Goal: Task Accomplishment & Management: Use online tool/utility

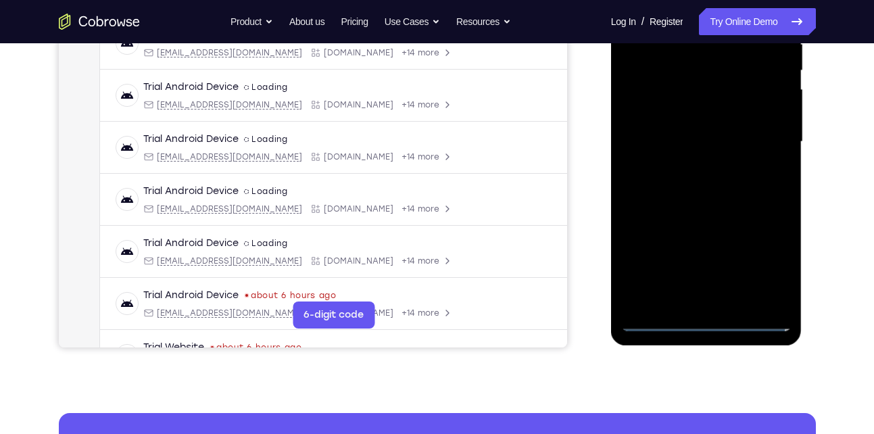
scroll to position [282, 0]
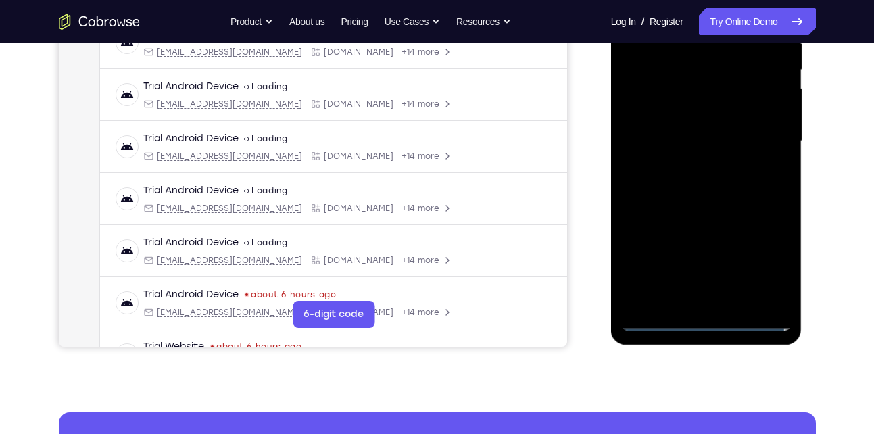
click at [704, 317] on div at bounding box center [706, 141] width 170 height 378
click at [767, 260] on div at bounding box center [706, 141] width 170 height 378
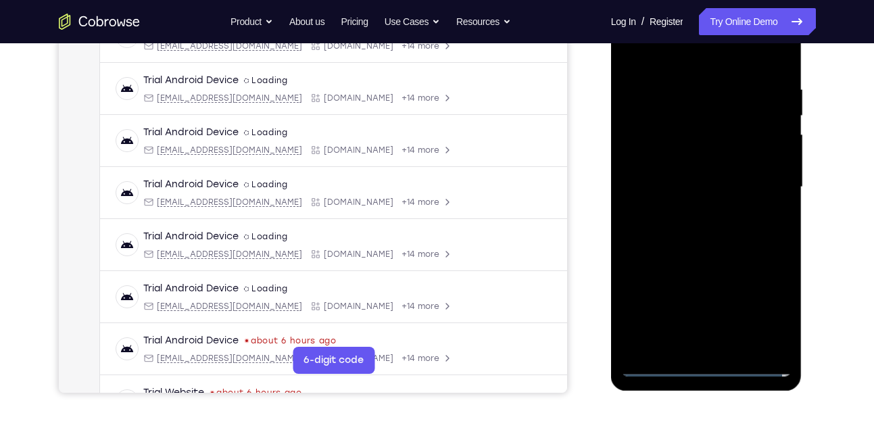
scroll to position [234, 0]
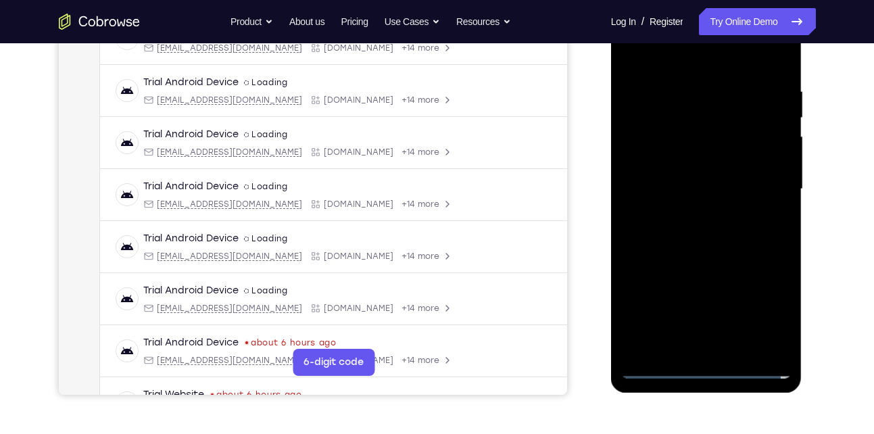
click at [683, 54] on div at bounding box center [706, 189] width 170 height 378
click at [760, 184] on div at bounding box center [706, 189] width 170 height 378
click at [692, 213] on div at bounding box center [706, 189] width 170 height 378
click at [690, 217] on div at bounding box center [706, 189] width 170 height 378
click at [686, 180] on div at bounding box center [706, 189] width 170 height 378
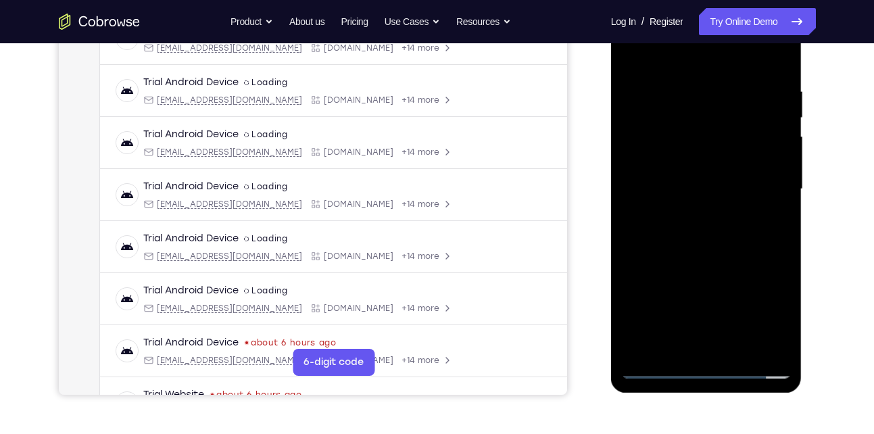
click at [686, 180] on div at bounding box center [706, 189] width 170 height 378
click at [670, 185] on div at bounding box center [706, 189] width 170 height 378
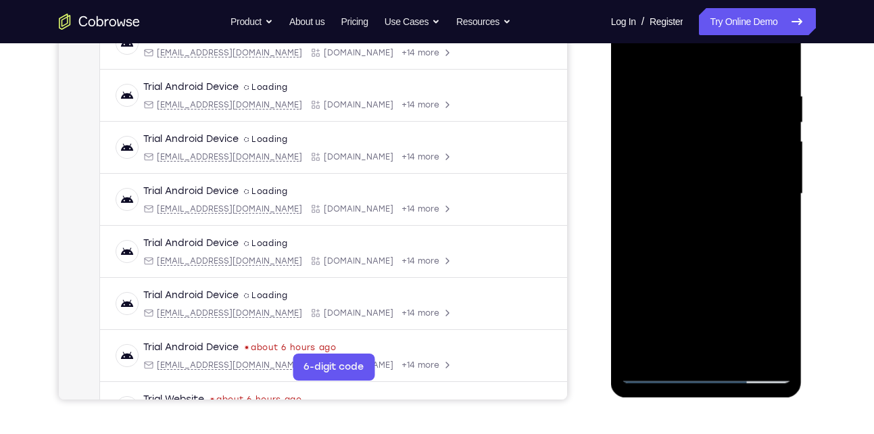
click at [678, 232] on div at bounding box center [706, 194] width 170 height 378
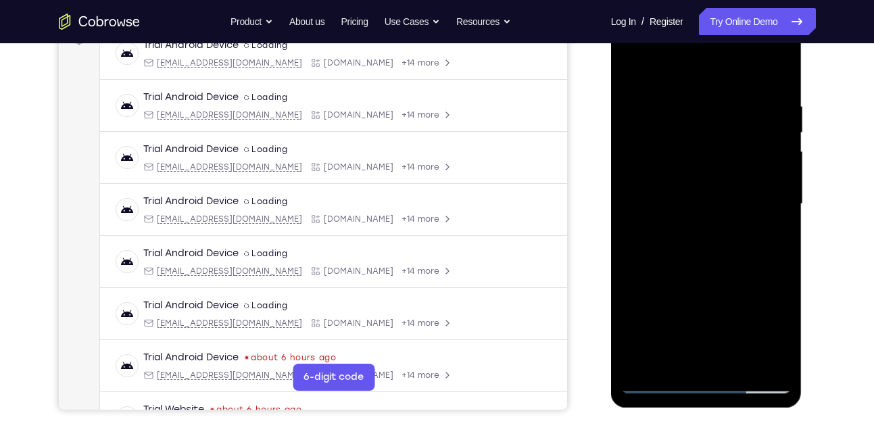
scroll to position [218, 0]
click at [678, 232] on div at bounding box center [706, 205] width 170 height 378
drag, startPoint x: 680, startPoint y: 82, endPoint x: 672, endPoint y: 43, distance: 40.8
click at [672, 43] on div at bounding box center [706, 205] width 170 height 378
click at [649, 254] on div at bounding box center [706, 205] width 170 height 378
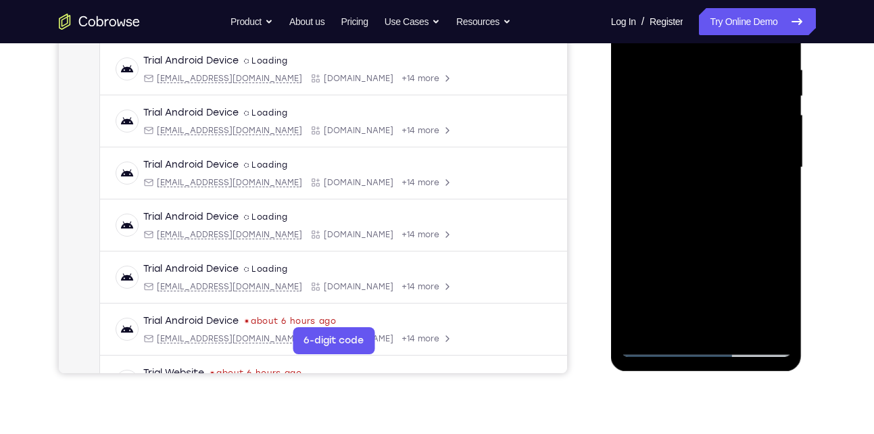
scroll to position [259, 0]
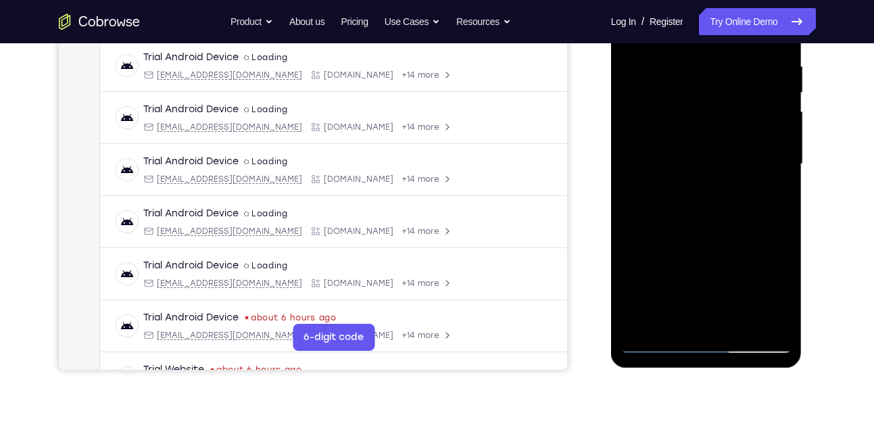
click at [715, 225] on div at bounding box center [706, 164] width 170 height 378
click at [738, 320] on div at bounding box center [706, 164] width 170 height 378
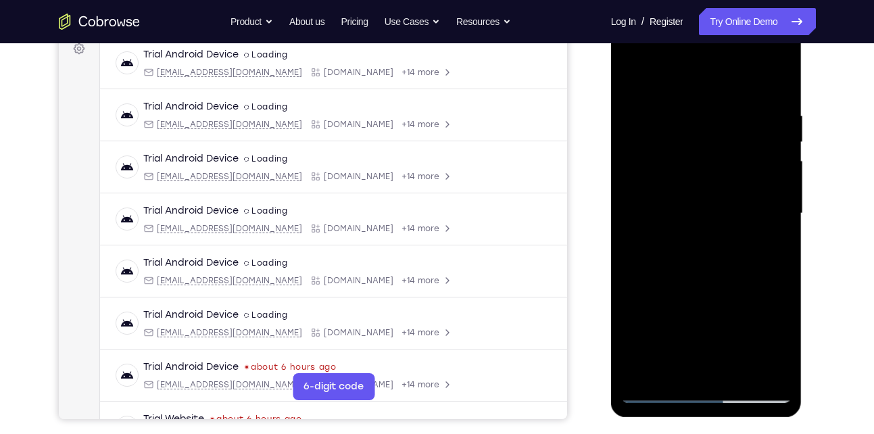
scroll to position [210, 0]
click at [701, 285] on div at bounding box center [706, 213] width 170 height 378
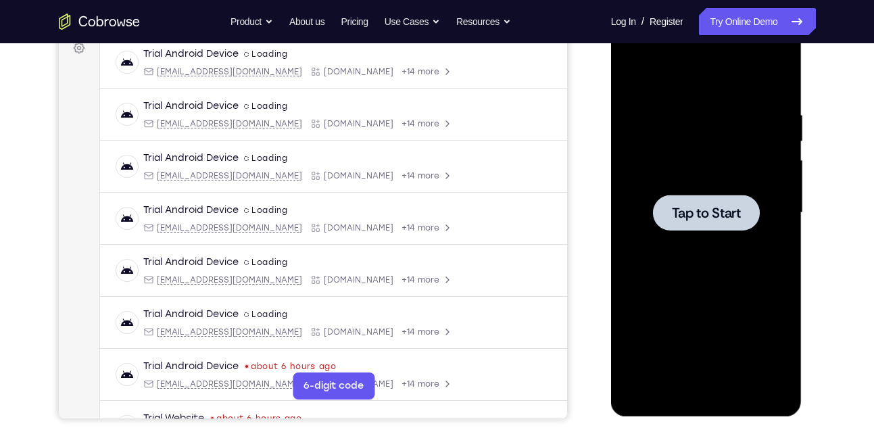
click at [731, 211] on span "Tap to Start" at bounding box center [706, 213] width 69 height 14
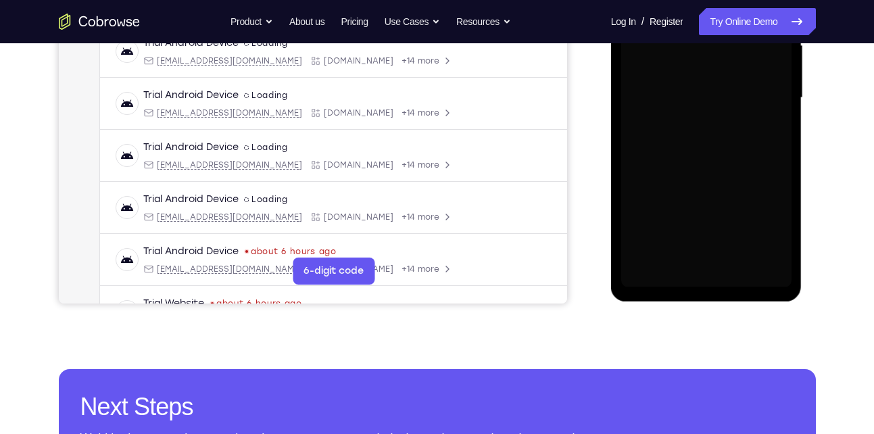
scroll to position [326, 0]
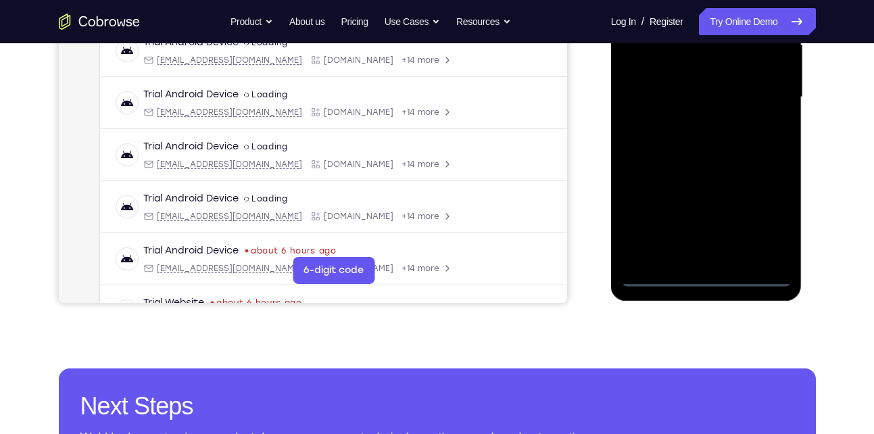
click at [709, 274] on div at bounding box center [706, 97] width 170 height 378
click at [761, 225] on div at bounding box center [706, 97] width 170 height 378
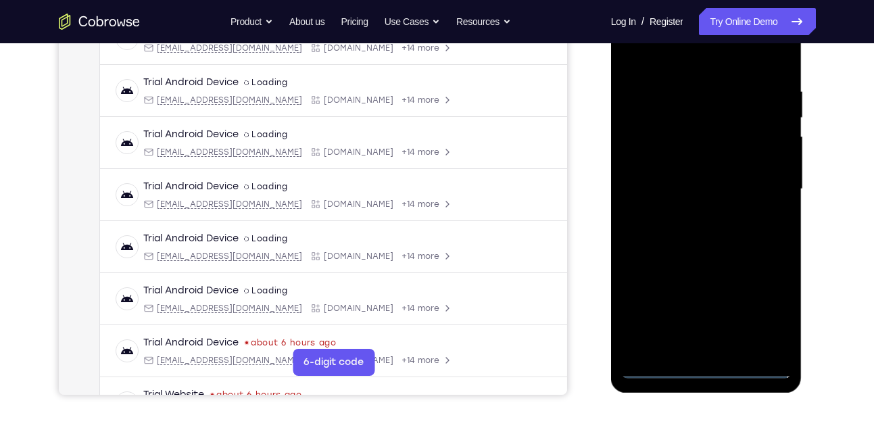
scroll to position [222, 0]
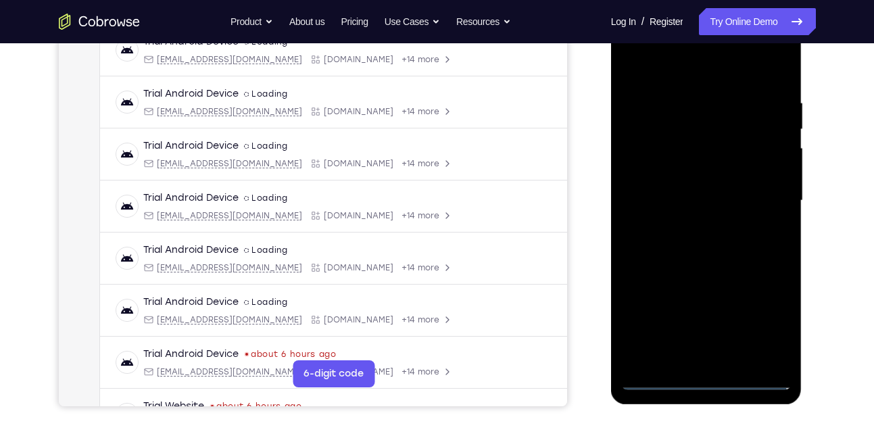
click at [702, 71] on div at bounding box center [706, 200] width 170 height 378
click at [763, 194] on div at bounding box center [706, 200] width 170 height 378
click at [688, 225] on div at bounding box center [706, 200] width 170 height 378
click at [707, 197] on div at bounding box center [706, 200] width 170 height 378
click at [722, 208] on div at bounding box center [706, 200] width 170 height 378
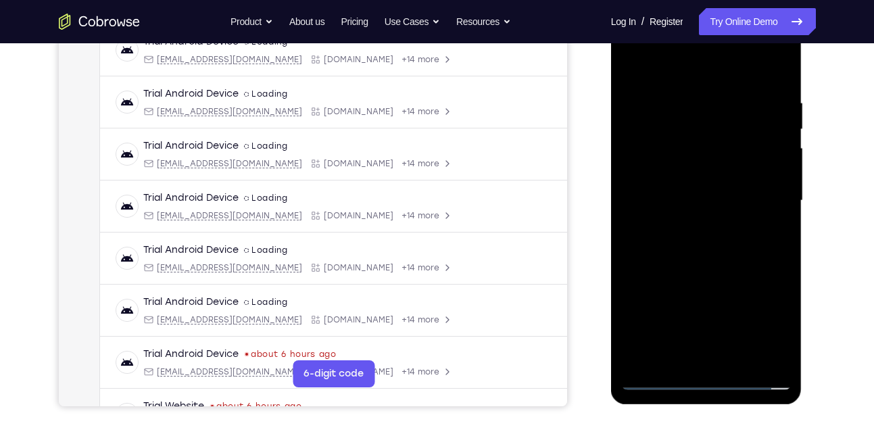
click at [711, 246] on div at bounding box center [706, 200] width 170 height 378
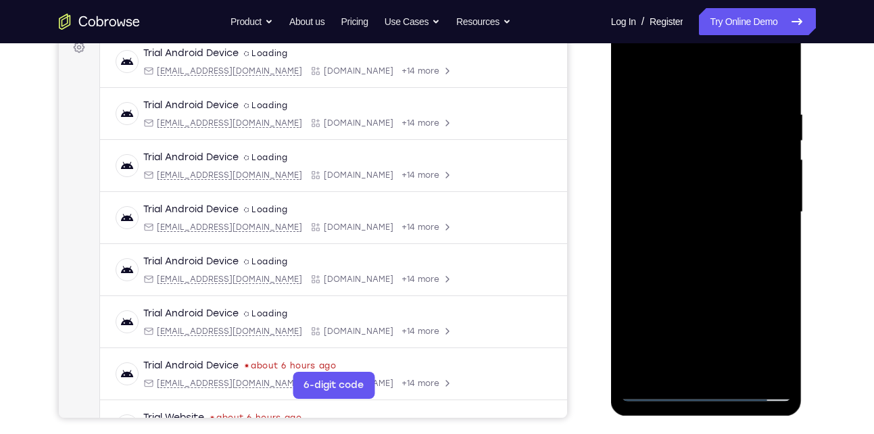
scroll to position [211, 0]
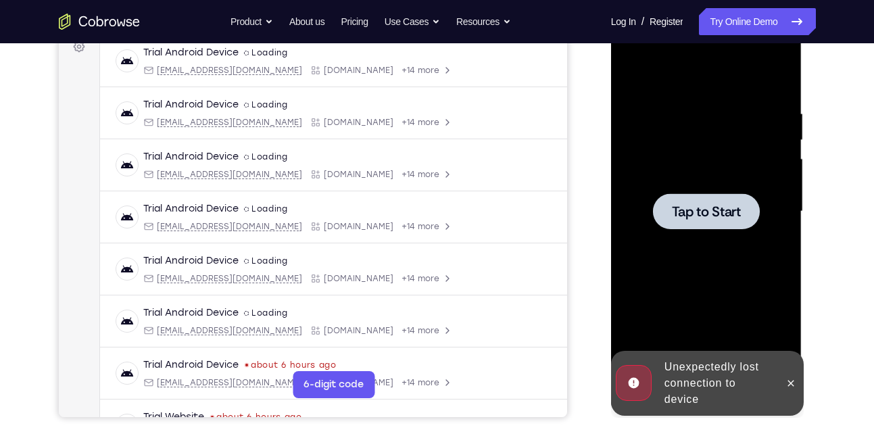
click at [697, 208] on span "Tap to Start" at bounding box center [706, 212] width 69 height 14
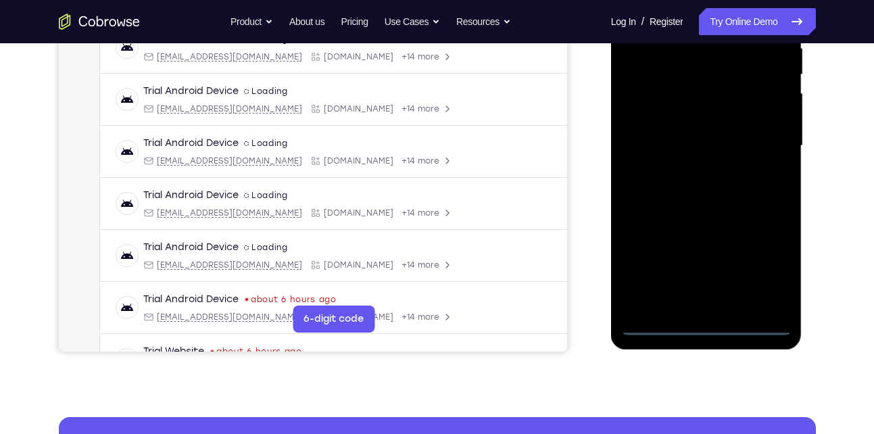
scroll to position [314, 0]
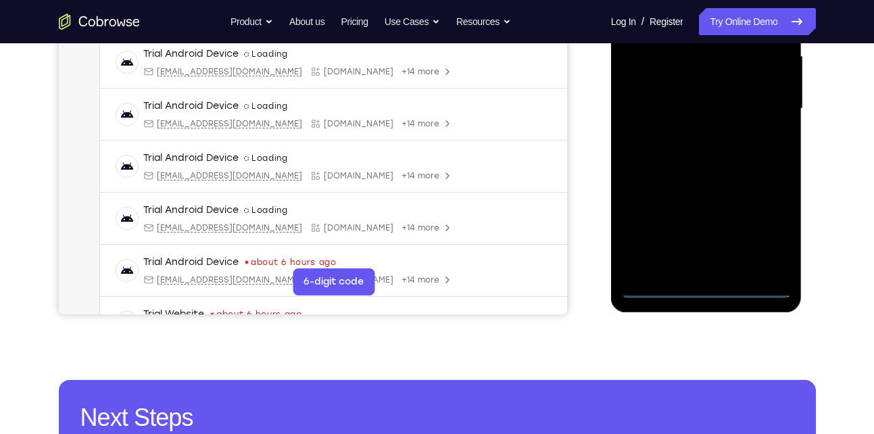
click at [705, 287] on div at bounding box center [706, 109] width 170 height 378
click at [777, 228] on div at bounding box center [706, 109] width 170 height 378
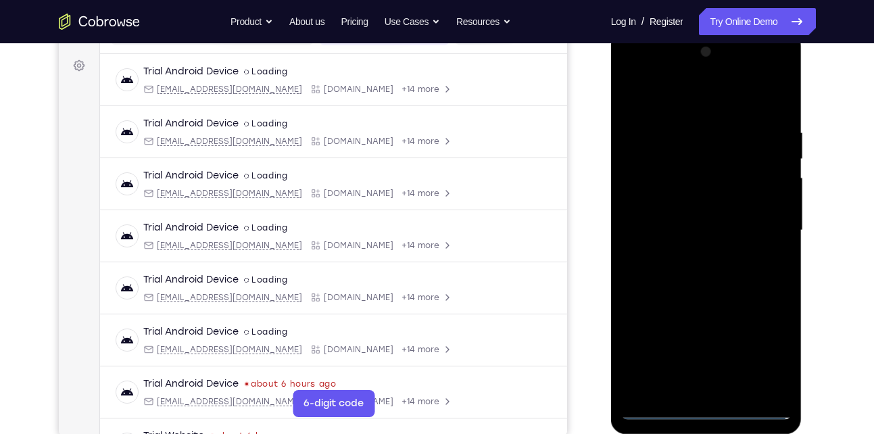
scroll to position [192, 0]
click at [714, 100] on div at bounding box center [706, 231] width 170 height 378
click at [766, 226] on div at bounding box center [706, 231] width 170 height 378
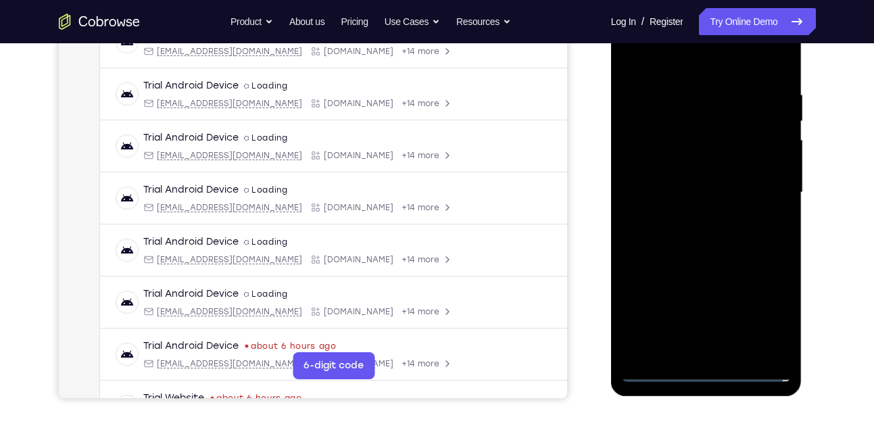
scroll to position [233, 0]
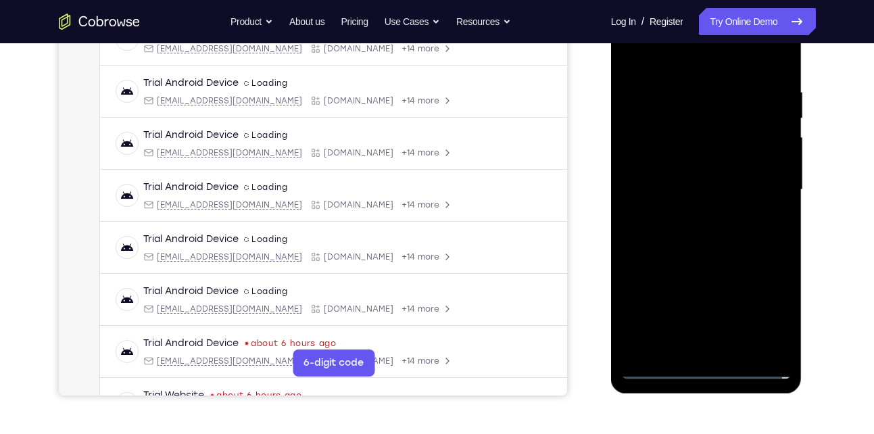
click at [691, 214] on div at bounding box center [706, 190] width 170 height 378
click at [726, 186] on div at bounding box center [706, 190] width 170 height 378
click at [730, 165] on div at bounding box center [706, 190] width 170 height 378
click at [728, 188] on div at bounding box center [706, 190] width 170 height 378
click at [683, 233] on div at bounding box center [706, 190] width 170 height 378
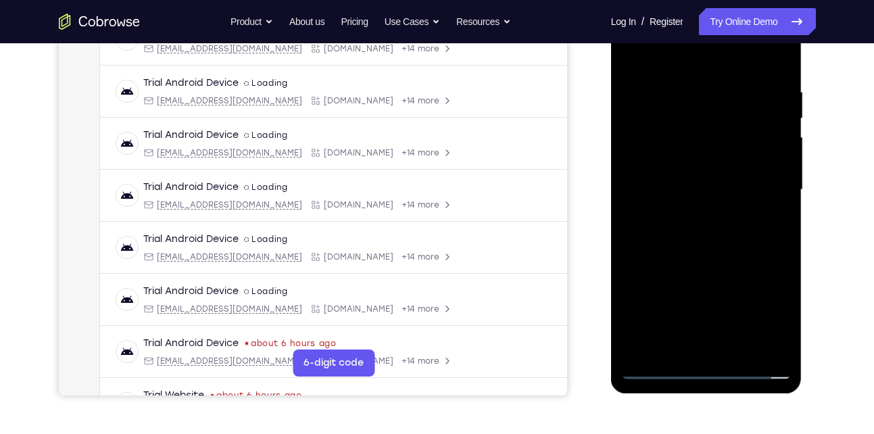
click at [683, 233] on div at bounding box center [706, 190] width 170 height 378
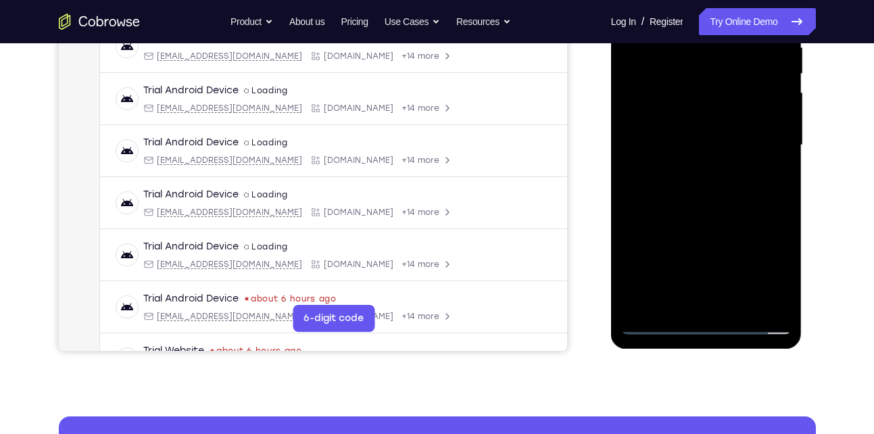
scroll to position [278, 0]
click at [724, 203] on div at bounding box center [706, 144] width 170 height 378
click at [738, 303] on div at bounding box center [706, 144] width 170 height 378
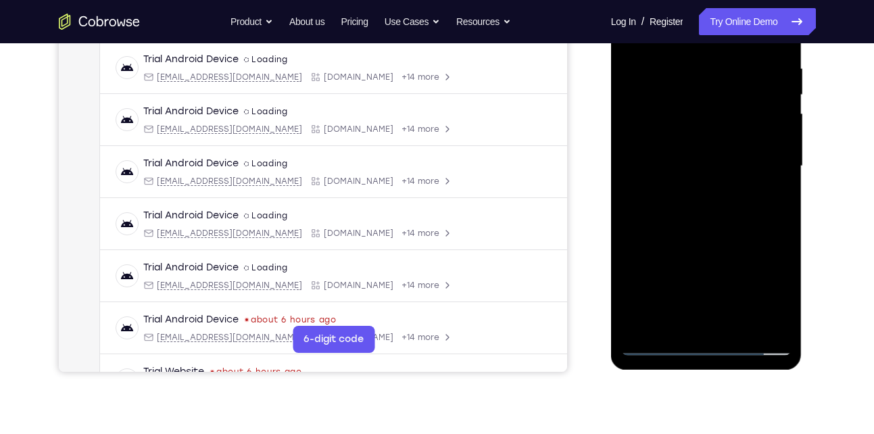
scroll to position [259, 0]
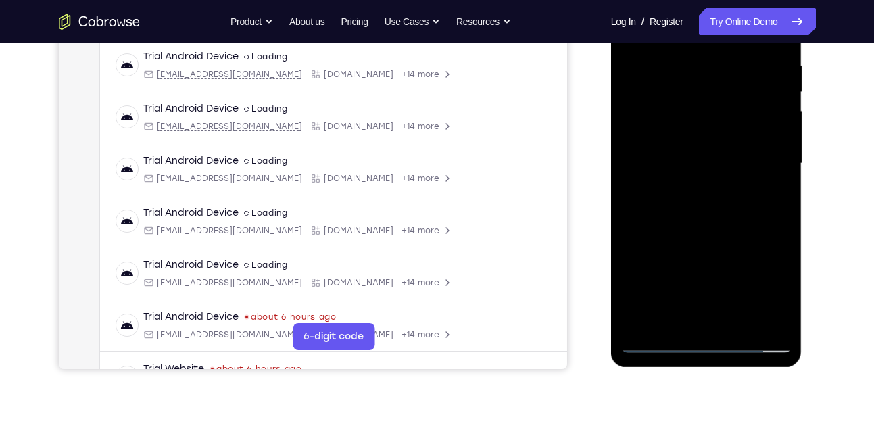
click at [732, 235] on div at bounding box center [706, 163] width 170 height 378
click at [706, 155] on div at bounding box center [706, 163] width 170 height 378
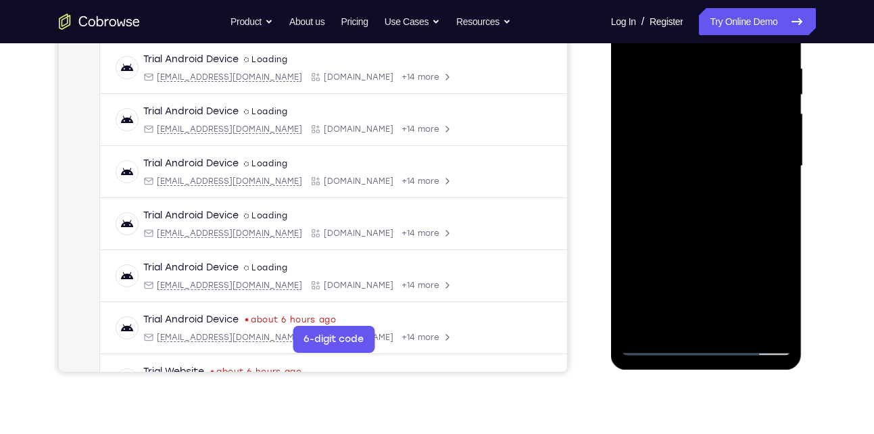
scroll to position [286, 0]
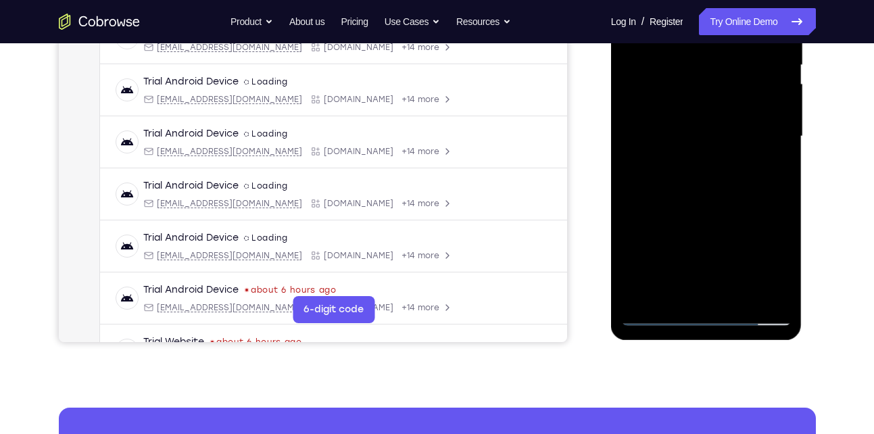
click at [694, 290] on div at bounding box center [706, 136] width 170 height 378
click at [669, 299] on div at bounding box center [706, 136] width 170 height 378
click at [760, 211] on div at bounding box center [706, 136] width 170 height 378
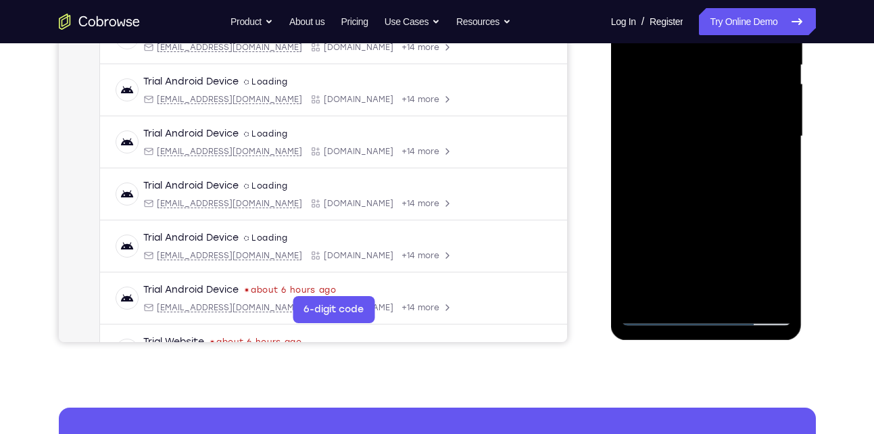
click at [760, 211] on div at bounding box center [706, 136] width 170 height 378
click at [770, 159] on div at bounding box center [706, 136] width 170 height 378
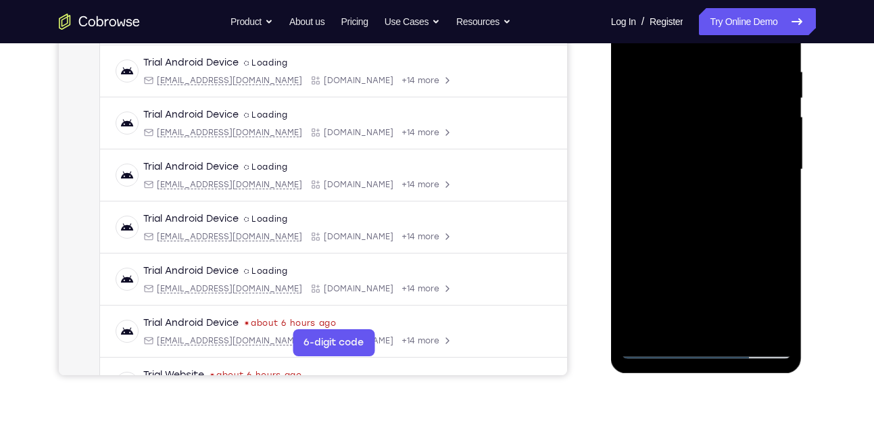
scroll to position [251, 0]
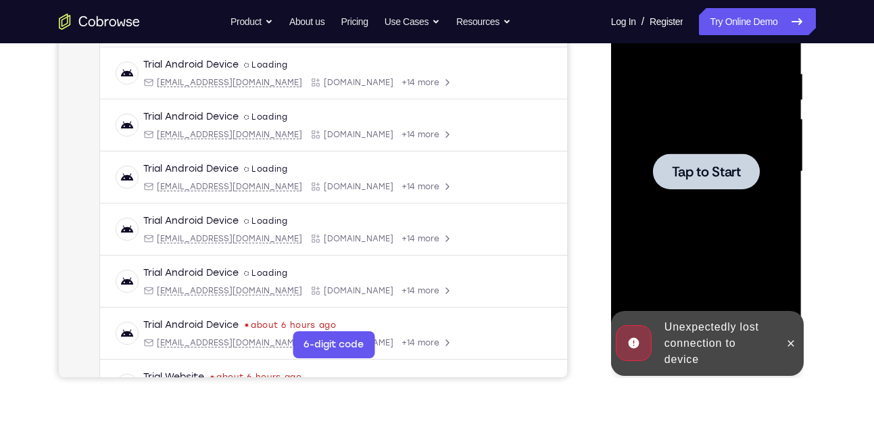
click at [706, 133] on div at bounding box center [706, 171] width 170 height 378
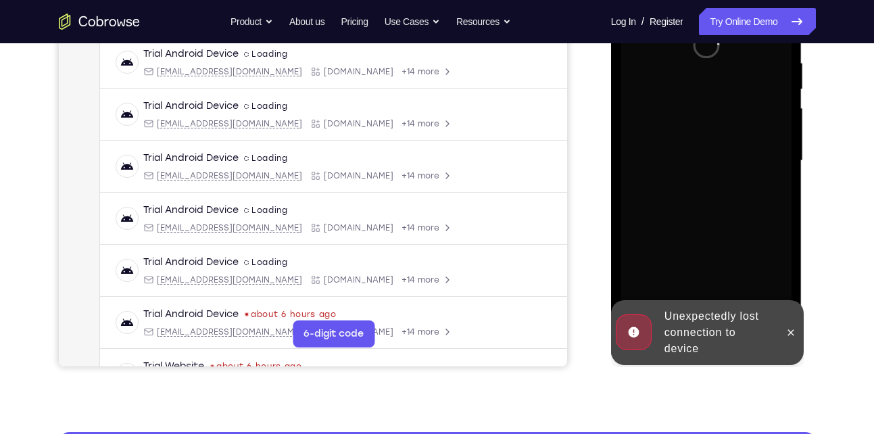
scroll to position [266, 0]
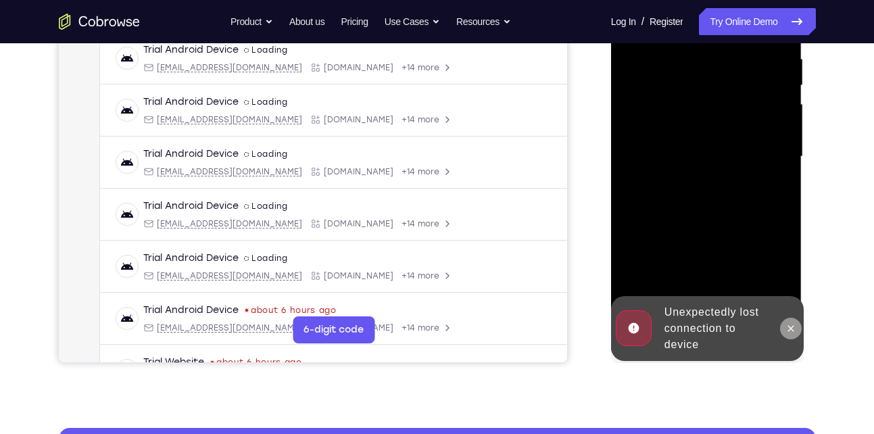
click at [789, 331] on icon at bounding box center [790, 328] width 11 height 11
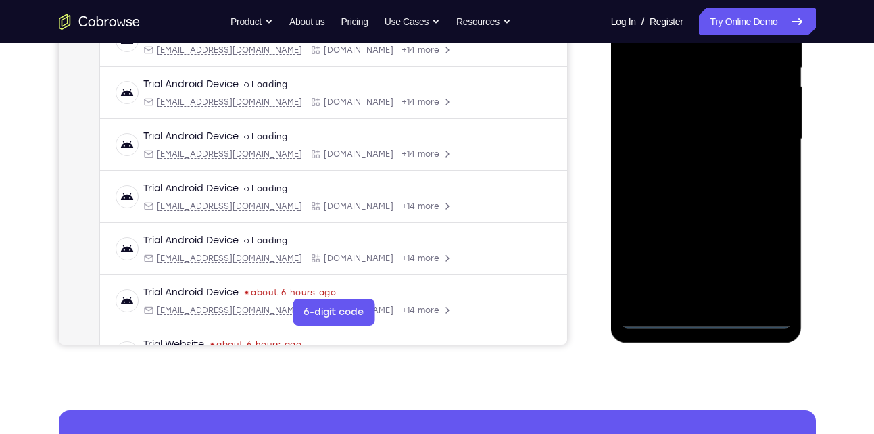
scroll to position [284, 0]
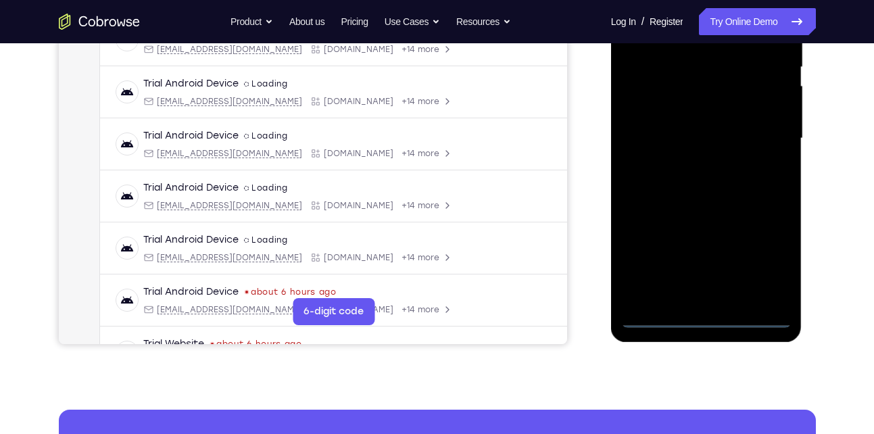
click at [707, 324] on div at bounding box center [706, 138] width 170 height 378
click at [765, 261] on div at bounding box center [706, 138] width 170 height 378
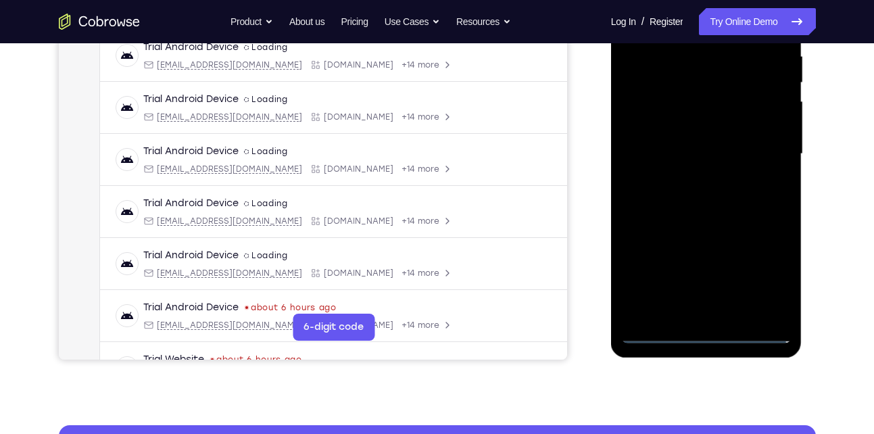
scroll to position [268, 0]
click at [763, 267] on div at bounding box center [706, 155] width 170 height 378
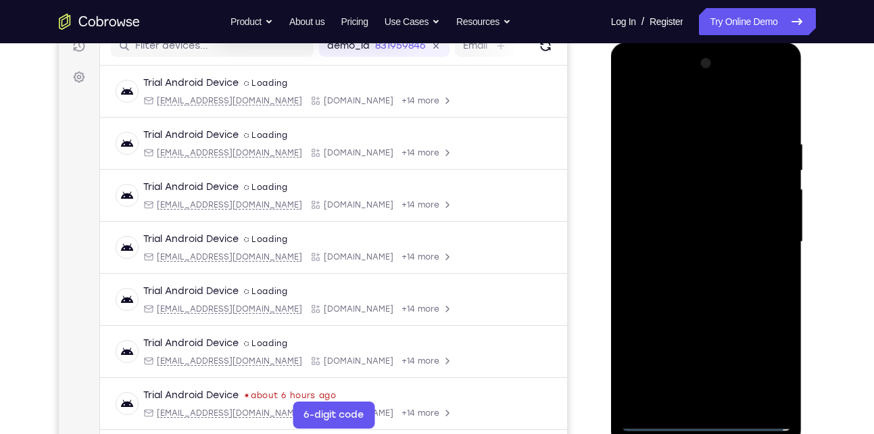
scroll to position [180, 0]
click at [709, 107] on div at bounding box center [706, 242] width 170 height 378
click at [759, 232] on div at bounding box center [706, 242] width 170 height 378
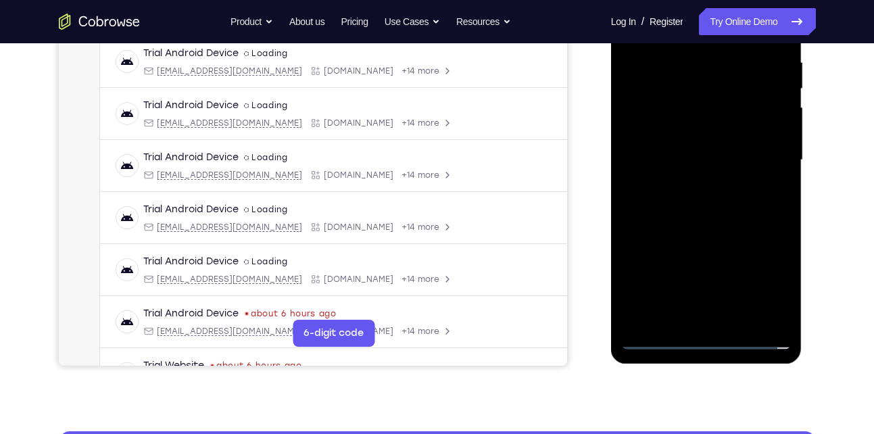
scroll to position [263, 0]
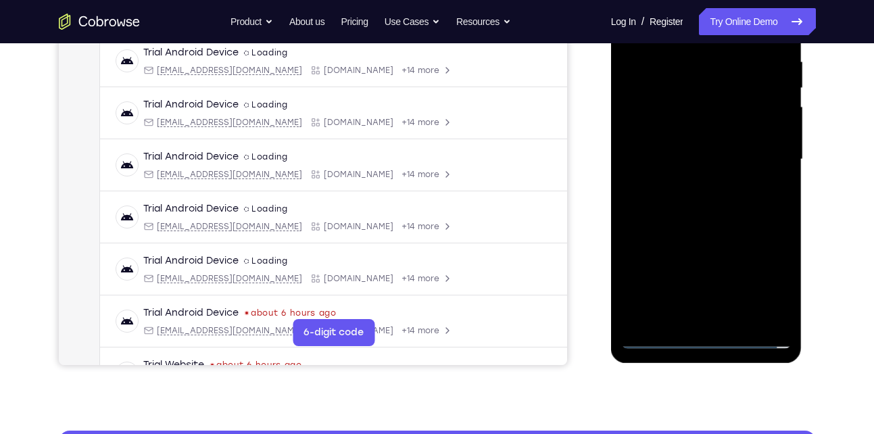
click at [728, 276] on div at bounding box center [706, 159] width 170 height 378
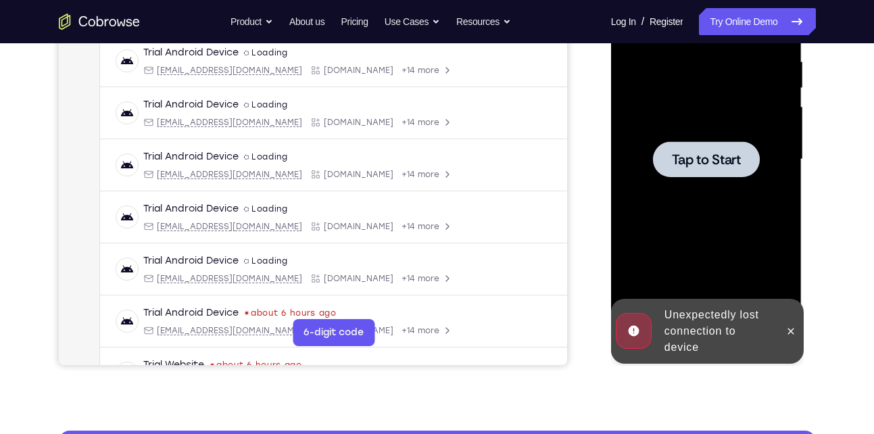
click at [687, 181] on div at bounding box center [706, 159] width 170 height 378
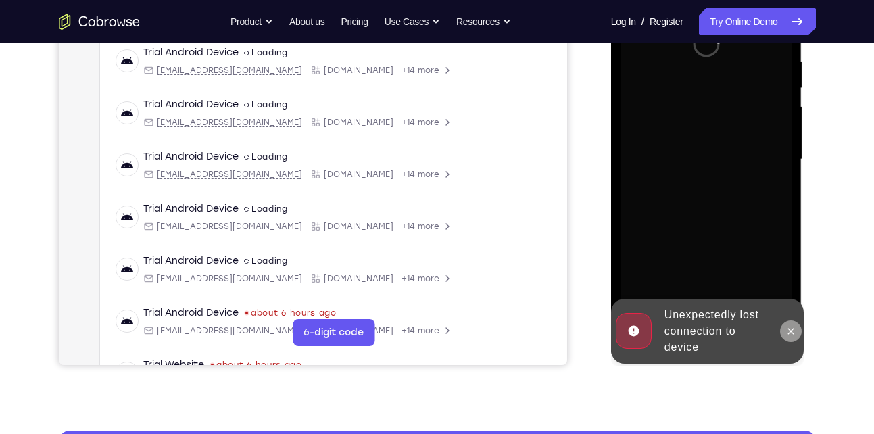
click at [789, 328] on icon at bounding box center [790, 331] width 11 height 11
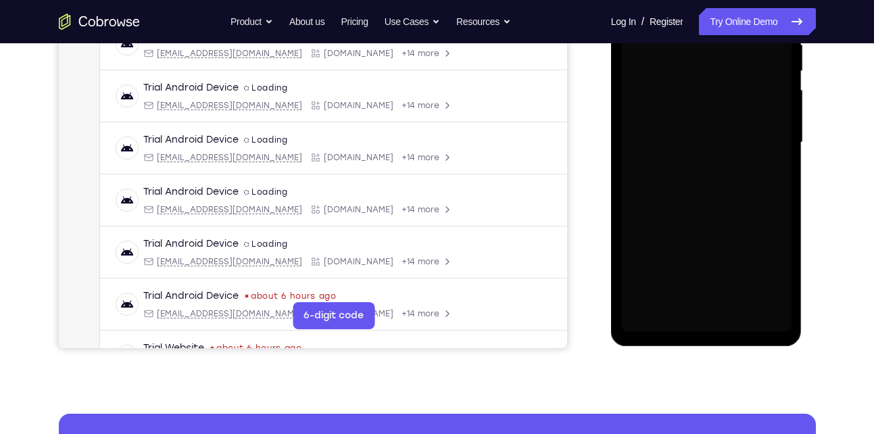
scroll to position [287, 0]
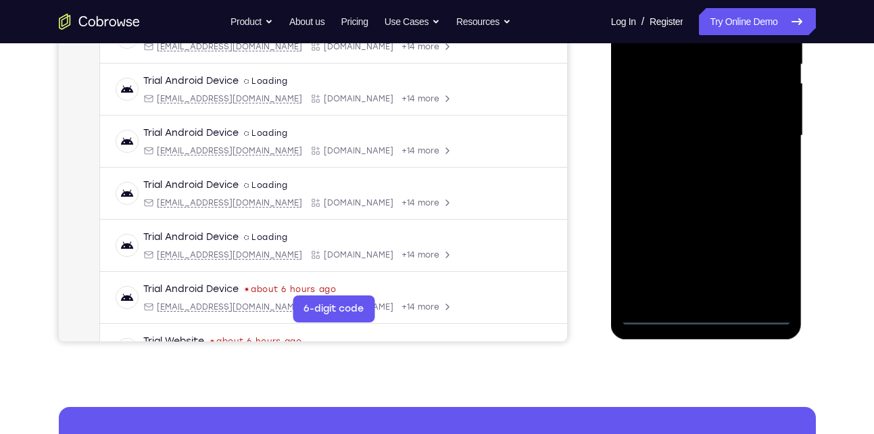
click at [707, 319] on div at bounding box center [706, 136] width 170 height 378
click at [767, 261] on div at bounding box center [706, 136] width 170 height 378
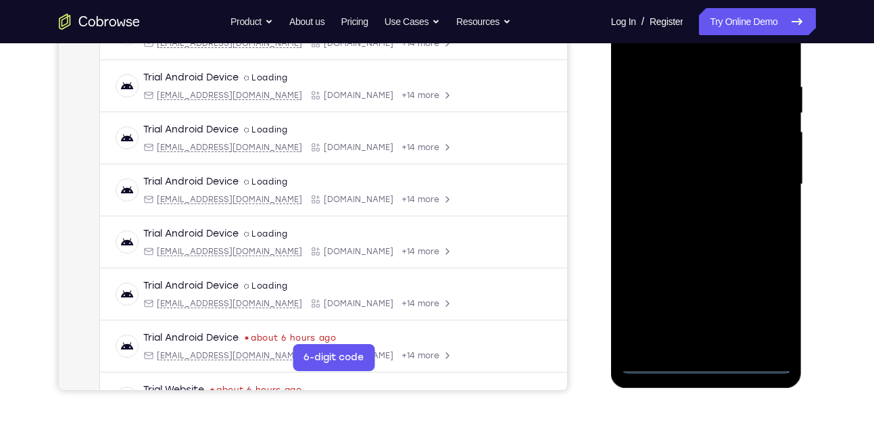
scroll to position [237, 0]
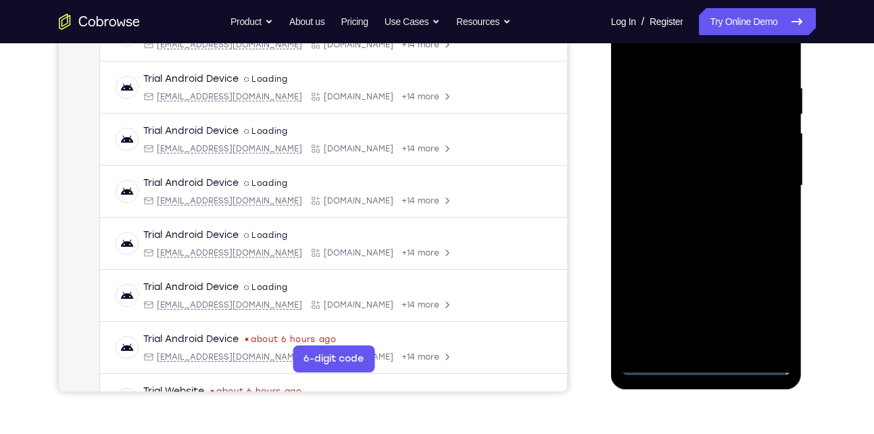
click at [687, 63] on div at bounding box center [706, 186] width 170 height 378
click at [758, 182] on div at bounding box center [706, 186] width 170 height 378
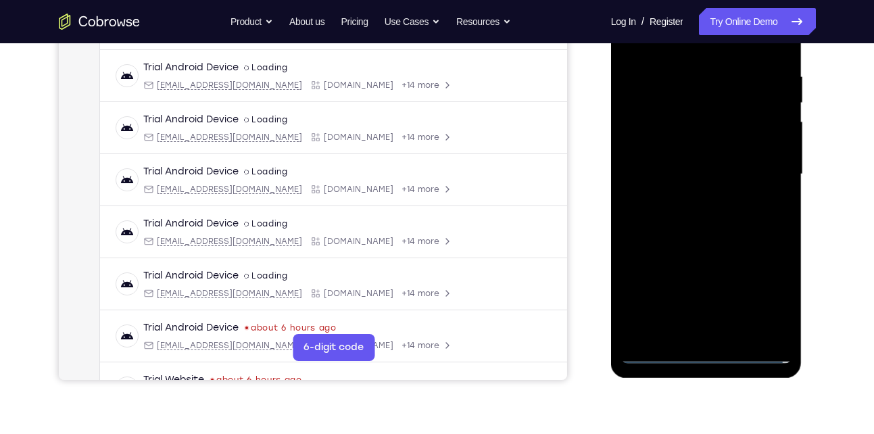
scroll to position [249, 0]
click at [699, 299] on div at bounding box center [706, 173] width 170 height 378
click at [692, 198] on div at bounding box center [706, 173] width 170 height 378
click at [717, 159] on div at bounding box center [706, 173] width 170 height 378
click at [743, 147] on div at bounding box center [706, 173] width 170 height 378
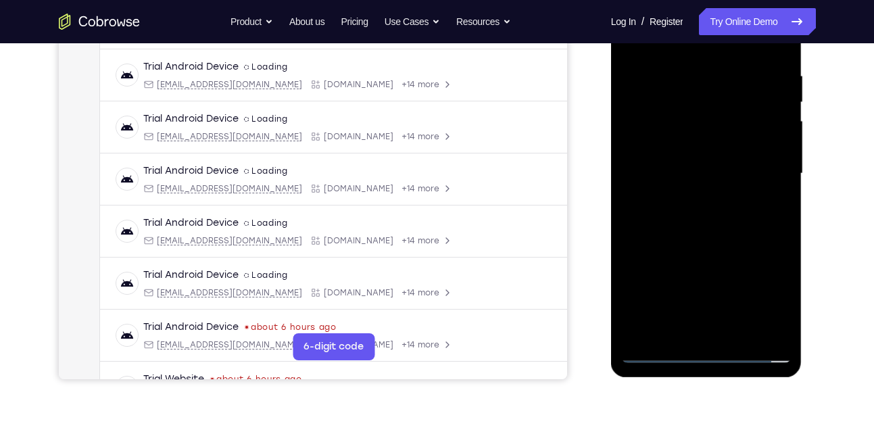
click at [734, 178] on div at bounding box center [706, 173] width 170 height 378
click at [691, 224] on div at bounding box center [706, 173] width 170 height 378
click at [705, 216] on div at bounding box center [706, 173] width 170 height 378
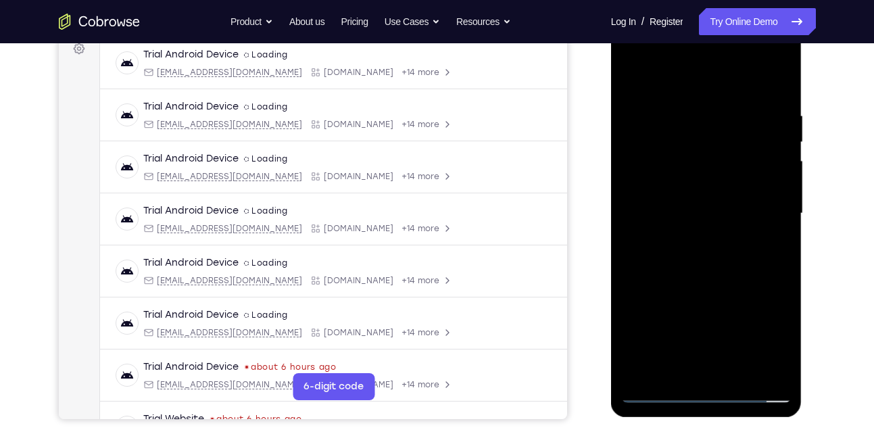
scroll to position [211, 0]
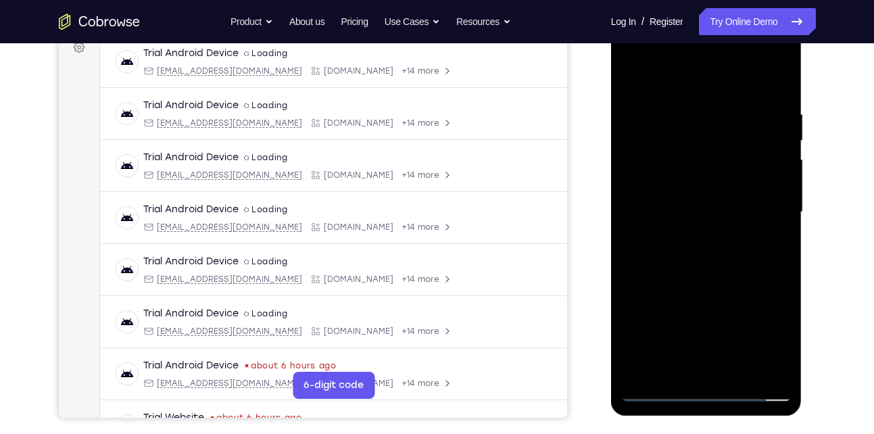
click at [705, 253] on div at bounding box center [706, 212] width 170 height 378
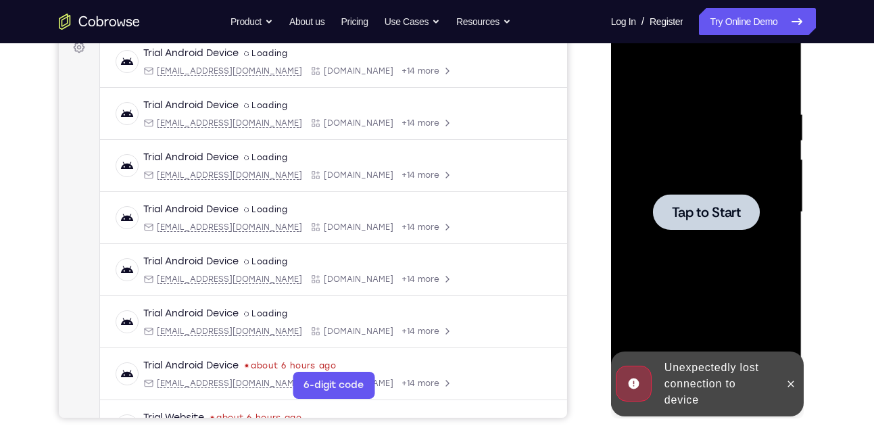
click at [705, 253] on div at bounding box center [706, 212] width 170 height 378
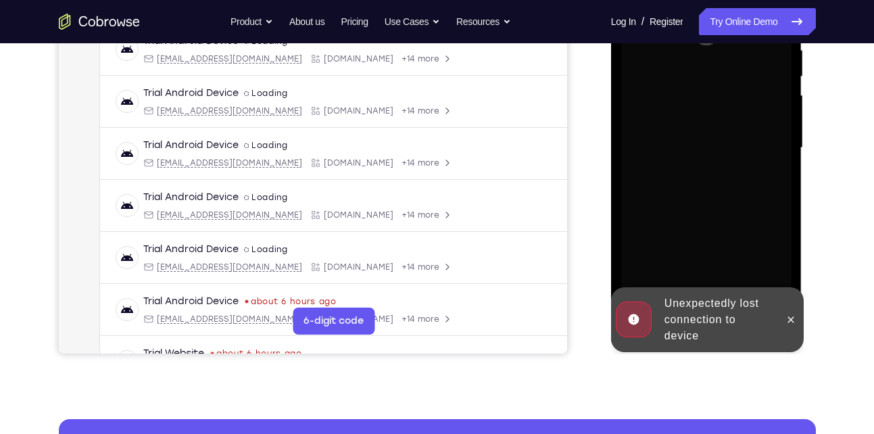
scroll to position [277, 0]
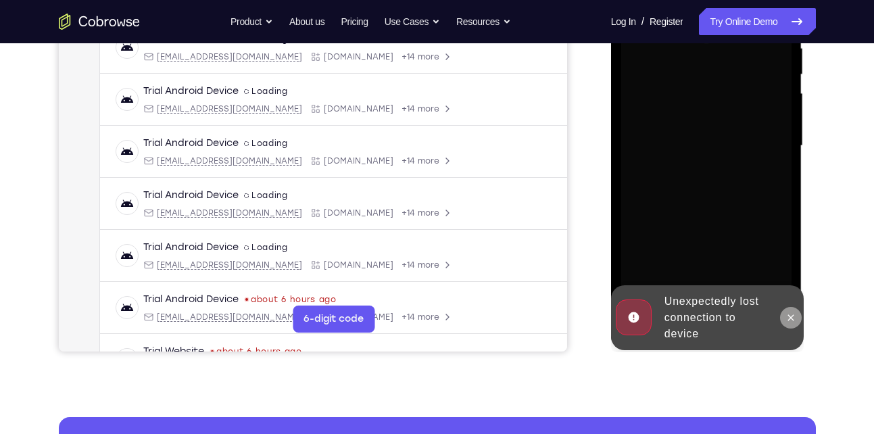
click at [786, 313] on icon at bounding box center [790, 317] width 11 height 11
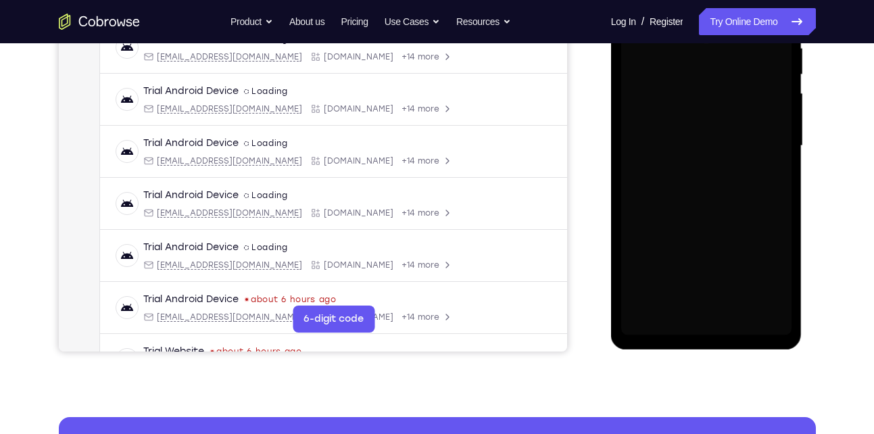
scroll to position [303, 0]
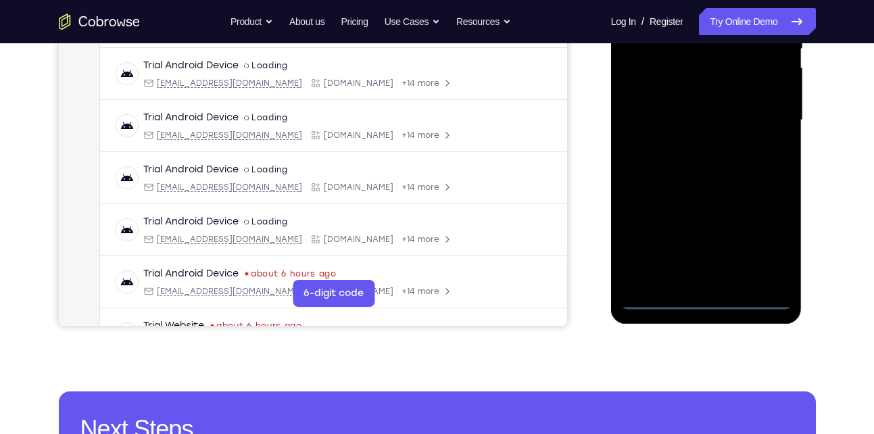
click at [707, 301] on div at bounding box center [706, 120] width 170 height 378
click at [767, 255] on div at bounding box center [706, 120] width 170 height 378
click at [768, 232] on div at bounding box center [706, 120] width 170 height 378
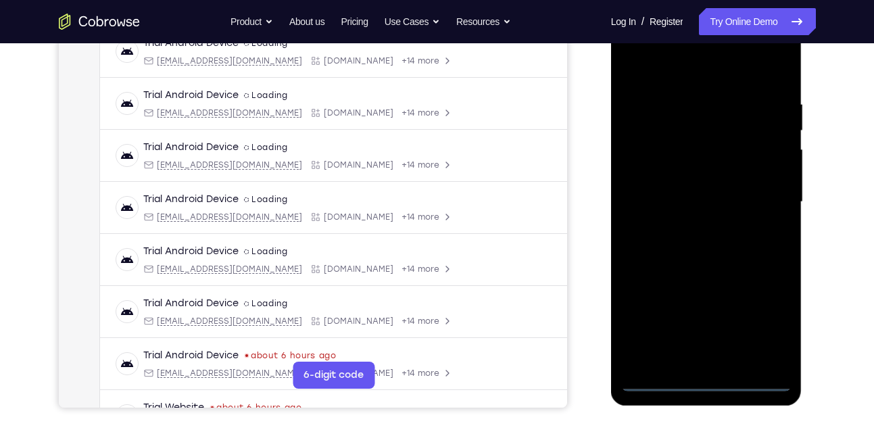
scroll to position [214, 0]
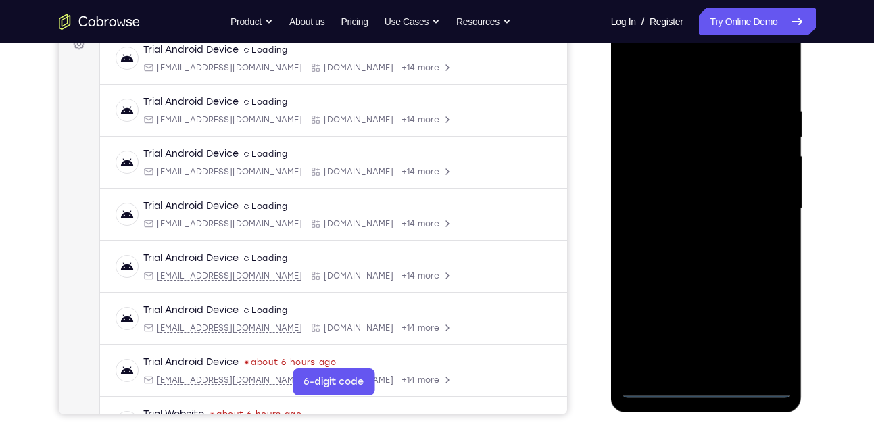
click at [701, 84] on div at bounding box center [706, 209] width 170 height 378
click at [765, 211] on div at bounding box center [706, 209] width 170 height 378
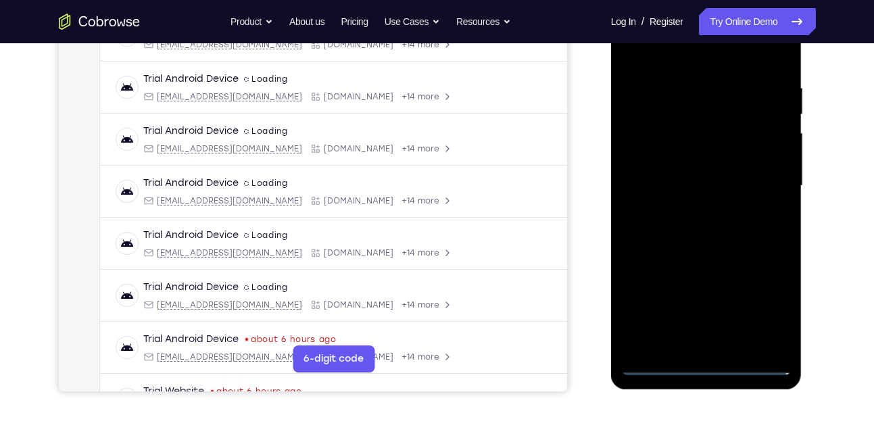
scroll to position [238, 0]
click at [689, 209] on div at bounding box center [706, 185] width 170 height 378
click at [703, 176] on div at bounding box center [706, 185] width 170 height 378
click at [704, 184] on div at bounding box center [706, 185] width 170 height 378
click at [684, 228] on div at bounding box center [706, 185] width 170 height 378
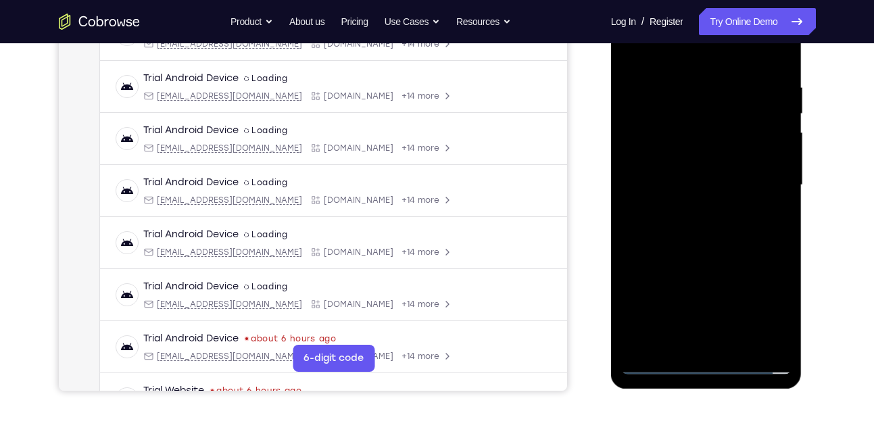
click at [715, 222] on div at bounding box center [706, 185] width 170 height 378
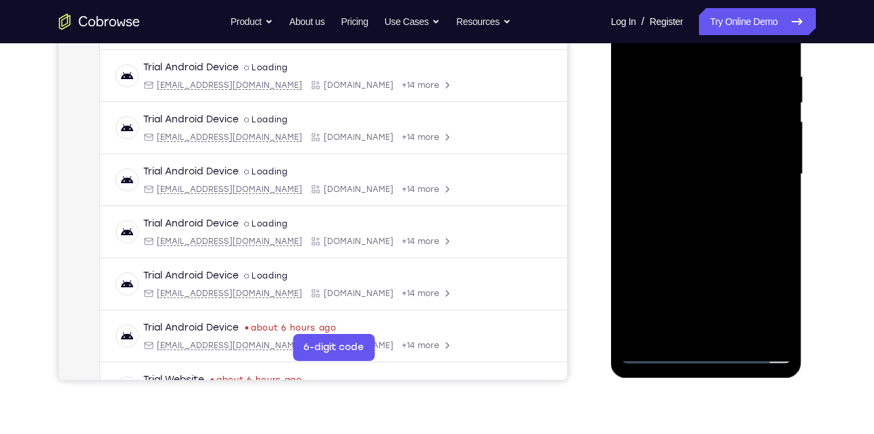
click at [732, 233] on div at bounding box center [706, 174] width 170 height 378
click at [780, 329] on div at bounding box center [706, 174] width 170 height 378
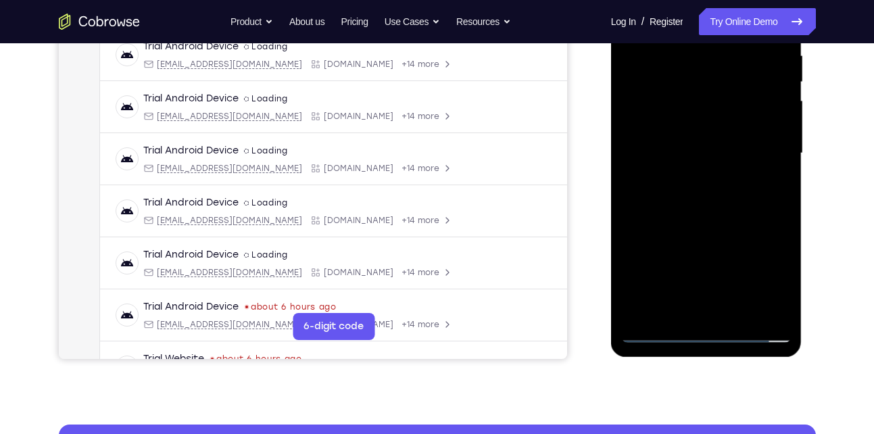
scroll to position [271, 0]
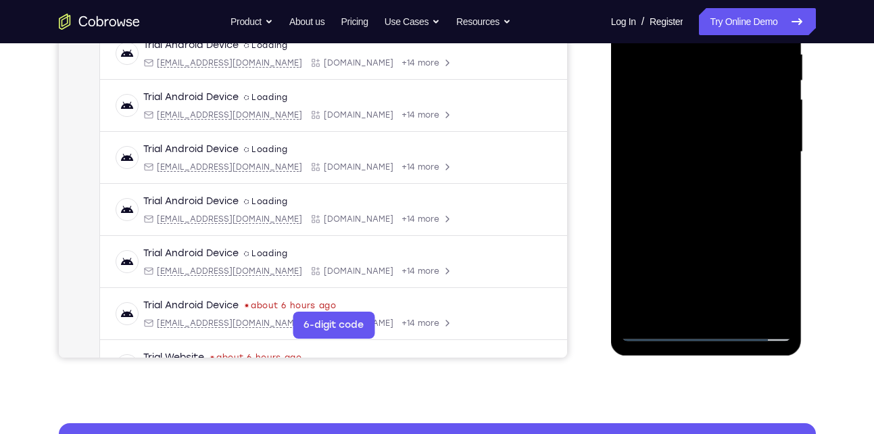
click at [728, 306] on div at bounding box center [706, 152] width 170 height 378
click at [738, 312] on div at bounding box center [706, 152] width 170 height 378
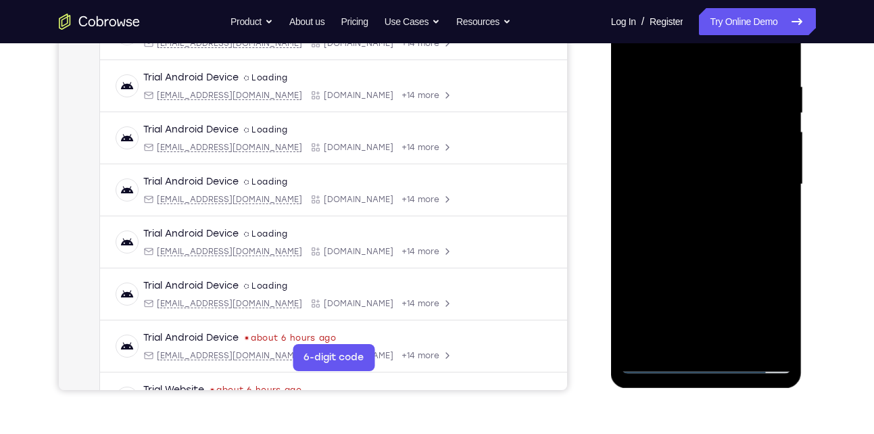
click at [730, 254] on div at bounding box center [706, 184] width 170 height 378
click at [703, 178] on div at bounding box center [706, 184] width 170 height 378
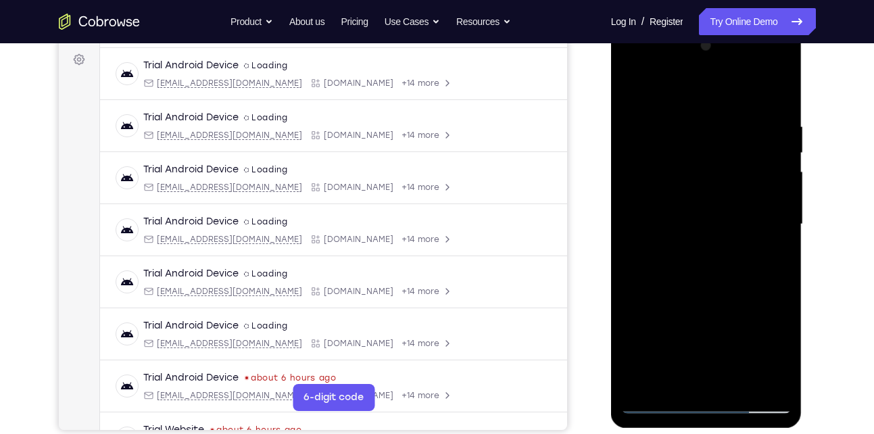
scroll to position [176, 0]
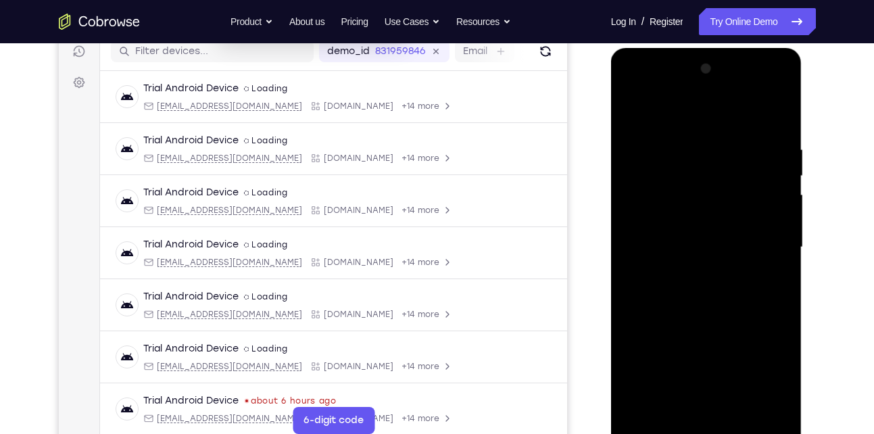
click at [634, 108] on div at bounding box center [706, 247] width 170 height 378
click at [634, 116] on div at bounding box center [706, 247] width 170 height 378
click at [693, 137] on div at bounding box center [706, 247] width 170 height 378
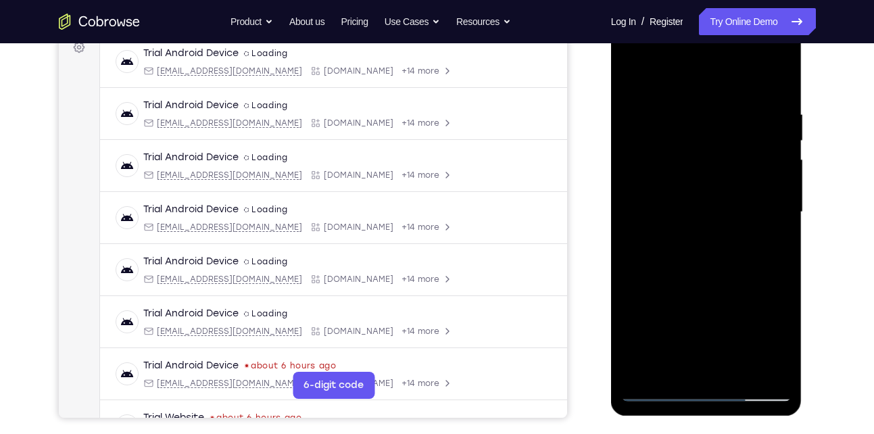
scroll to position [216, 0]
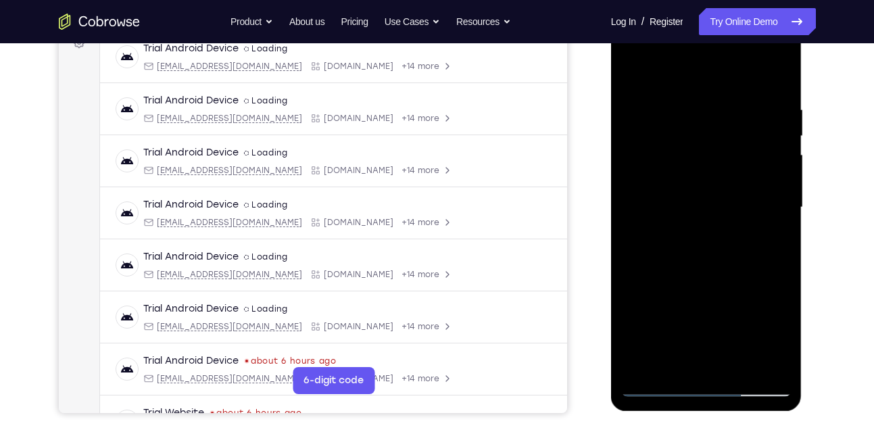
click at [770, 138] on div at bounding box center [706, 207] width 170 height 378
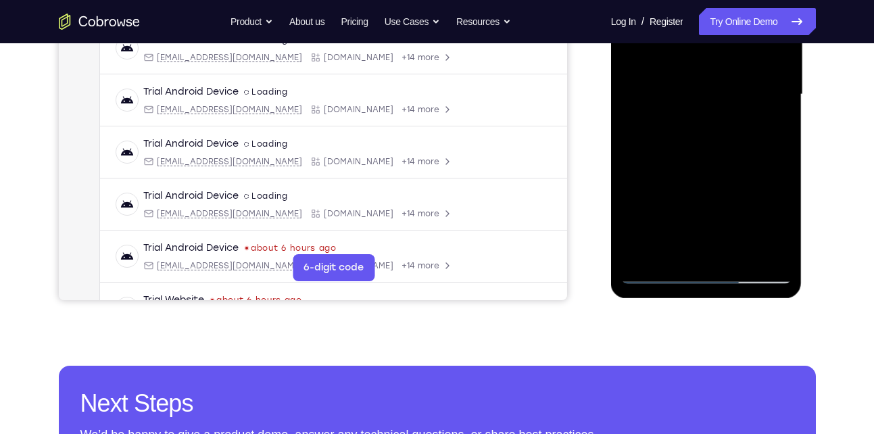
scroll to position [329, 0]
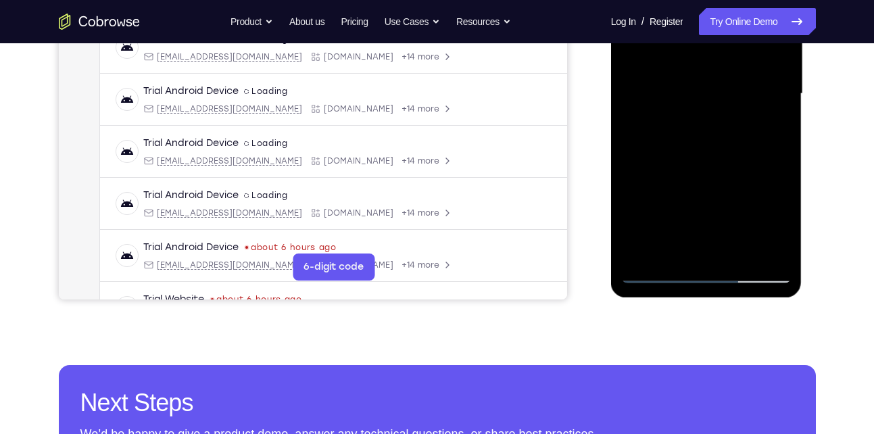
click at [757, 247] on div at bounding box center [706, 94] width 170 height 378
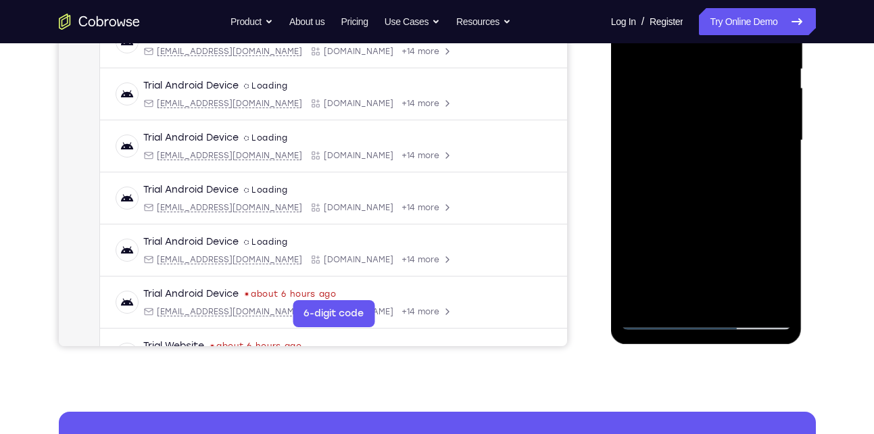
scroll to position [272, 0]
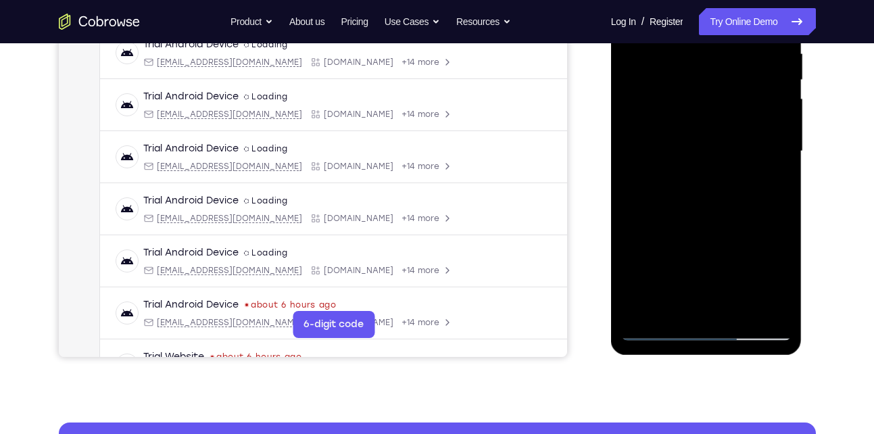
click at [761, 157] on div at bounding box center [706, 151] width 170 height 378
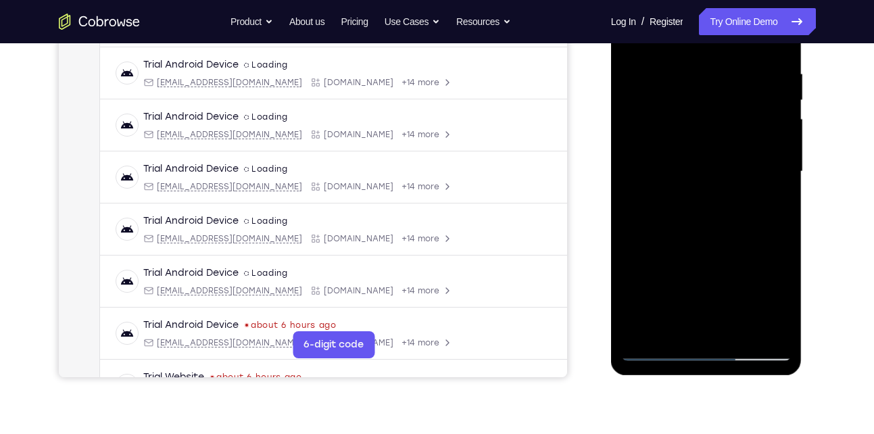
scroll to position [218, 0]
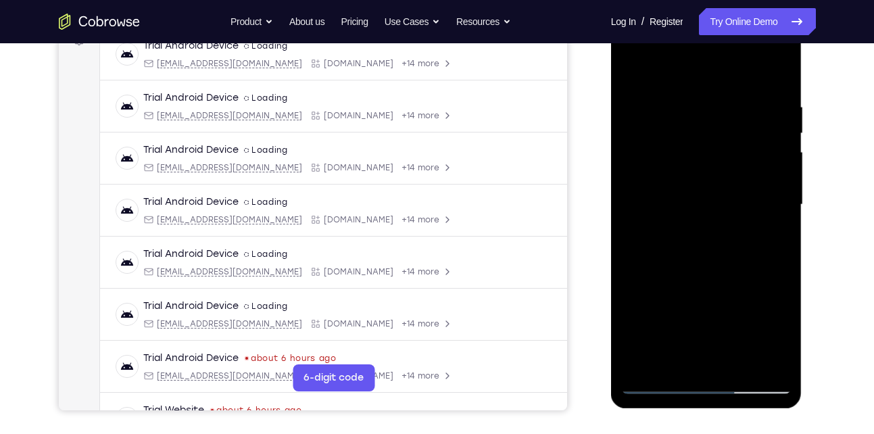
click at [770, 153] on div at bounding box center [706, 205] width 170 height 378
click at [774, 75] on div at bounding box center [706, 205] width 170 height 378
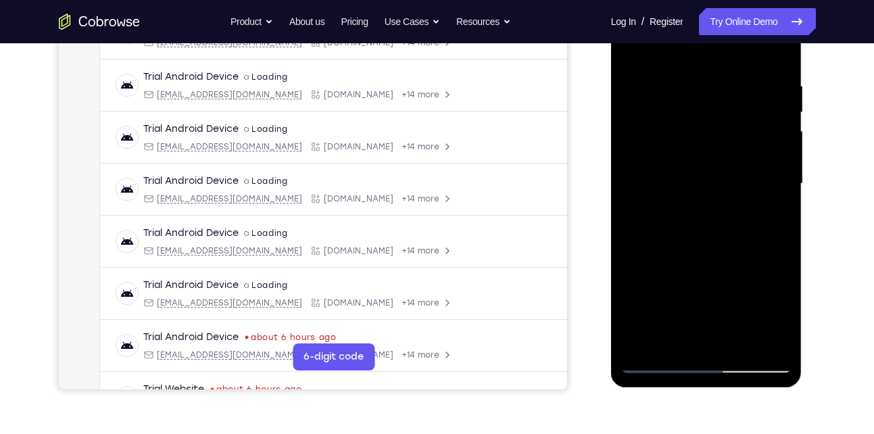
scroll to position [237, 0]
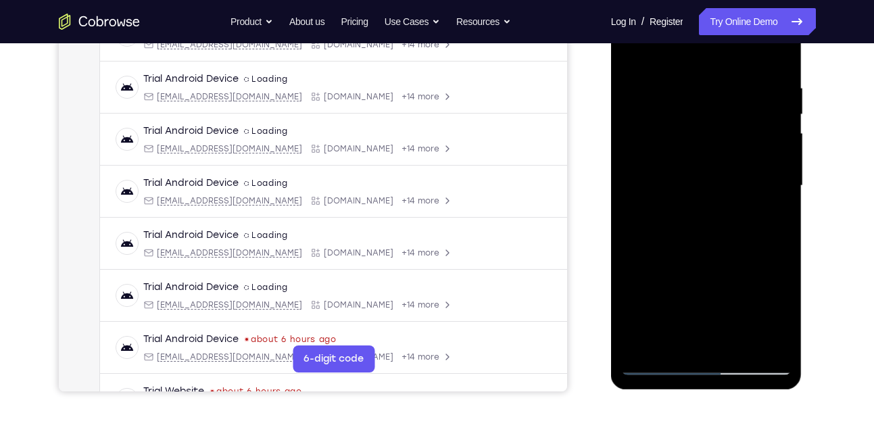
click at [774, 55] on div at bounding box center [706, 186] width 170 height 378
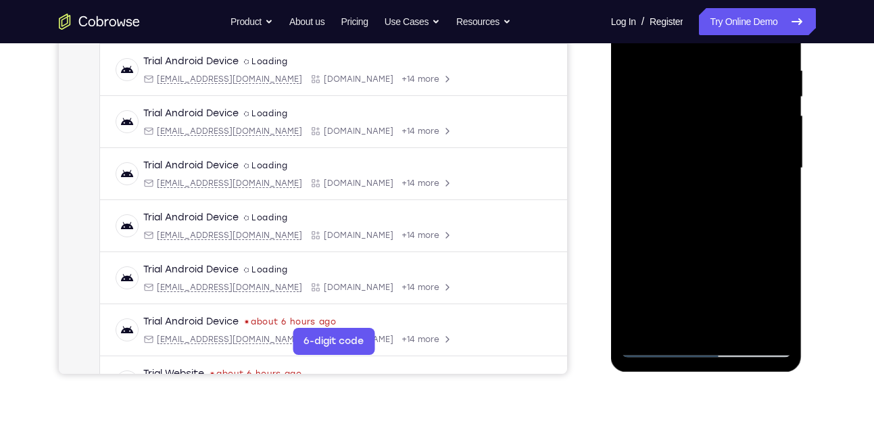
click at [741, 330] on div at bounding box center [706, 168] width 170 height 378
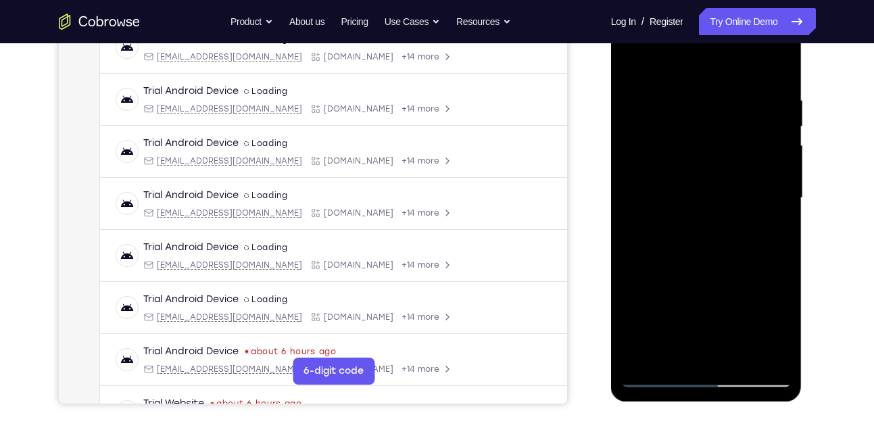
scroll to position [221, 0]
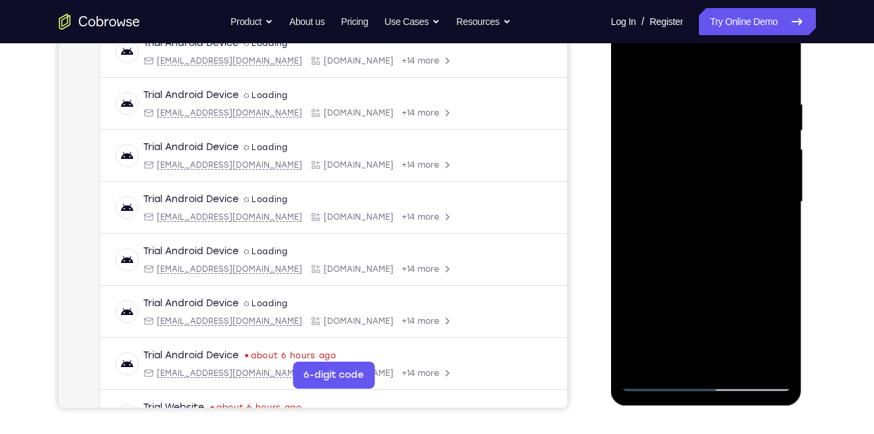
click at [637, 62] on div at bounding box center [706, 202] width 170 height 378
click at [637, 66] on div at bounding box center [706, 202] width 170 height 378
click at [636, 67] on div at bounding box center [706, 202] width 170 height 378
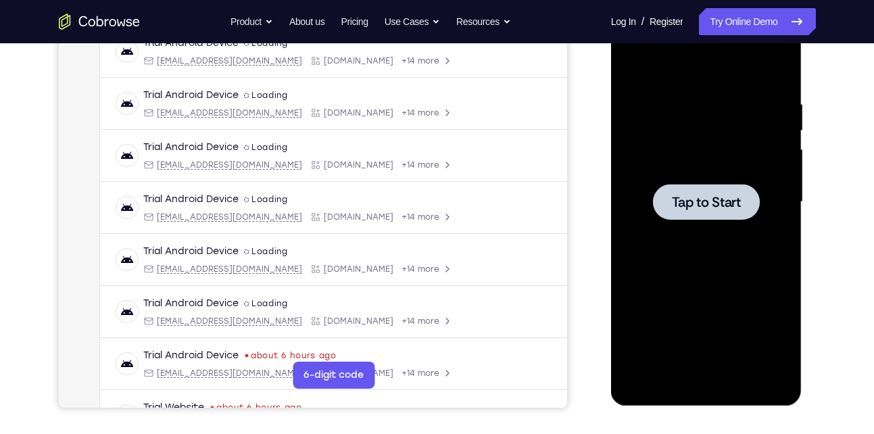
click at [713, 228] on div at bounding box center [706, 202] width 170 height 378
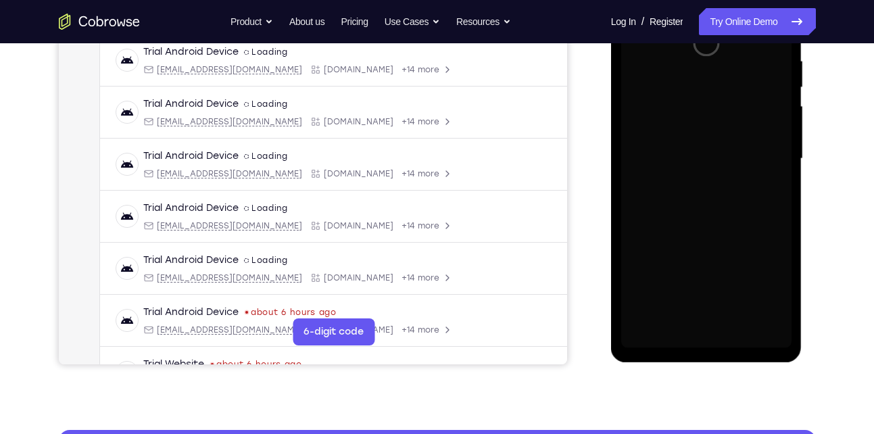
scroll to position [288, 0]
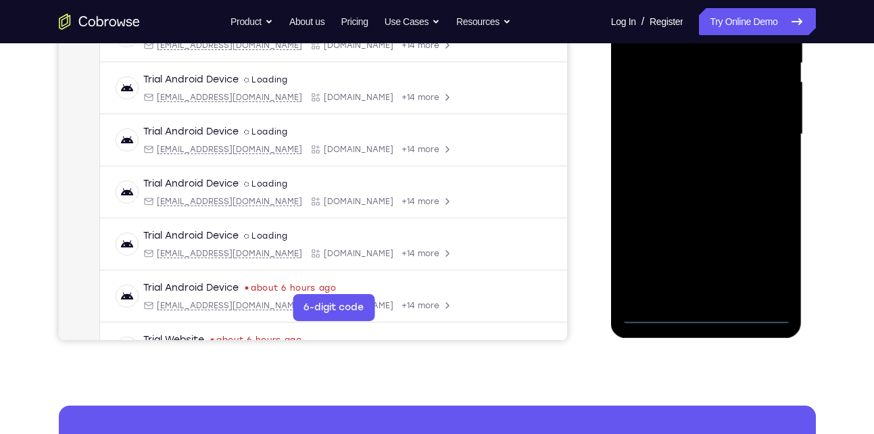
click at [708, 318] on div at bounding box center [706, 134] width 170 height 378
click at [708, 314] on div at bounding box center [706, 134] width 170 height 378
click at [767, 261] on div at bounding box center [706, 134] width 170 height 378
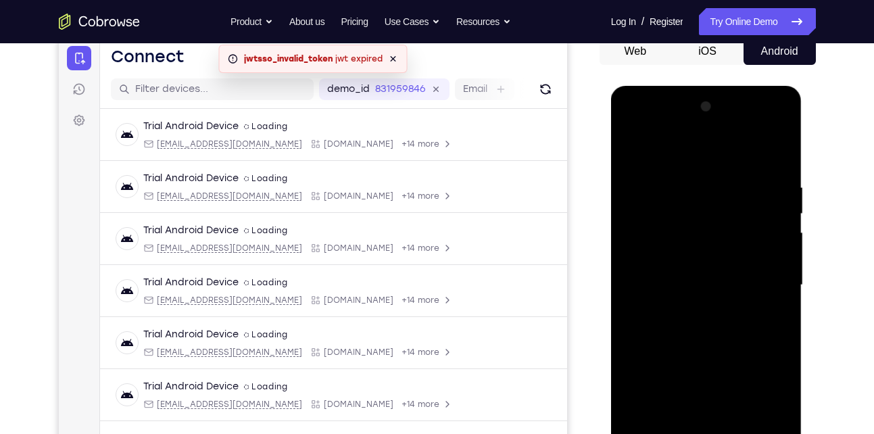
scroll to position [137, 0]
click at [717, 161] on div at bounding box center [706, 286] width 170 height 378
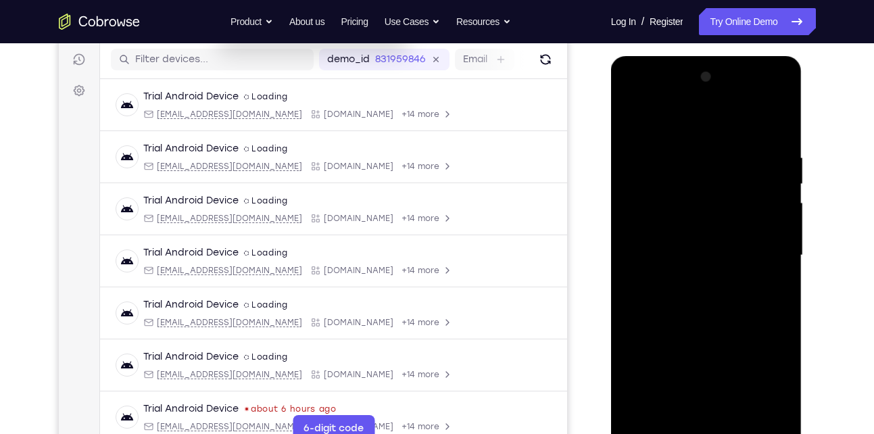
scroll to position [176, 0]
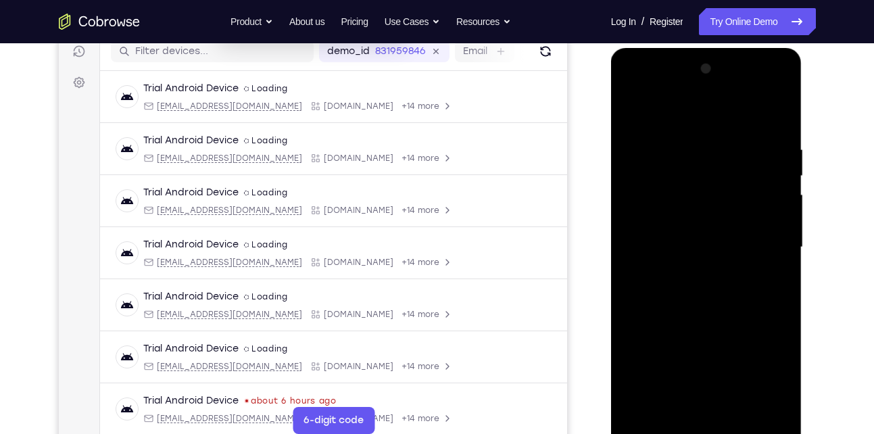
click at [765, 236] on div at bounding box center [706, 247] width 170 height 378
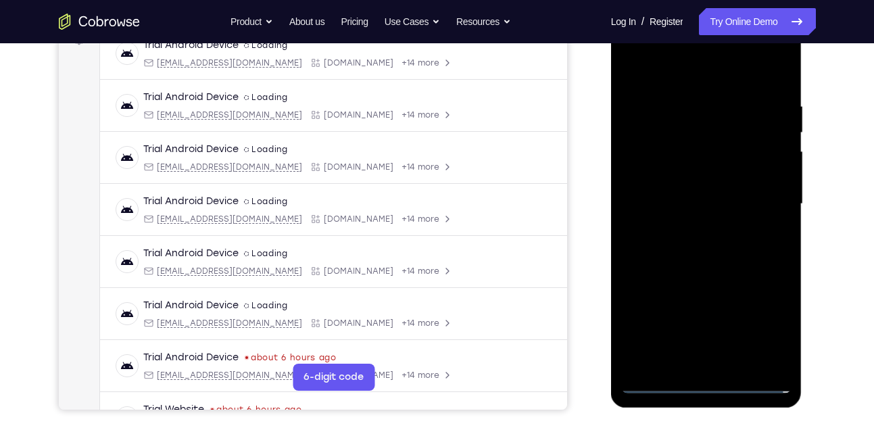
scroll to position [241, 0]
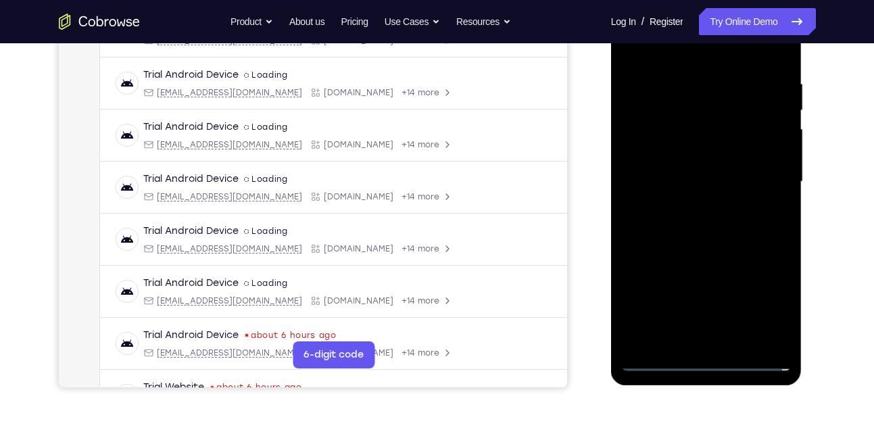
click at [692, 206] on div at bounding box center [706, 182] width 170 height 378
click at [714, 168] on div at bounding box center [706, 182] width 170 height 378
click at [718, 177] on div at bounding box center [706, 182] width 170 height 378
click at [671, 226] on div at bounding box center [706, 182] width 170 height 378
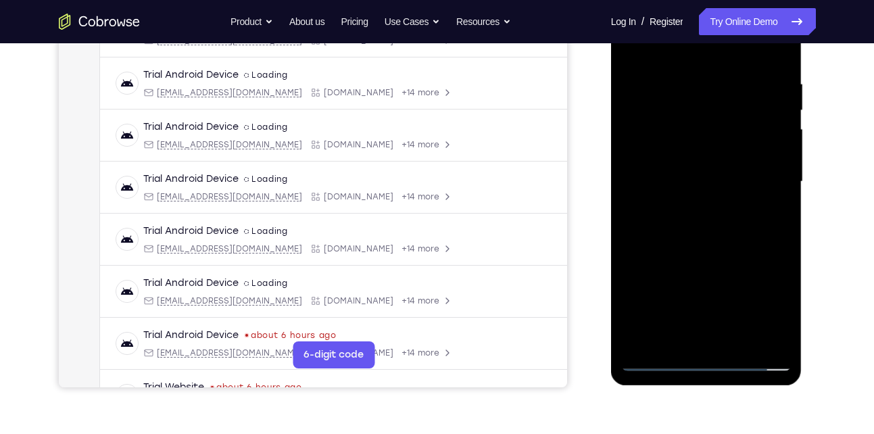
click at [671, 226] on div at bounding box center [706, 182] width 170 height 378
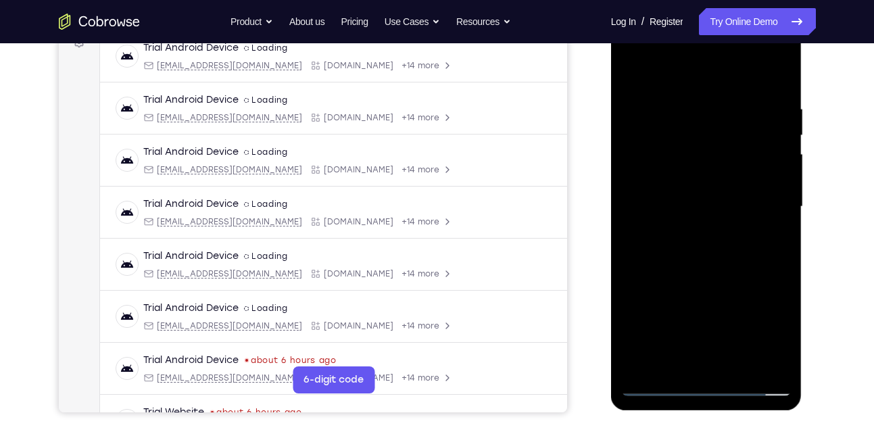
scroll to position [216, 0]
drag, startPoint x: 668, startPoint y: 86, endPoint x: 662, endPoint y: 53, distance: 33.7
click at [662, 53] on div at bounding box center [706, 207] width 170 height 378
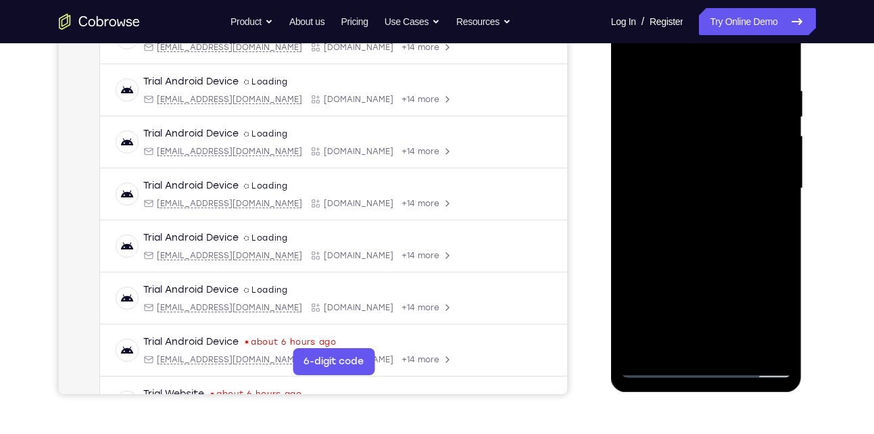
scroll to position [233, 0]
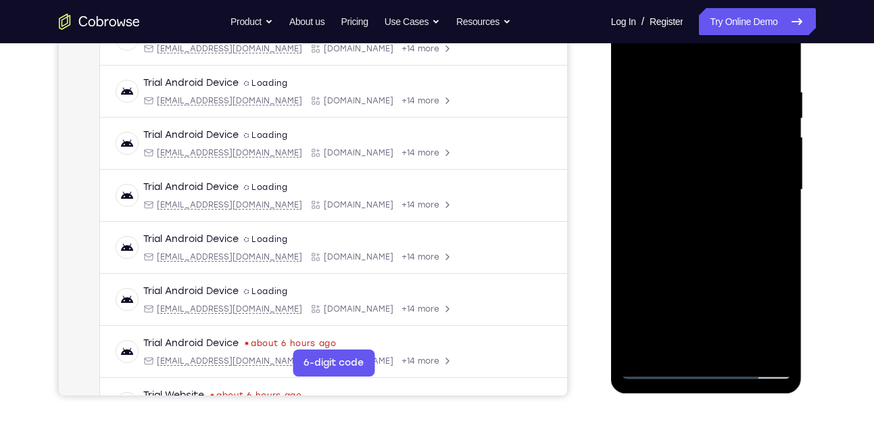
click at [779, 71] on div at bounding box center [706, 190] width 170 height 378
click at [738, 74] on div at bounding box center [706, 190] width 170 height 378
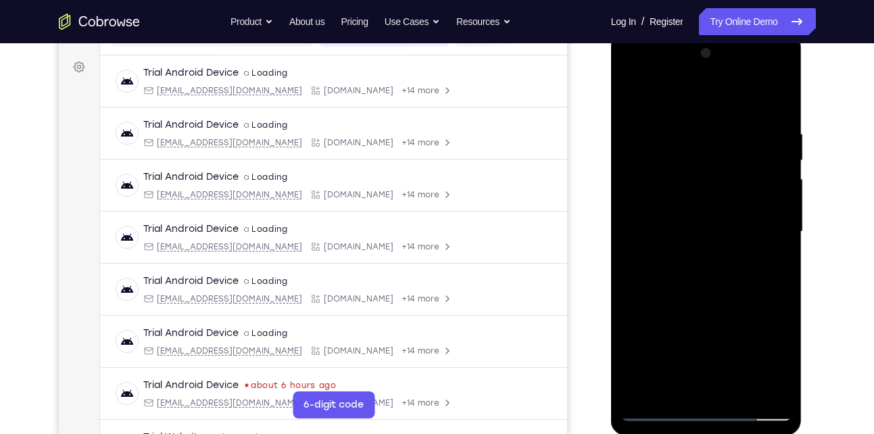
scroll to position [191, 0]
click at [640, 102] on div at bounding box center [706, 232] width 170 height 378
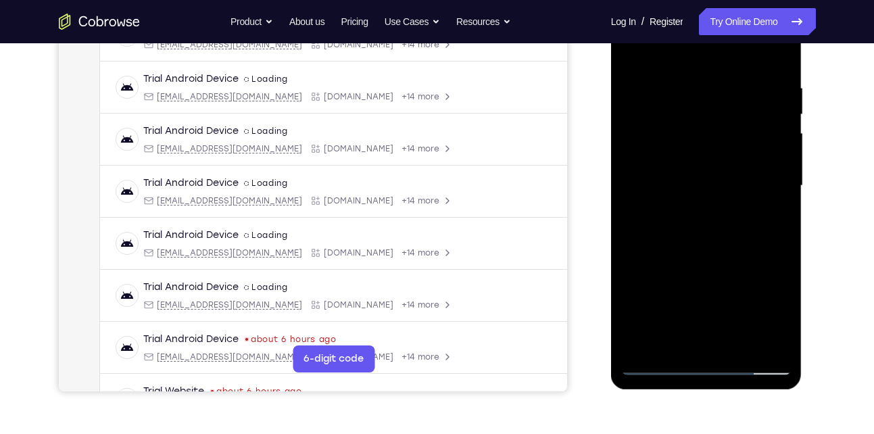
scroll to position [238, 0]
click at [637, 54] on div at bounding box center [706, 185] width 170 height 378
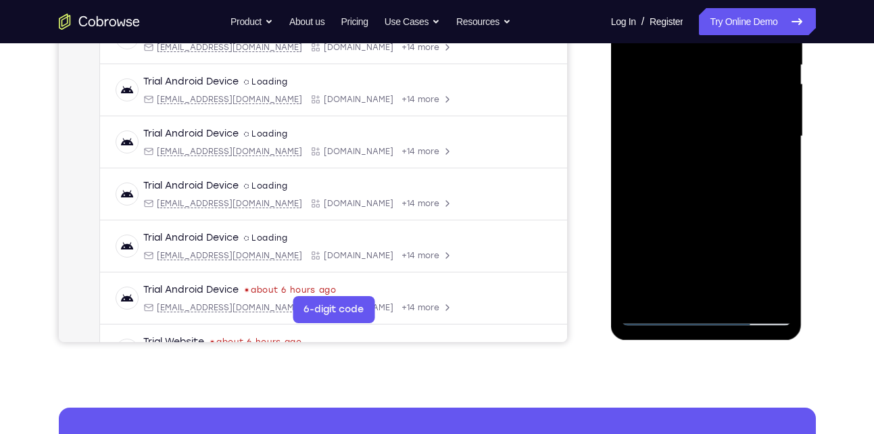
scroll to position [286, 0]
drag, startPoint x: 698, startPoint y: 181, endPoint x: 695, endPoint y: 164, distance: 17.2
click at [695, 164] on div at bounding box center [706, 137] width 170 height 378
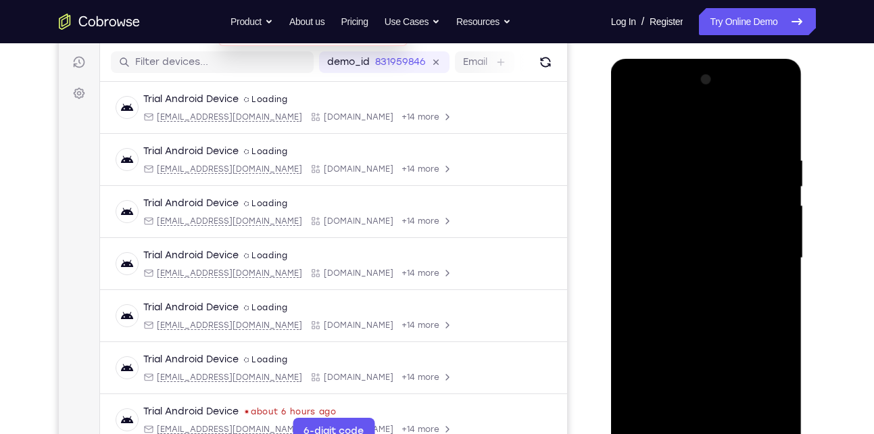
scroll to position [161, 0]
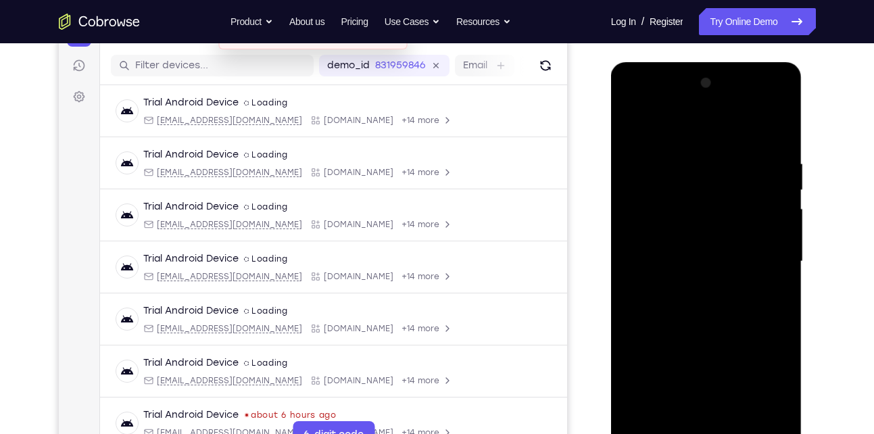
click at [772, 132] on div at bounding box center [706, 261] width 170 height 378
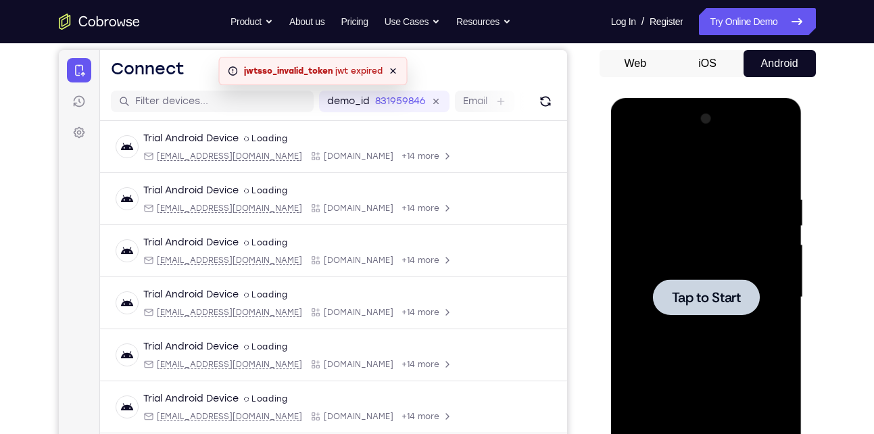
scroll to position [226, 0]
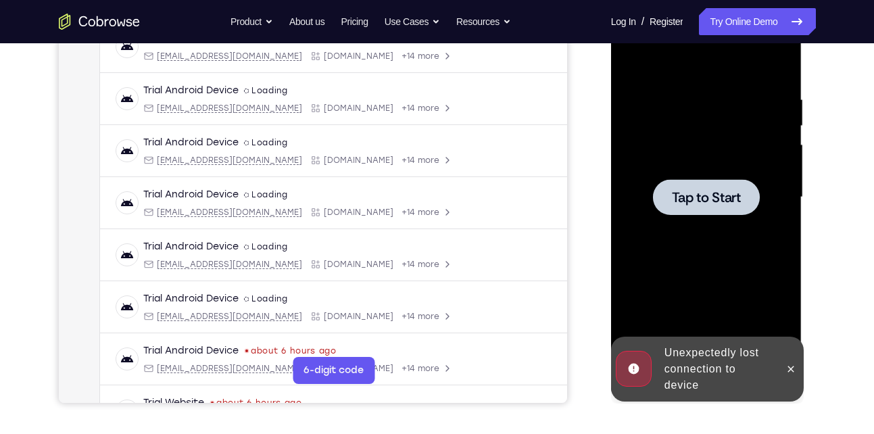
click at [728, 247] on div at bounding box center [706, 197] width 170 height 378
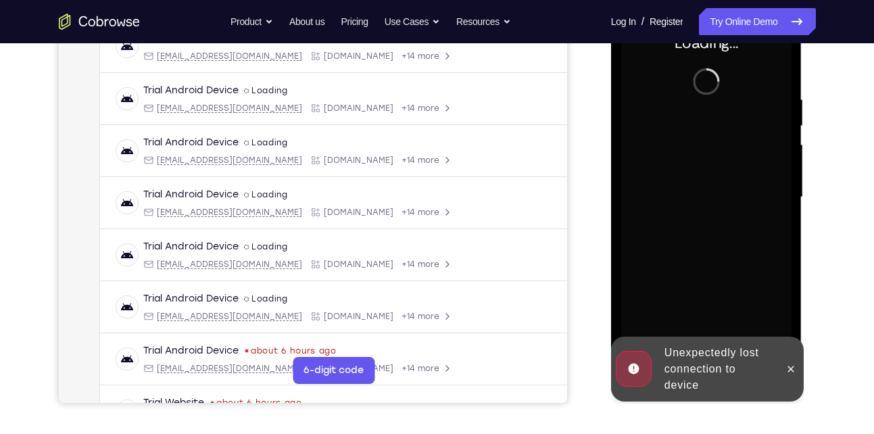
scroll to position [301, 0]
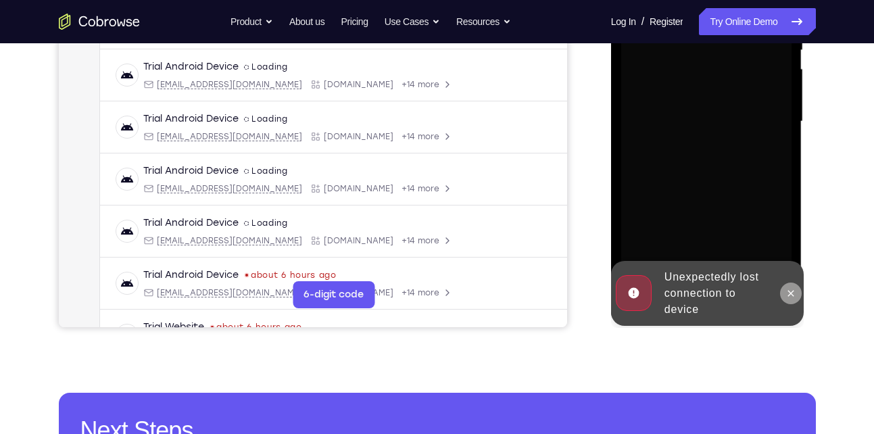
click at [792, 293] on icon at bounding box center [790, 293] width 11 height 11
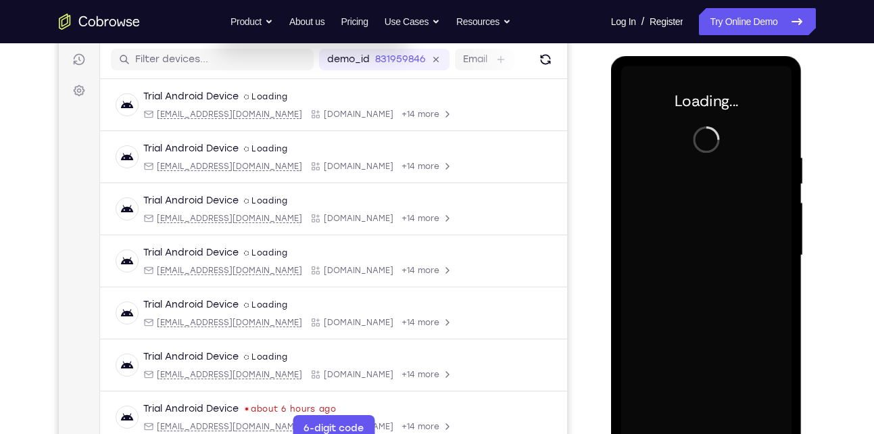
scroll to position [195, 0]
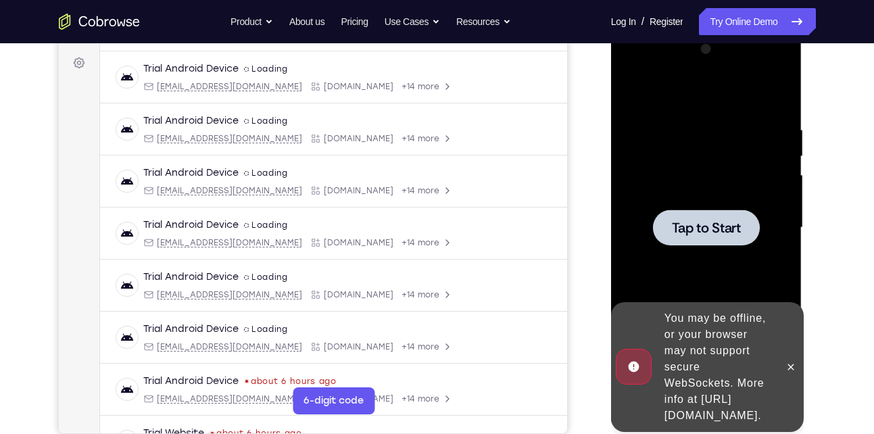
click at [685, 228] on span "Tap to Start" at bounding box center [706, 228] width 69 height 14
click at [788, 361] on icon at bounding box center [790, 366] width 11 height 11
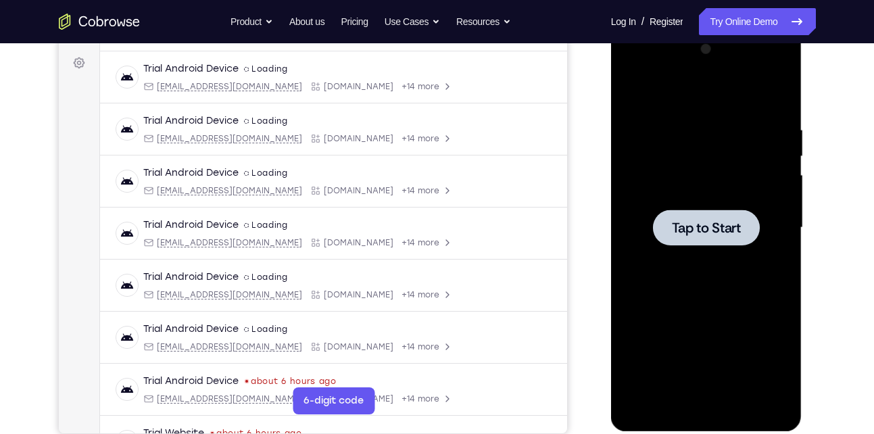
click at [667, 233] on div at bounding box center [706, 227] width 107 height 36
click at [709, 221] on span "Tap to Start" at bounding box center [706, 228] width 69 height 14
drag, startPoint x: 717, startPoint y: 9, endPoint x: 697, endPoint y: 3, distance: 20.5
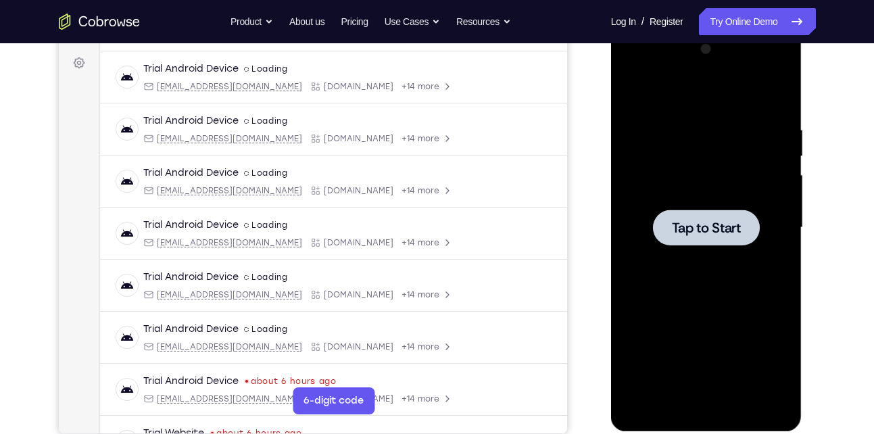
click at [717, 9] on link "Try Online Demo" at bounding box center [757, 21] width 116 height 27
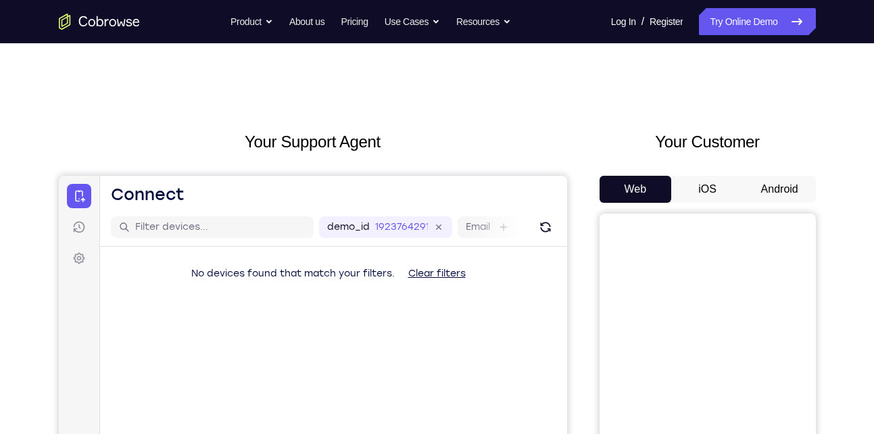
click at [787, 184] on button "Android" at bounding box center [779, 189] width 72 height 27
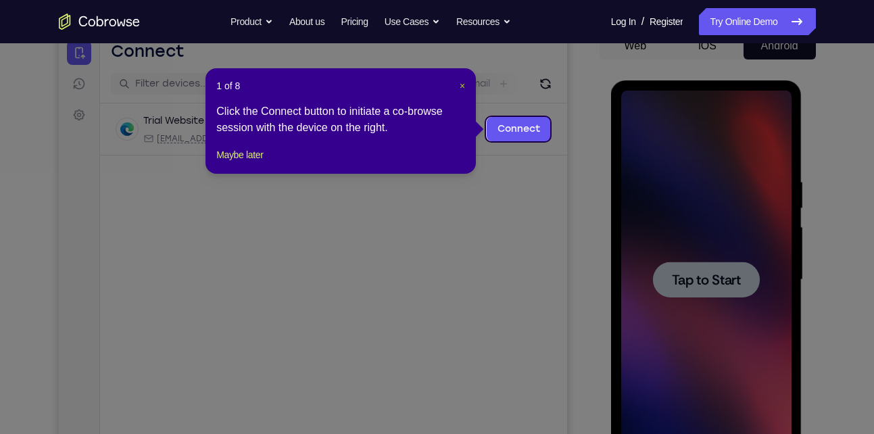
click at [459, 88] on span "×" at bounding box center [461, 85] width 5 height 11
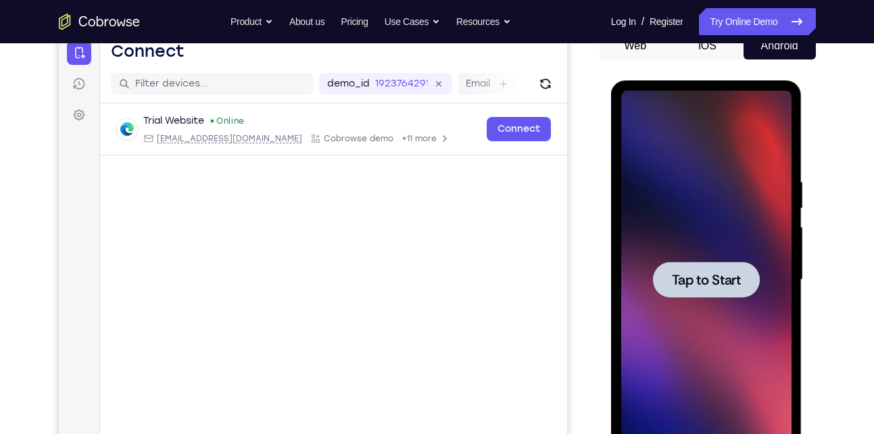
click at [742, 294] on div at bounding box center [706, 279] width 107 height 36
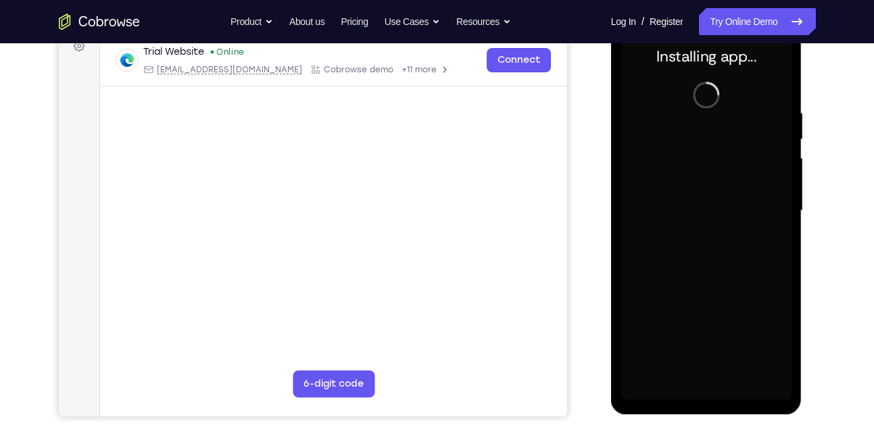
scroll to position [213, 0]
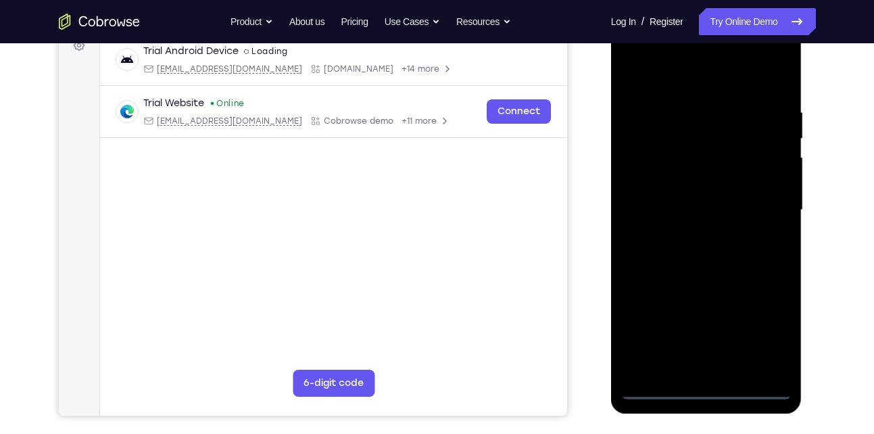
click at [705, 389] on div at bounding box center [706, 210] width 170 height 378
click at [770, 328] on div at bounding box center [706, 210] width 170 height 378
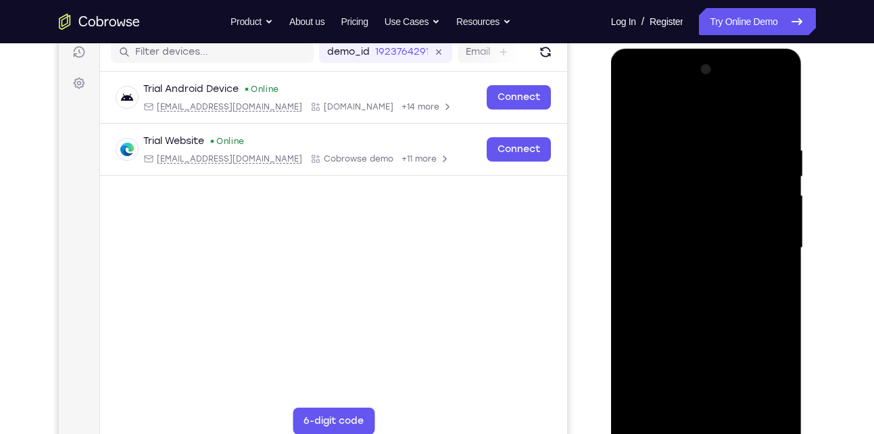
scroll to position [176, 0]
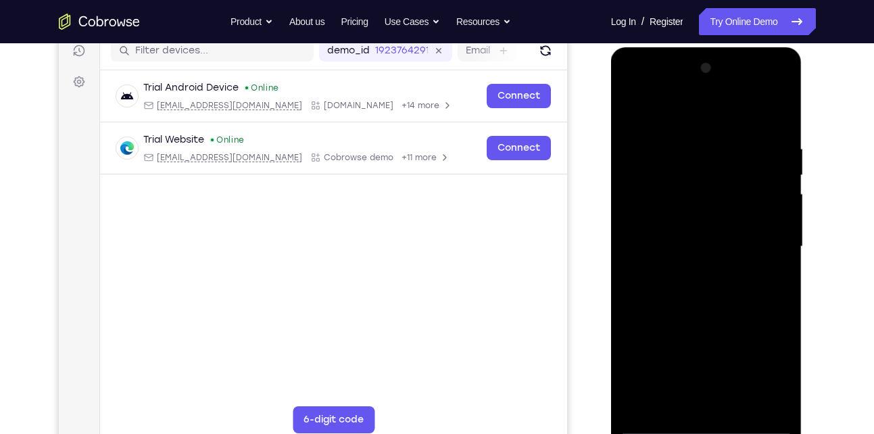
click at [730, 307] on div at bounding box center [706, 246] width 170 height 378
click at [759, 244] on div at bounding box center [706, 246] width 170 height 378
click at [705, 368] on div at bounding box center [706, 246] width 170 height 378
click at [694, 270] on div at bounding box center [706, 246] width 170 height 378
click at [734, 230] on div at bounding box center [706, 246] width 170 height 378
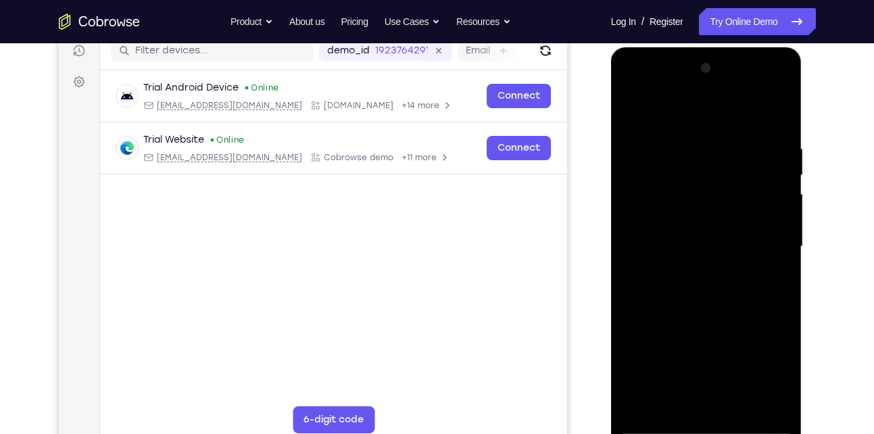
click at [708, 242] on div at bounding box center [706, 246] width 170 height 378
click at [695, 249] on div at bounding box center [706, 246] width 170 height 378
click at [717, 250] on div at bounding box center [706, 246] width 170 height 378
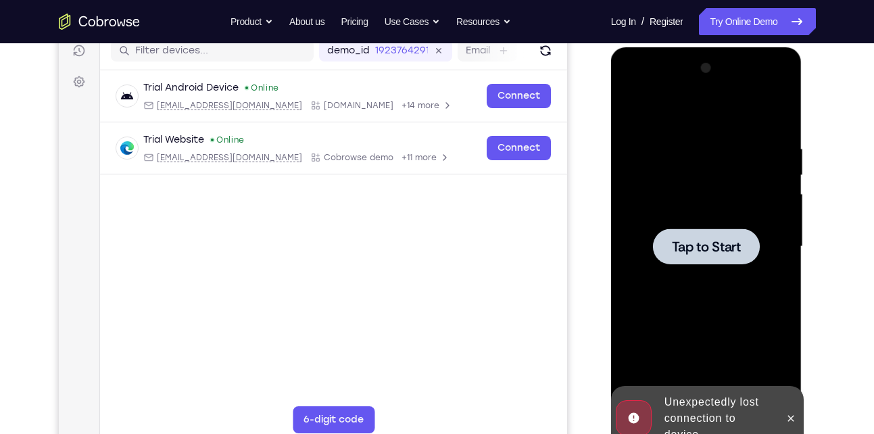
click at [717, 250] on span "Tap to Start" at bounding box center [706, 247] width 69 height 14
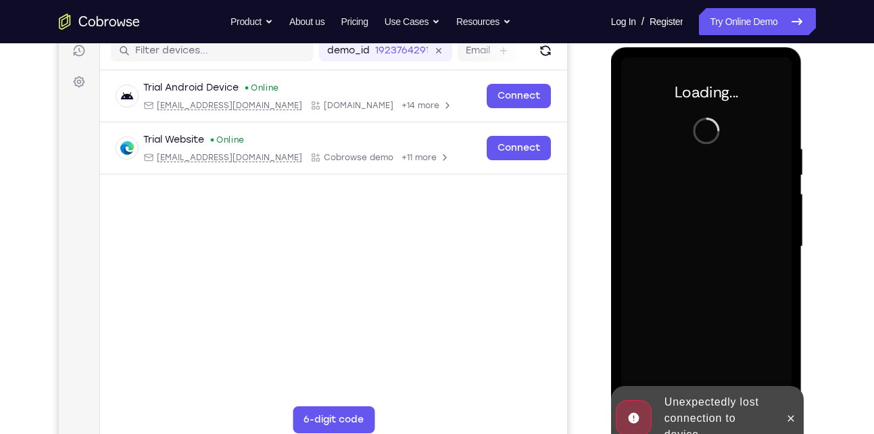
scroll to position [257, 0]
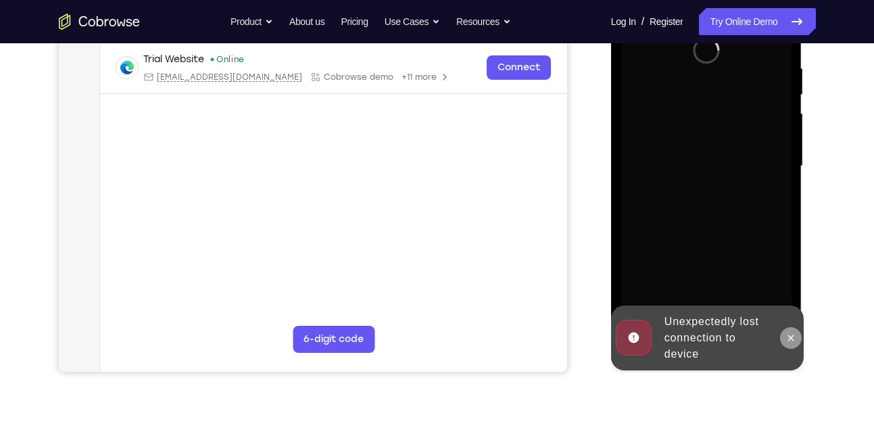
click at [795, 334] on icon at bounding box center [790, 337] width 11 height 11
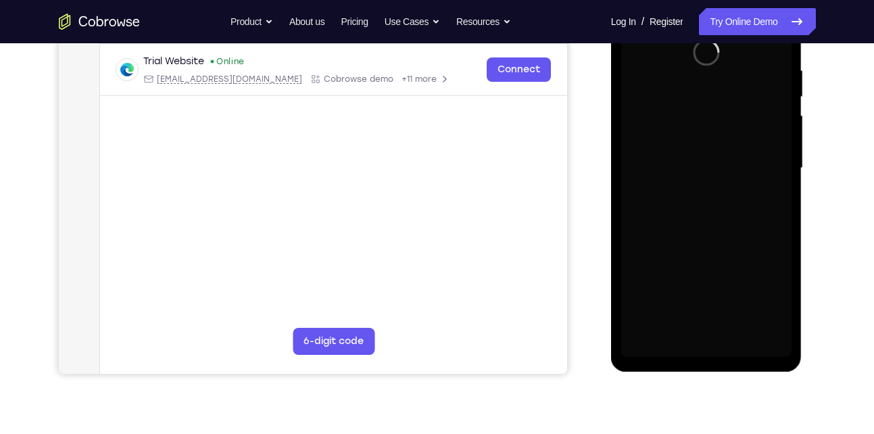
scroll to position [297, 0]
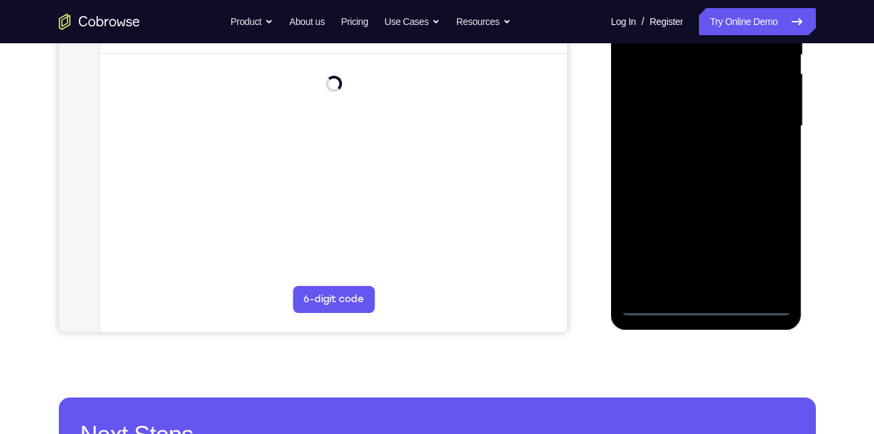
click at [703, 306] on div at bounding box center [706, 126] width 170 height 378
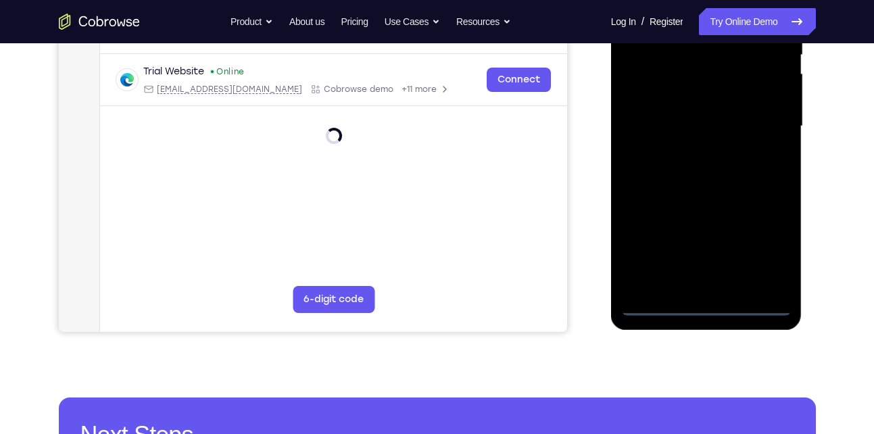
click at [757, 258] on div at bounding box center [706, 126] width 170 height 378
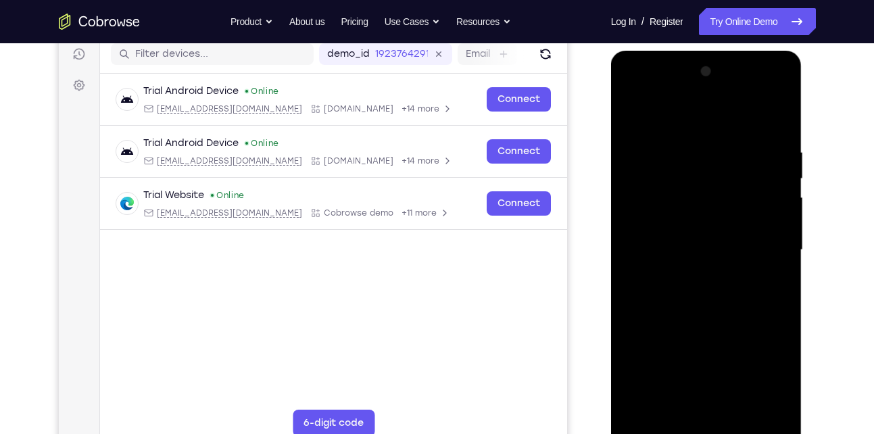
scroll to position [172, 0]
click at [690, 116] on div at bounding box center [706, 250] width 170 height 378
click at [759, 243] on div at bounding box center [706, 250] width 170 height 378
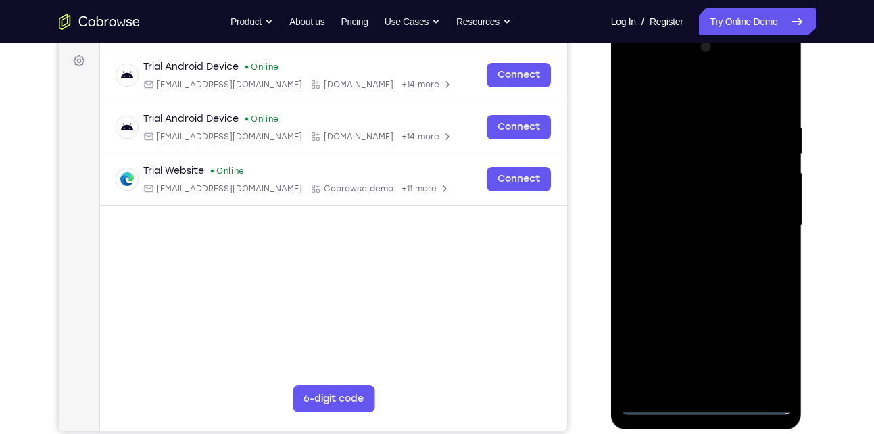
scroll to position [198, 0]
click at [686, 250] on div at bounding box center [706, 225] width 170 height 378
click at [689, 250] on div at bounding box center [706, 225] width 170 height 378
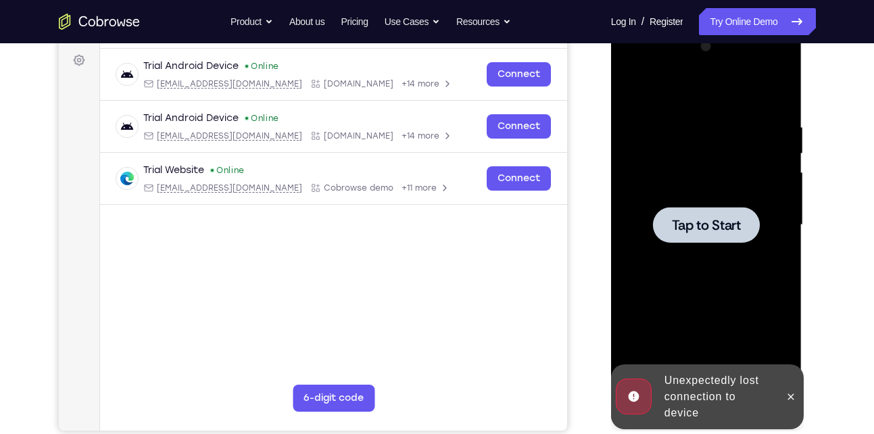
click at [689, 250] on div at bounding box center [706, 225] width 170 height 378
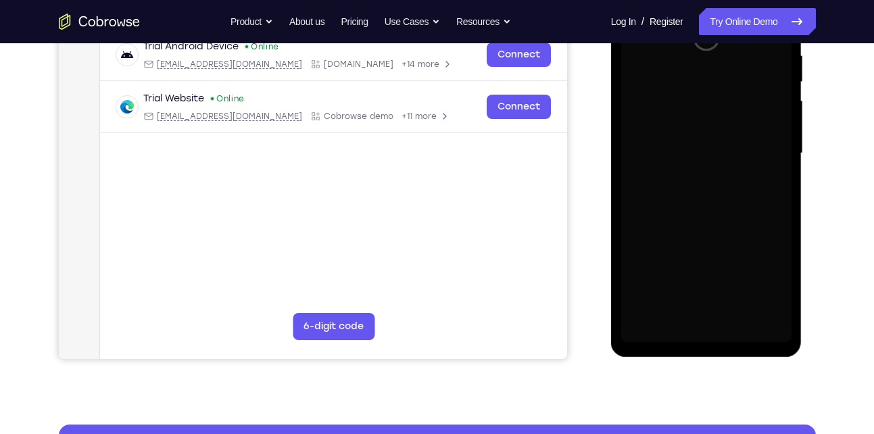
scroll to position [273, 0]
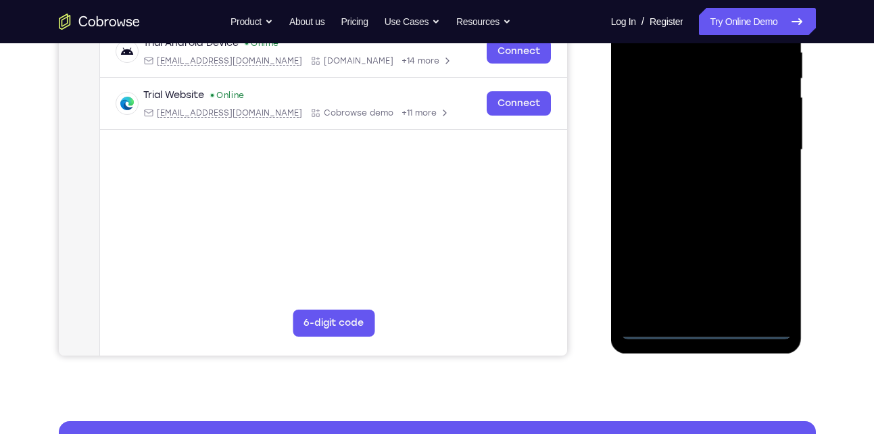
click at [703, 326] on div at bounding box center [706, 150] width 170 height 378
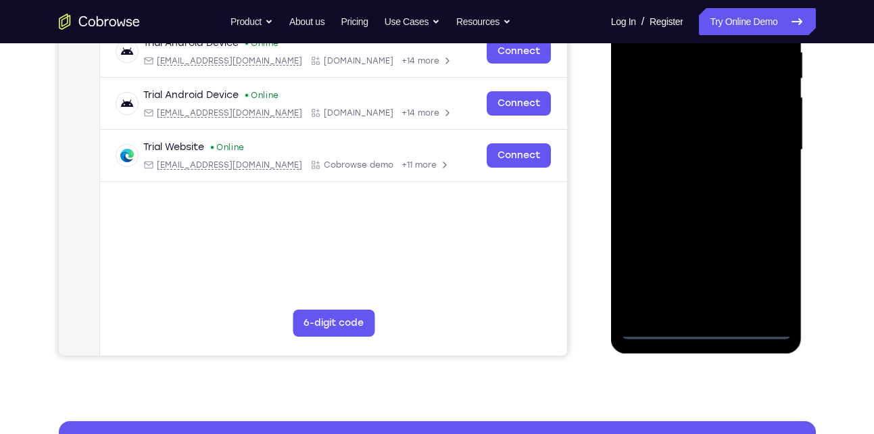
click at [767, 277] on div at bounding box center [706, 150] width 170 height 378
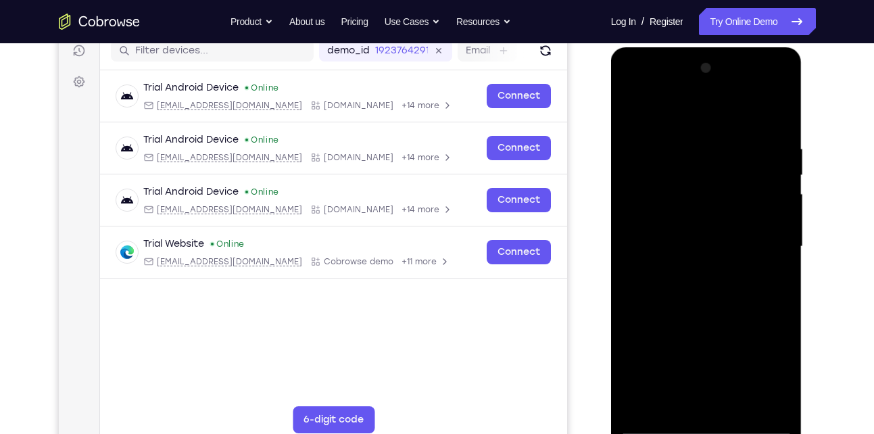
scroll to position [174, 0]
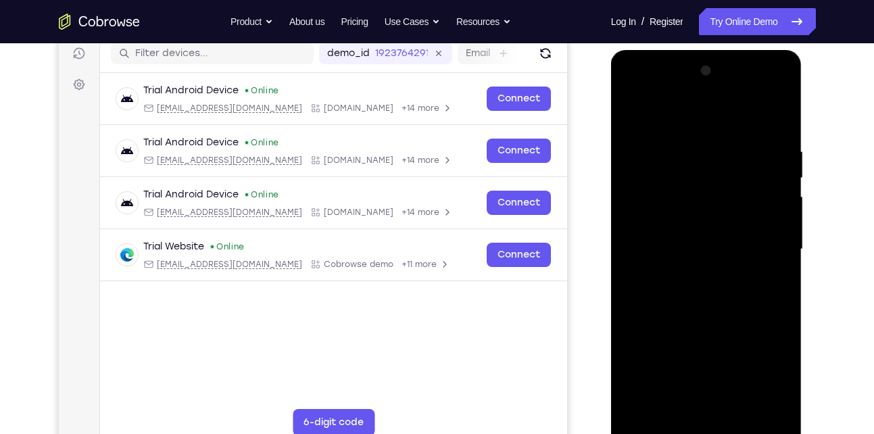
click at [686, 114] on div at bounding box center [706, 249] width 170 height 378
click at [761, 239] on div at bounding box center [706, 249] width 170 height 378
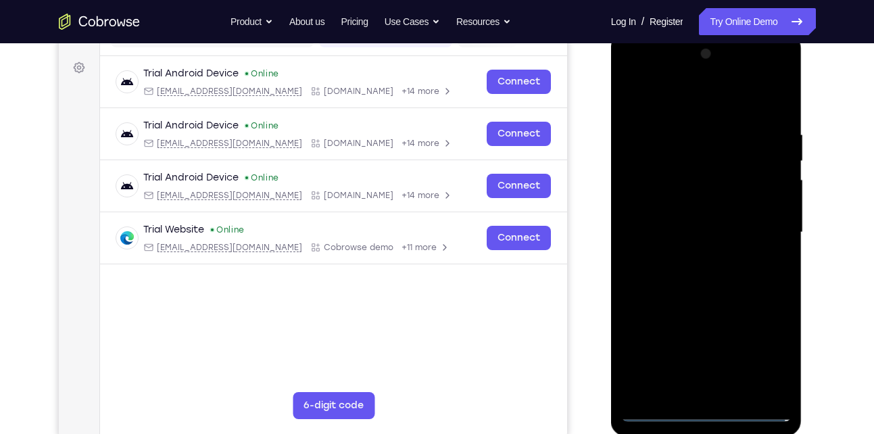
click at [694, 255] on div at bounding box center [706, 232] width 170 height 378
click at [697, 222] on div at bounding box center [706, 232] width 170 height 378
click at [717, 226] on div at bounding box center [706, 232] width 170 height 378
click at [685, 271] on div at bounding box center [706, 232] width 170 height 378
click at [689, 268] on div at bounding box center [706, 232] width 170 height 378
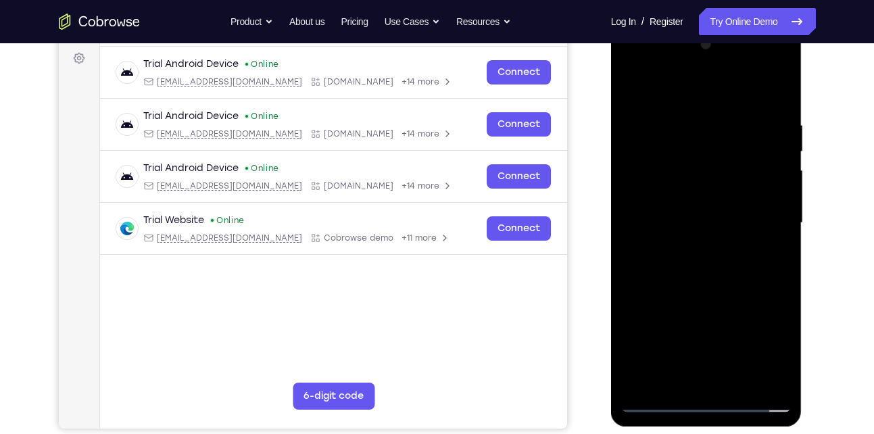
scroll to position [176, 0]
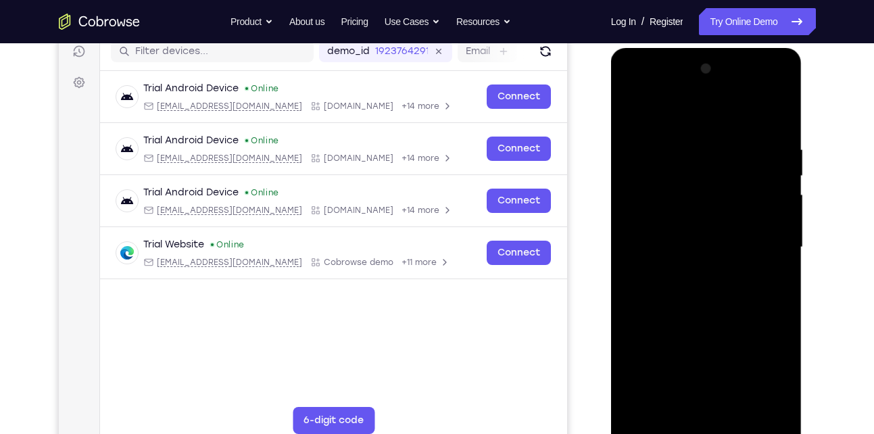
click at [723, 303] on div at bounding box center [706, 247] width 170 height 378
click at [717, 136] on div at bounding box center [706, 247] width 170 height 378
click at [775, 158] on div at bounding box center [706, 247] width 170 height 378
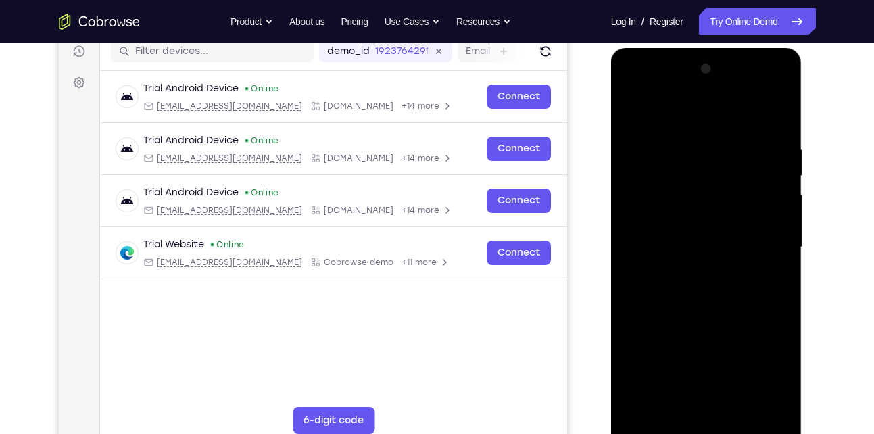
click at [775, 158] on div at bounding box center [706, 247] width 170 height 378
click at [776, 120] on div at bounding box center [706, 247] width 170 height 378
click at [776, 114] on div at bounding box center [706, 247] width 170 height 378
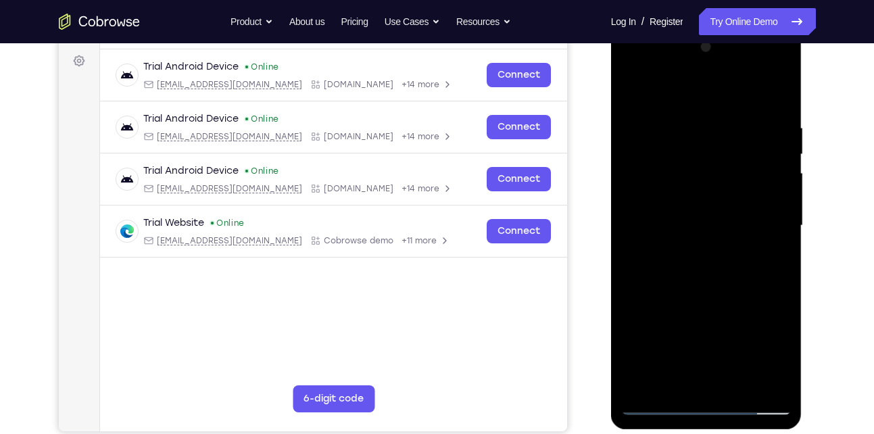
scroll to position [197, 0]
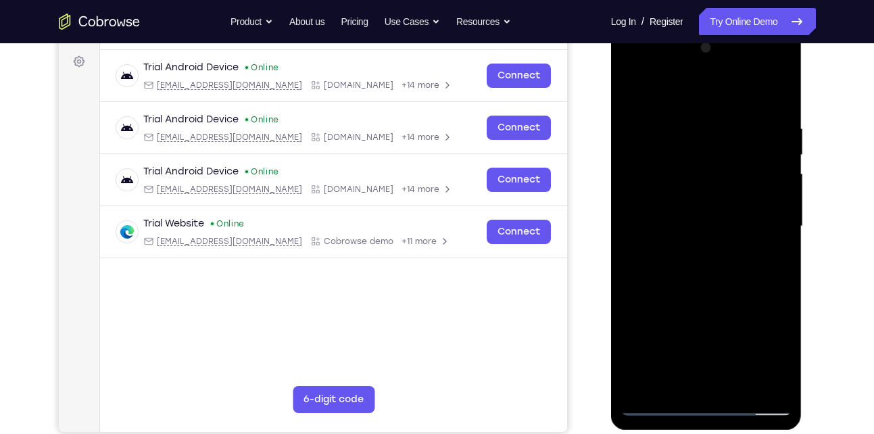
click at [776, 89] on div at bounding box center [706, 226] width 170 height 378
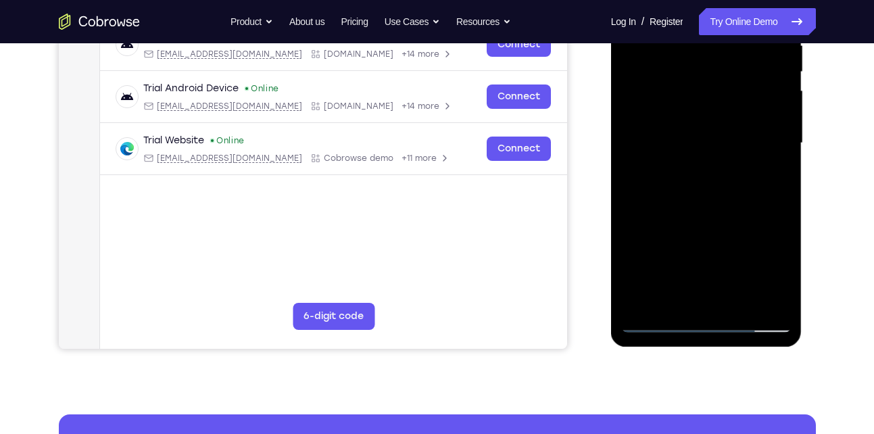
scroll to position [282, 0]
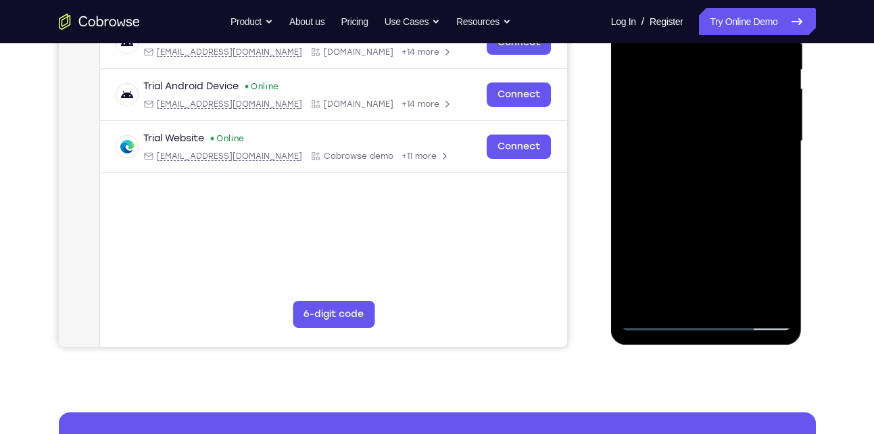
click at [736, 303] on div at bounding box center [706, 141] width 170 height 378
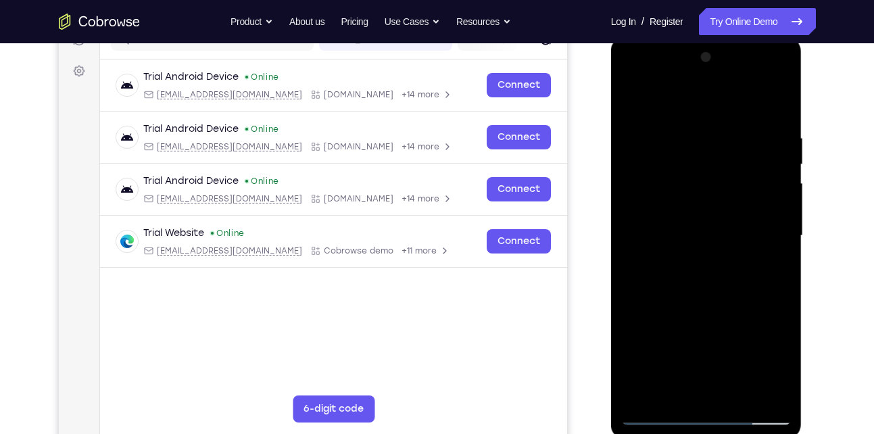
click at [711, 308] on div at bounding box center [706, 236] width 170 height 378
click at [715, 230] on div at bounding box center [706, 236] width 170 height 378
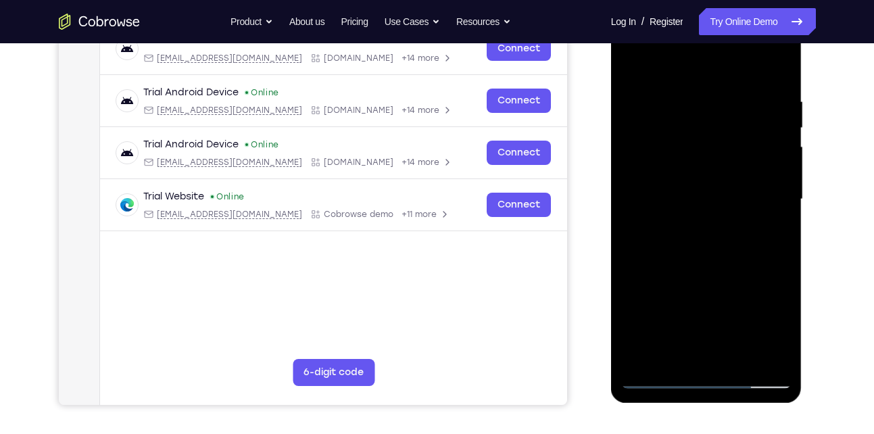
scroll to position [236, 0]
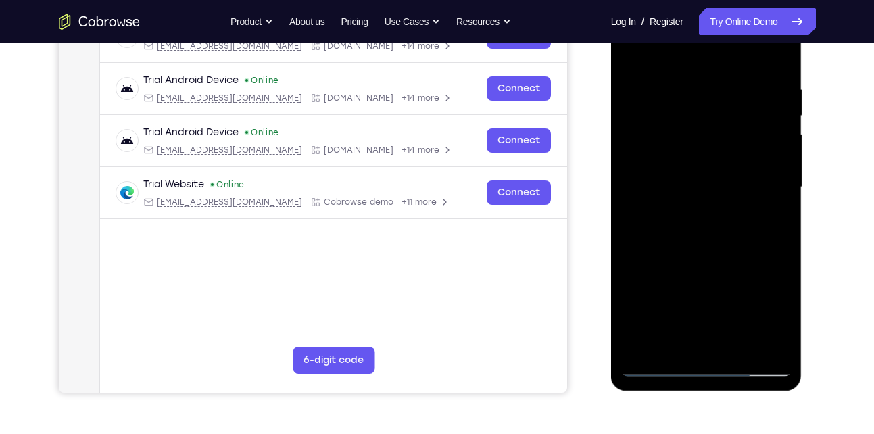
click at [682, 336] on div at bounding box center [706, 187] width 170 height 378
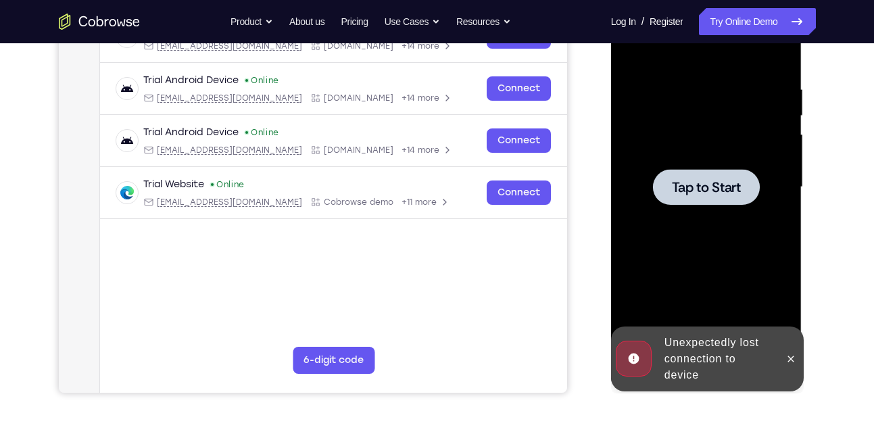
click at [699, 220] on div at bounding box center [706, 187] width 170 height 378
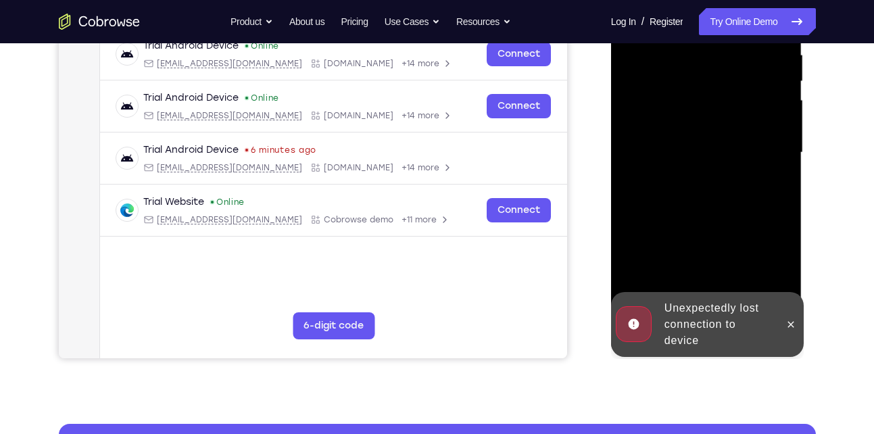
scroll to position [271, 0]
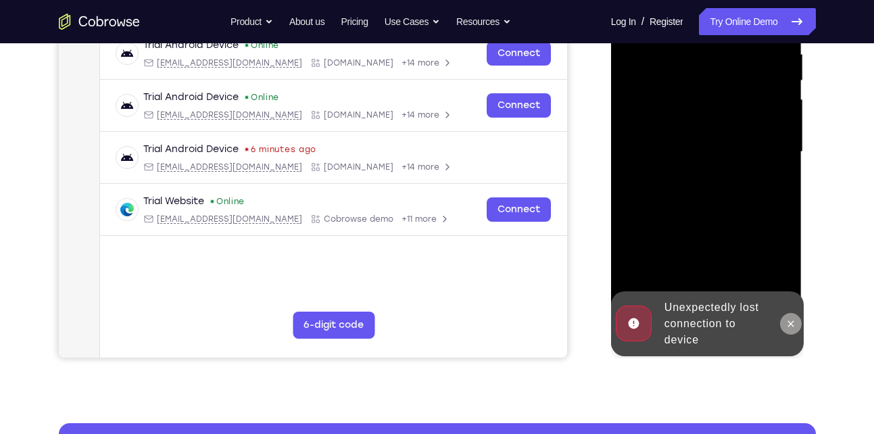
click at [788, 318] on icon at bounding box center [790, 323] width 11 height 11
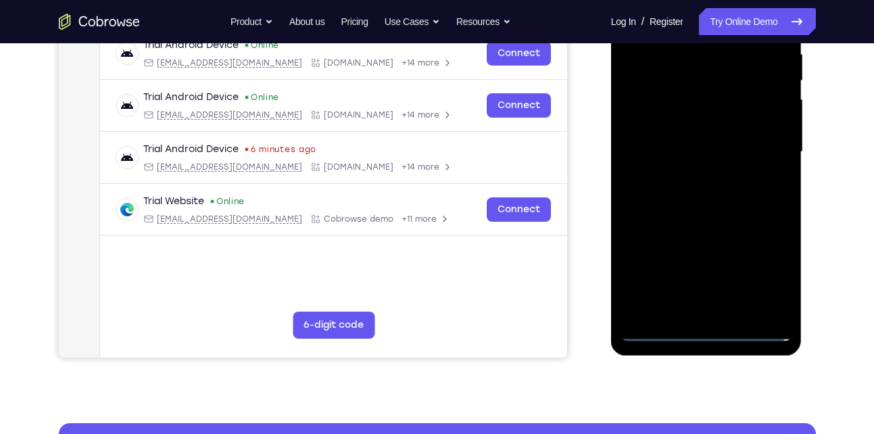
click at [701, 332] on div at bounding box center [706, 152] width 170 height 378
click at [761, 289] on div at bounding box center [706, 152] width 170 height 378
click at [763, 281] on div at bounding box center [706, 152] width 170 height 378
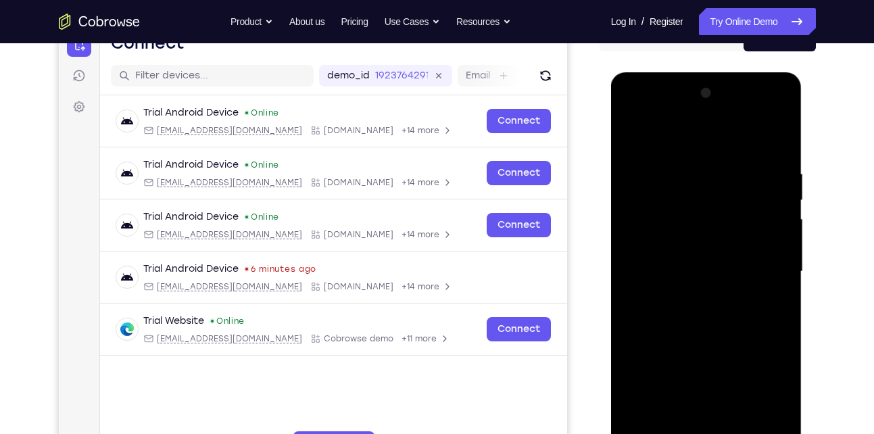
scroll to position [151, 0]
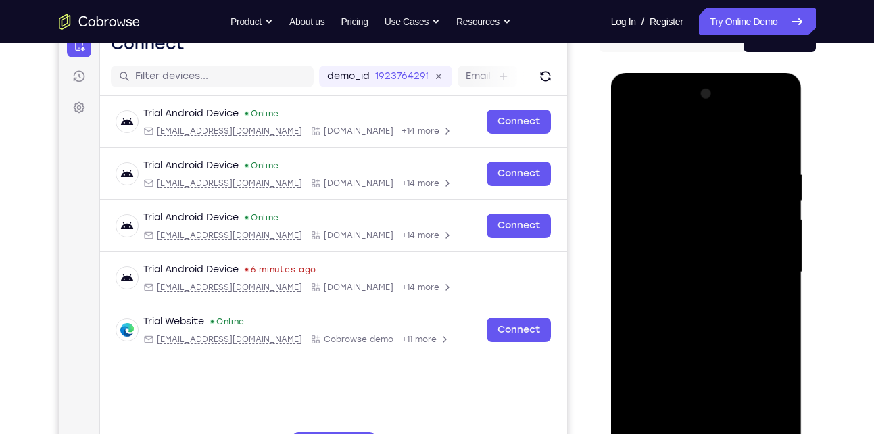
click at [688, 149] on div at bounding box center [706, 272] width 170 height 378
click at [754, 259] on div at bounding box center [706, 272] width 170 height 378
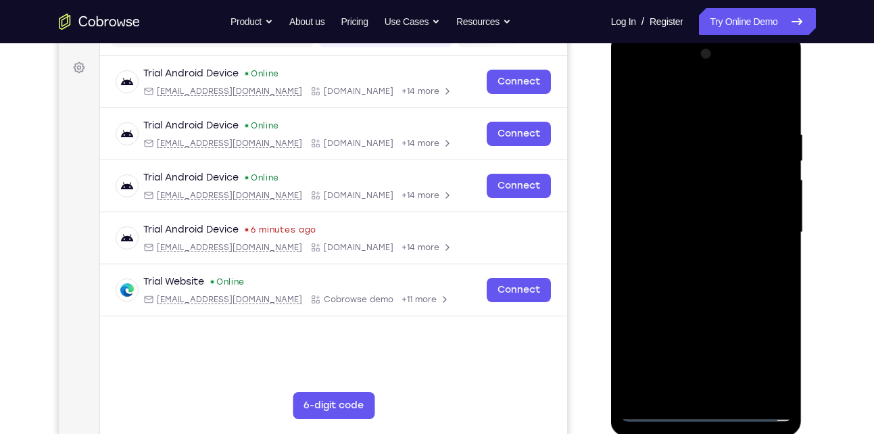
scroll to position [202, 0]
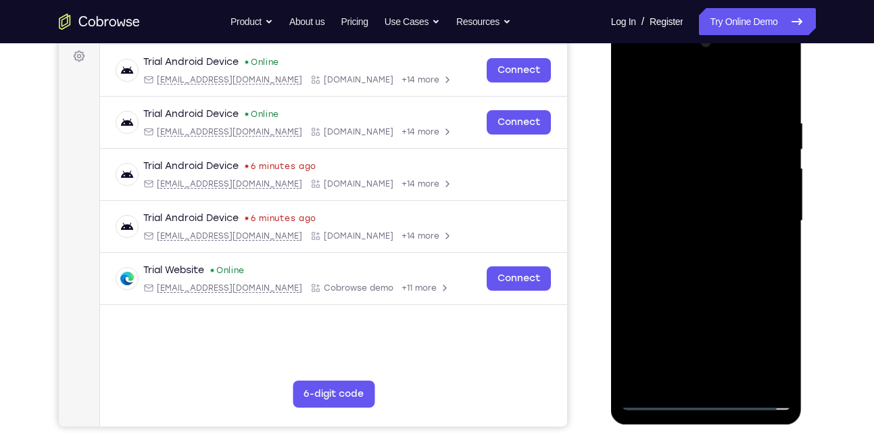
click at [695, 341] on div at bounding box center [706, 221] width 170 height 378
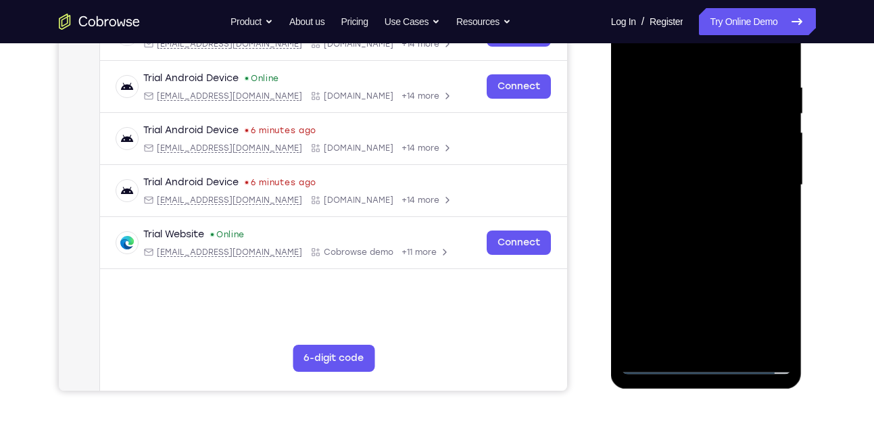
scroll to position [238, 0]
click at [715, 346] on div at bounding box center [706, 184] width 170 height 378
click at [690, 177] on div at bounding box center [706, 184] width 170 height 378
click at [694, 188] on div at bounding box center [706, 184] width 170 height 378
click at [665, 188] on div at bounding box center [706, 184] width 170 height 378
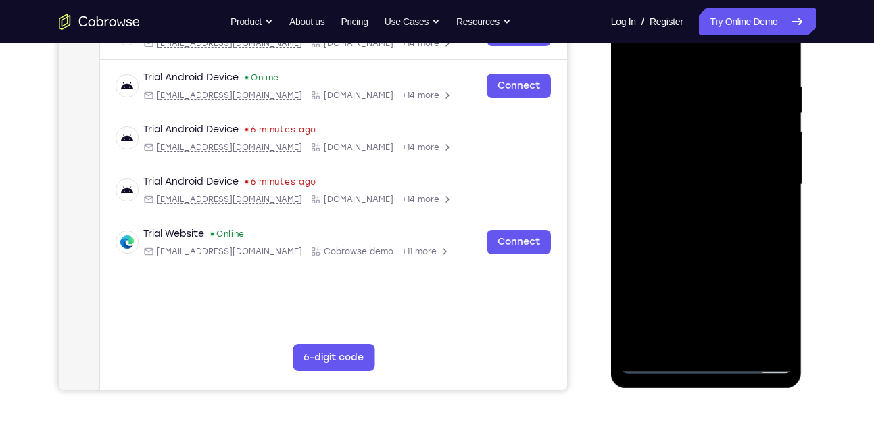
click at [665, 228] on div at bounding box center [706, 184] width 170 height 378
click at [684, 188] on div at bounding box center [706, 184] width 170 height 378
click at [675, 222] on div at bounding box center [706, 184] width 170 height 378
click at [654, 230] on div at bounding box center [706, 184] width 170 height 378
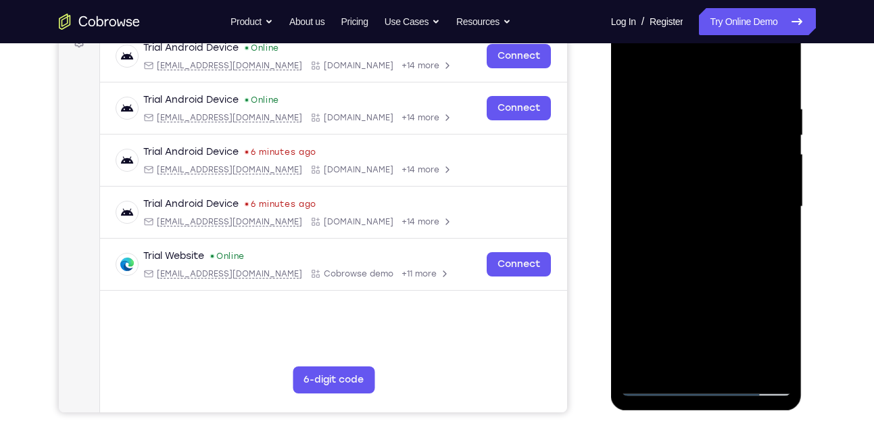
scroll to position [216, 0]
click at [750, 272] on div at bounding box center [706, 207] width 170 height 378
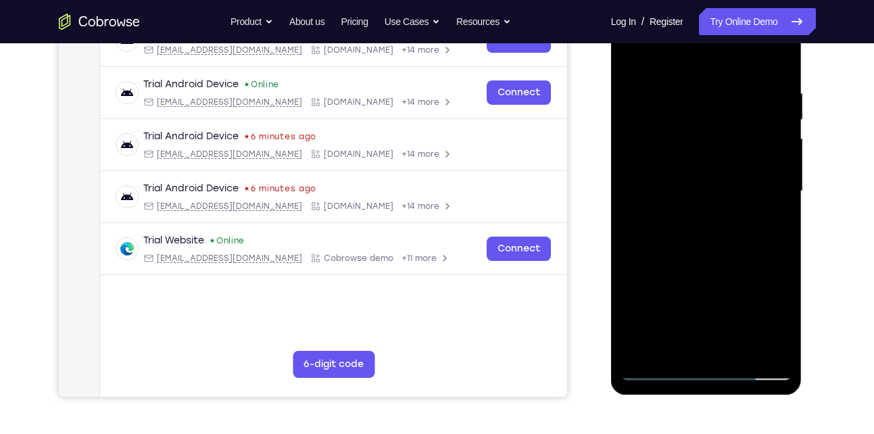
click at [735, 351] on div at bounding box center [706, 191] width 170 height 378
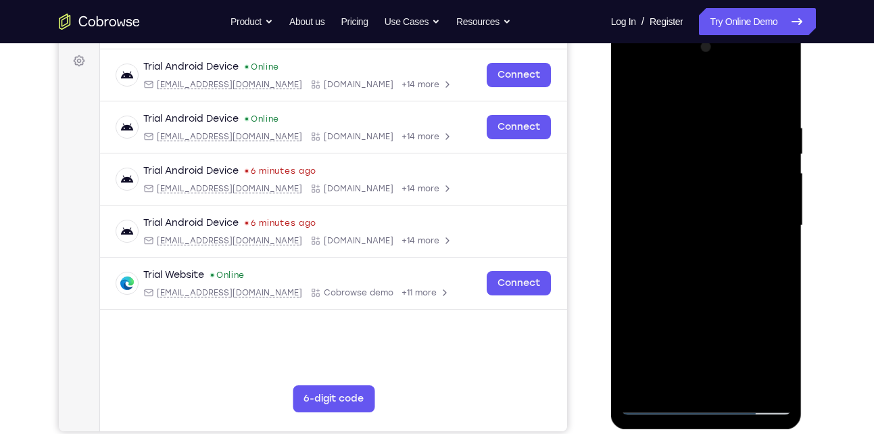
scroll to position [195, 0]
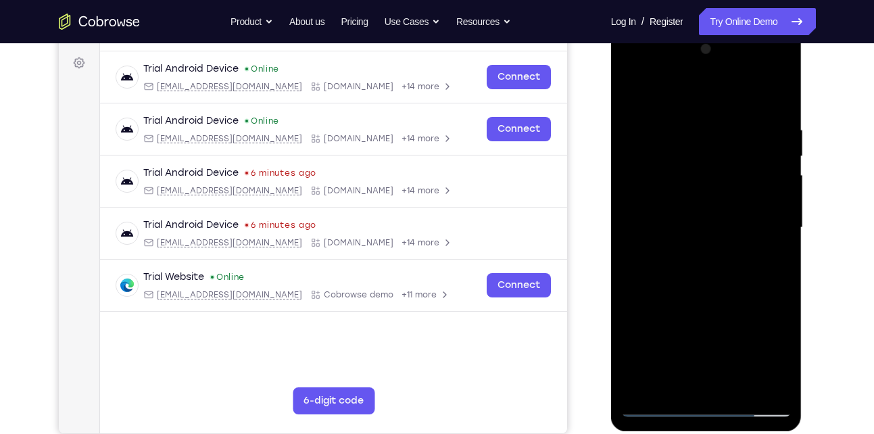
click at [713, 299] on div at bounding box center [706, 228] width 170 height 378
click at [714, 220] on div at bounding box center [706, 228] width 170 height 378
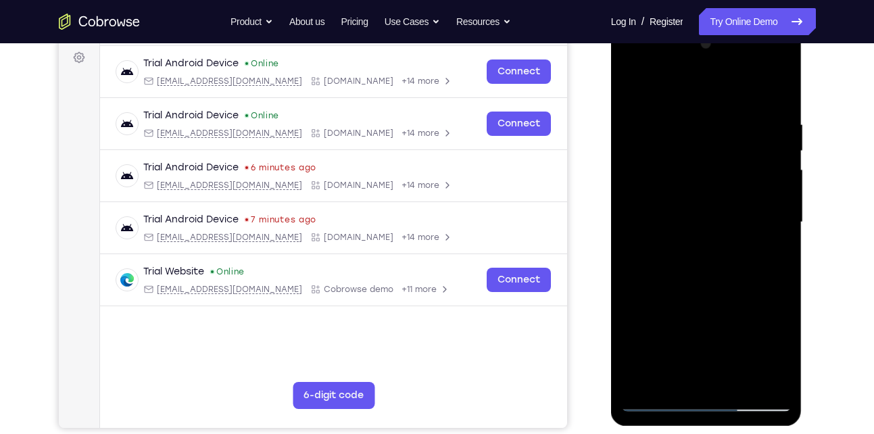
scroll to position [179, 0]
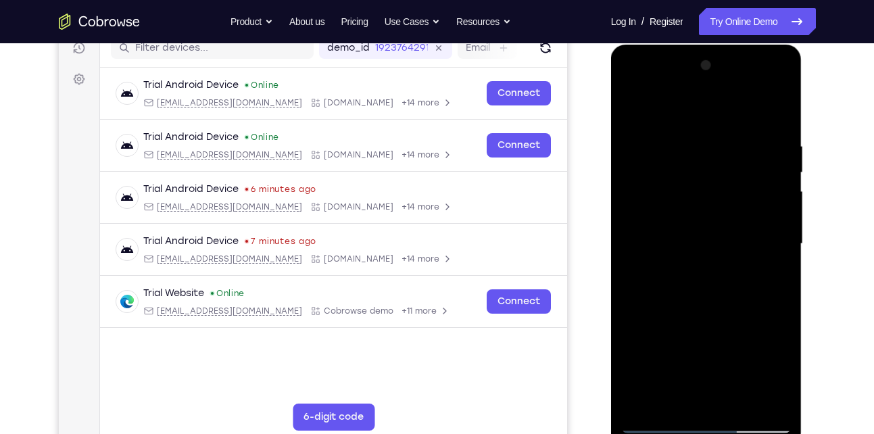
drag, startPoint x: 710, startPoint y: 196, endPoint x: 710, endPoint y: 226, distance: 29.7
click at [710, 226] on div at bounding box center [706, 244] width 170 height 378
drag, startPoint x: 721, startPoint y: 178, endPoint x: 717, endPoint y: 218, distance: 40.1
click at [717, 218] on div at bounding box center [706, 244] width 170 height 378
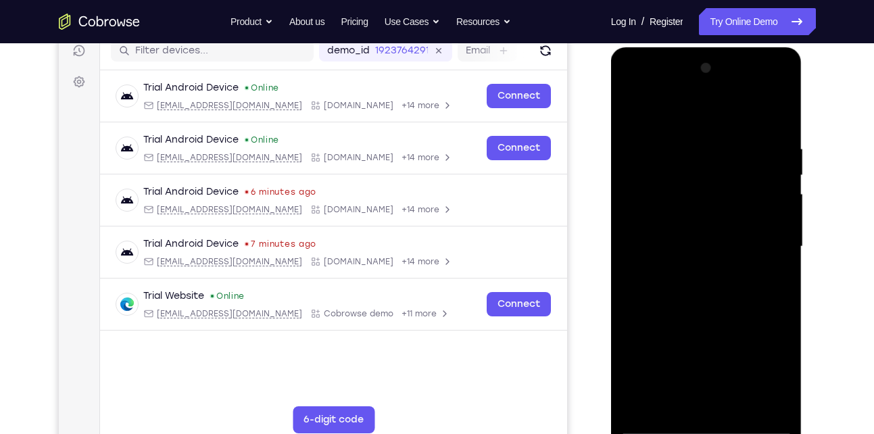
scroll to position [197, 0]
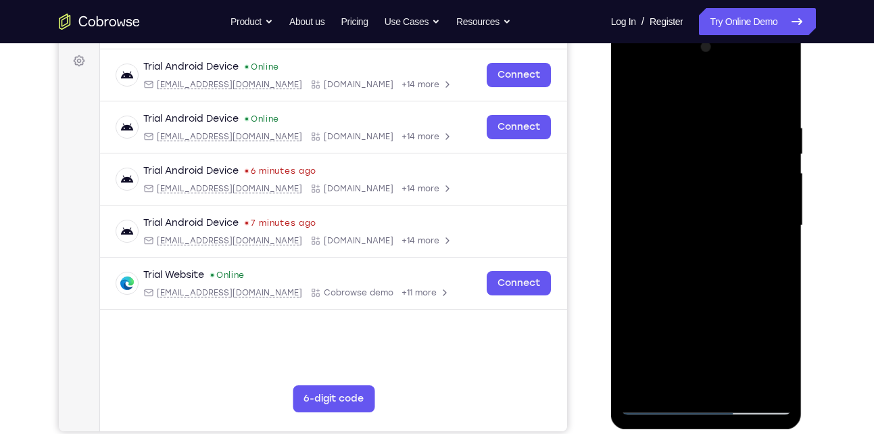
drag, startPoint x: 718, startPoint y: 166, endPoint x: 712, endPoint y: 124, distance: 43.0
click at [712, 124] on div at bounding box center [706, 225] width 170 height 378
drag, startPoint x: 702, startPoint y: 231, endPoint x: 699, endPoint y: 143, distance: 87.9
click at [699, 143] on div at bounding box center [706, 225] width 170 height 378
click at [628, 88] on div at bounding box center [706, 225] width 170 height 378
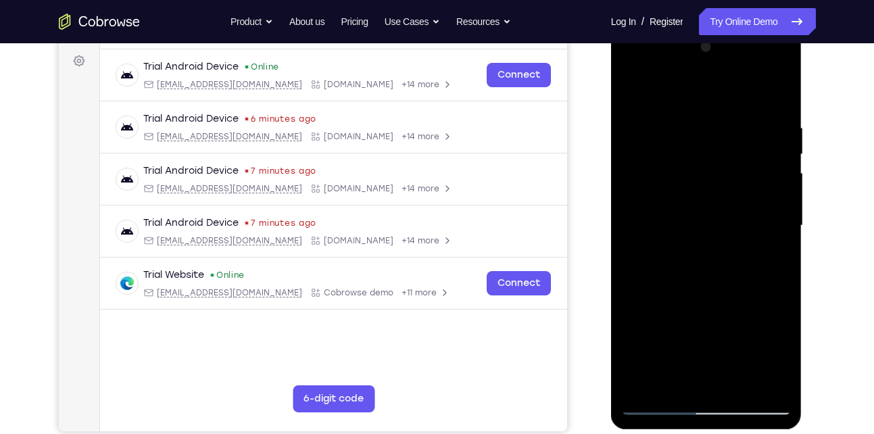
click at [628, 88] on div at bounding box center [706, 225] width 170 height 378
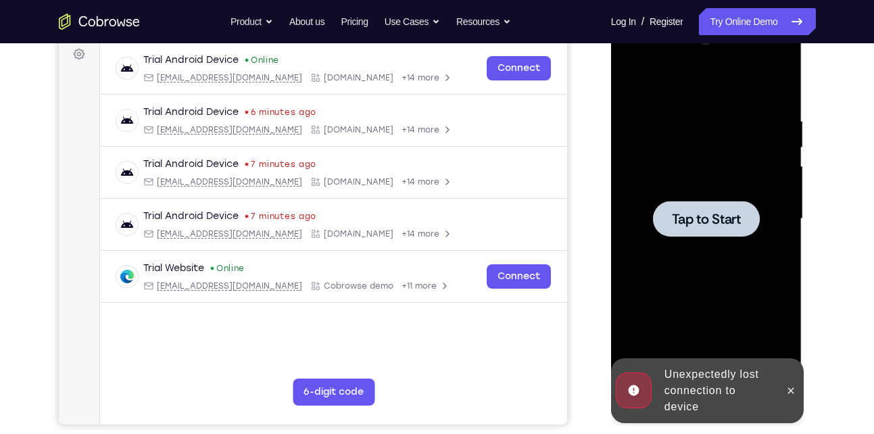
scroll to position [203, 0]
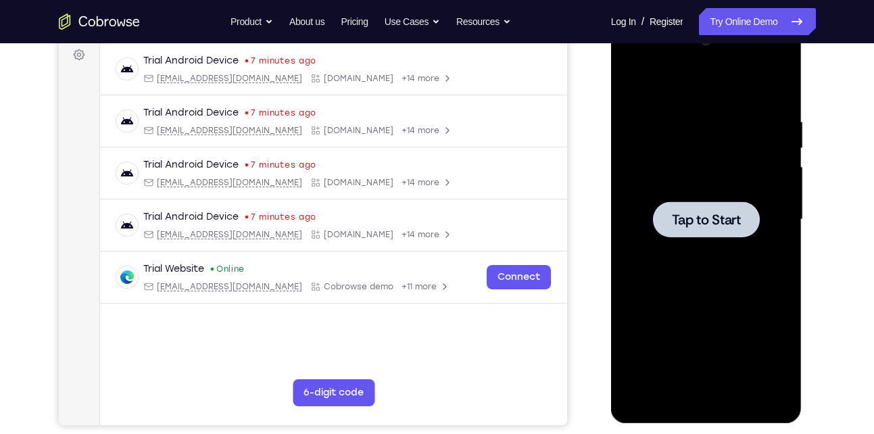
click at [698, 252] on div at bounding box center [706, 219] width 170 height 378
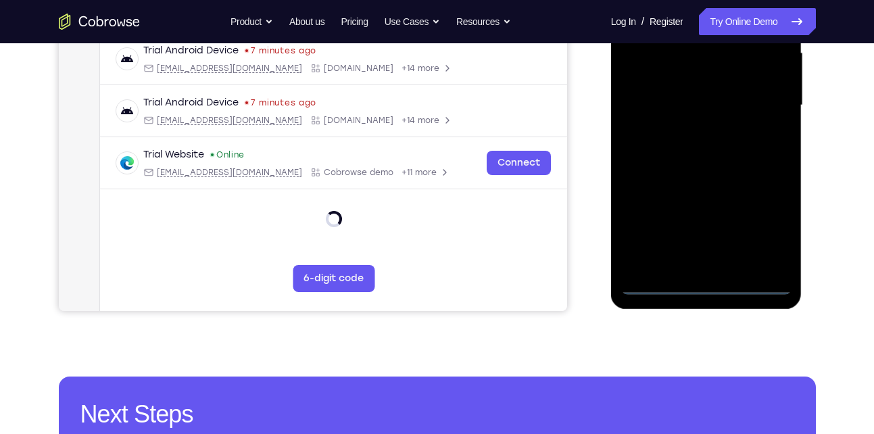
scroll to position [318, 0]
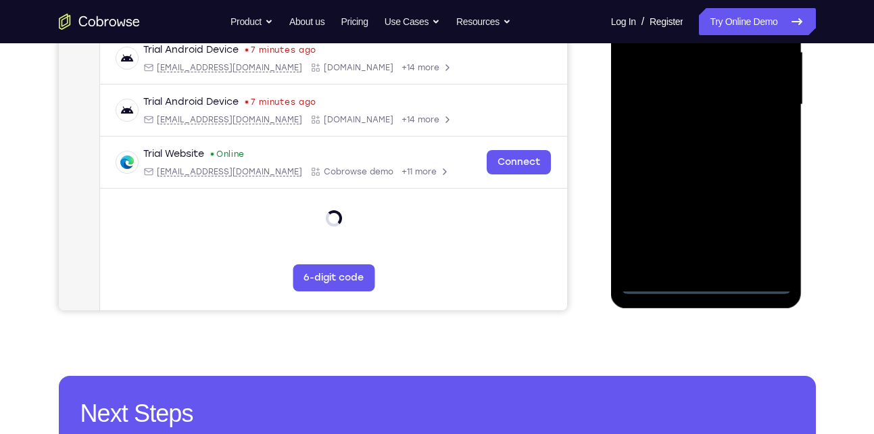
click at [707, 281] on div at bounding box center [706, 105] width 170 height 378
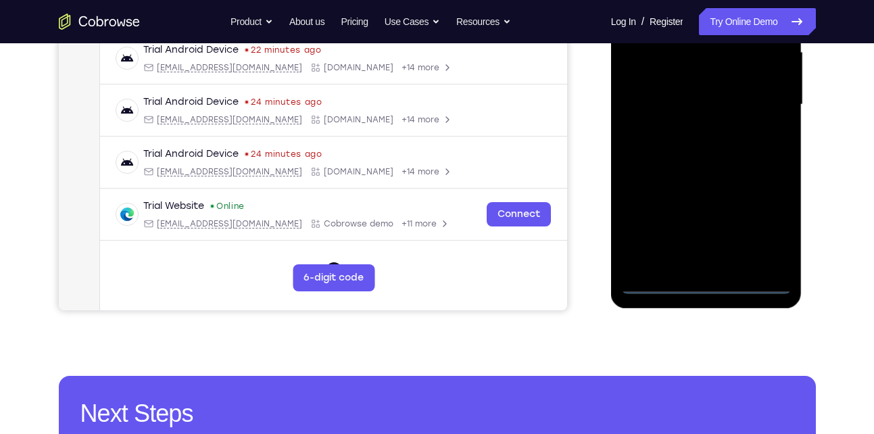
click at [705, 282] on div at bounding box center [706, 105] width 170 height 378
click at [757, 229] on div at bounding box center [706, 105] width 170 height 378
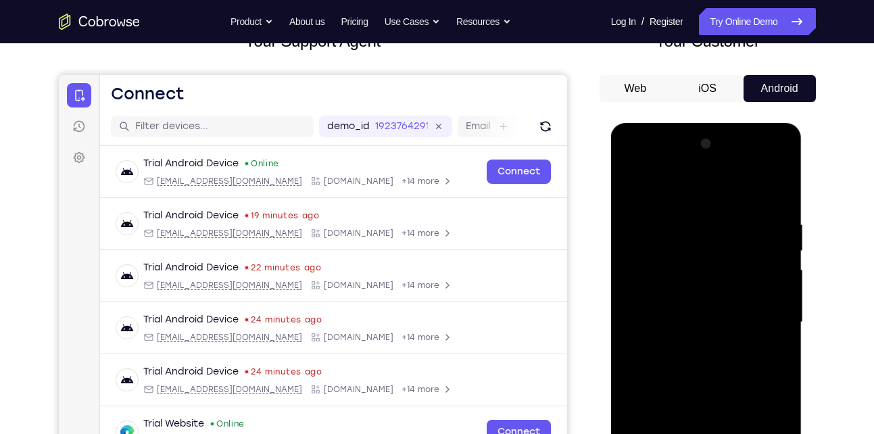
scroll to position [99, 0]
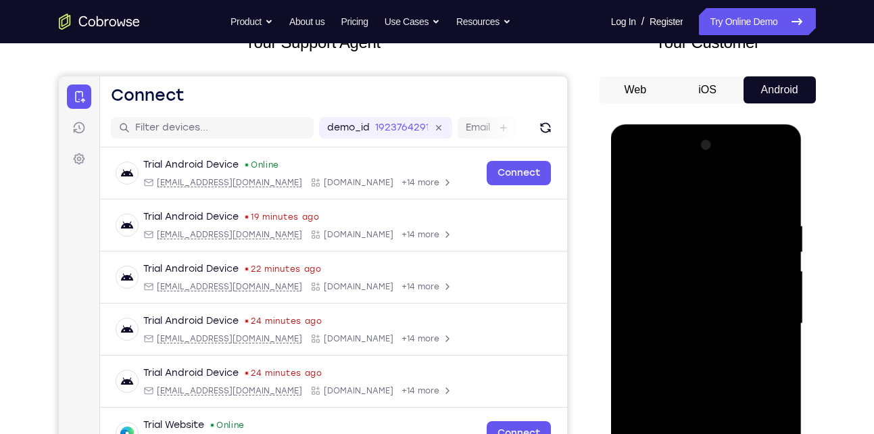
click at [702, 192] on div at bounding box center [706, 323] width 170 height 378
click at [769, 326] on div at bounding box center [706, 323] width 170 height 378
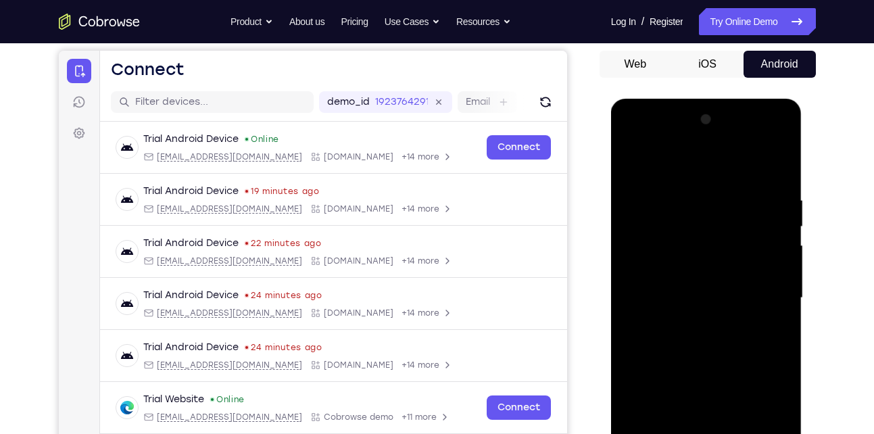
scroll to position [131, 0]
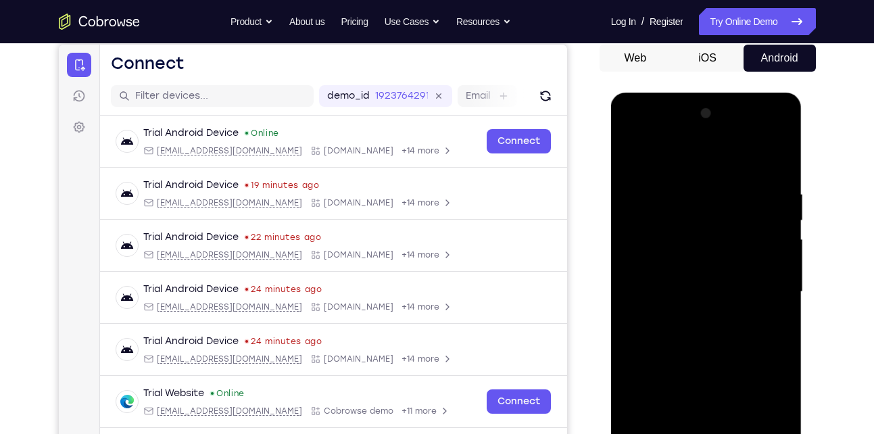
drag, startPoint x: 697, startPoint y: 158, endPoint x: 719, endPoint y: 74, distance: 87.2
click at [719, 93] on html "Online web based iOS Simulators and Android Emulators. Run iPhone, iPad, Mobile…" at bounding box center [707, 295] width 193 height 405
drag, startPoint x: 727, startPoint y: 198, endPoint x: 715, endPoint y: 338, distance: 141.0
click at [715, 338] on div at bounding box center [706, 292] width 170 height 378
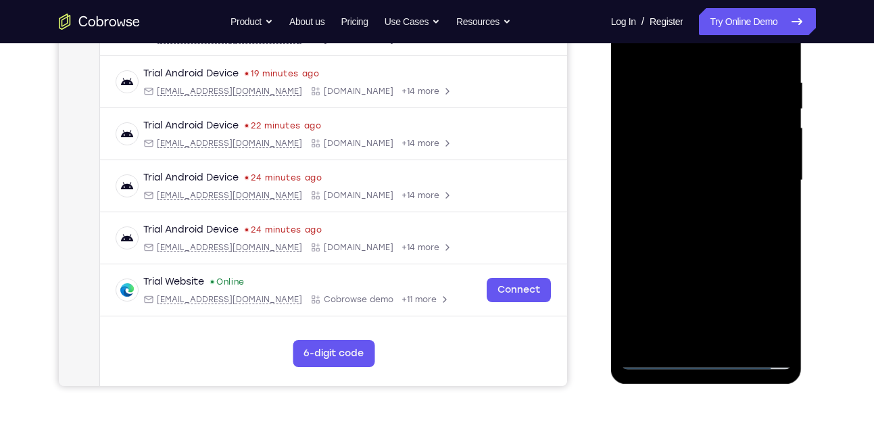
scroll to position [244, 0]
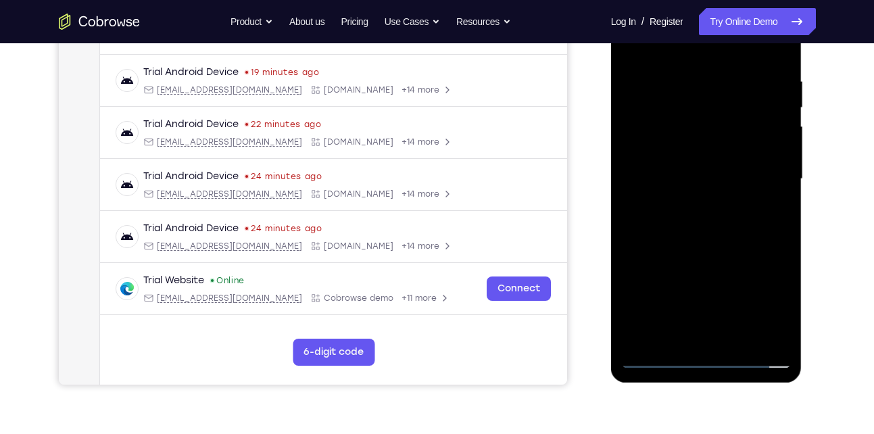
click at [718, 340] on div at bounding box center [706, 179] width 170 height 378
click at [695, 172] on div at bounding box center [706, 179] width 170 height 378
click at [697, 228] on div at bounding box center [706, 179] width 170 height 378
click at [727, 219] on div at bounding box center [706, 179] width 170 height 378
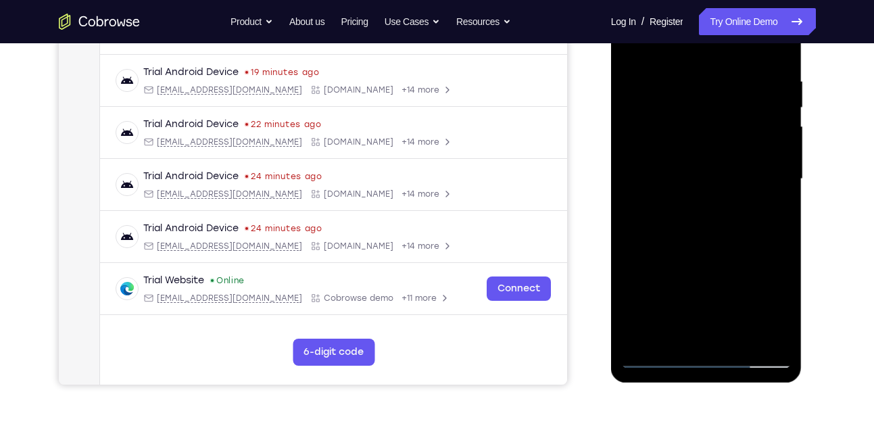
click at [730, 236] on div at bounding box center [706, 179] width 170 height 378
click at [735, 339] on div at bounding box center [706, 179] width 170 height 378
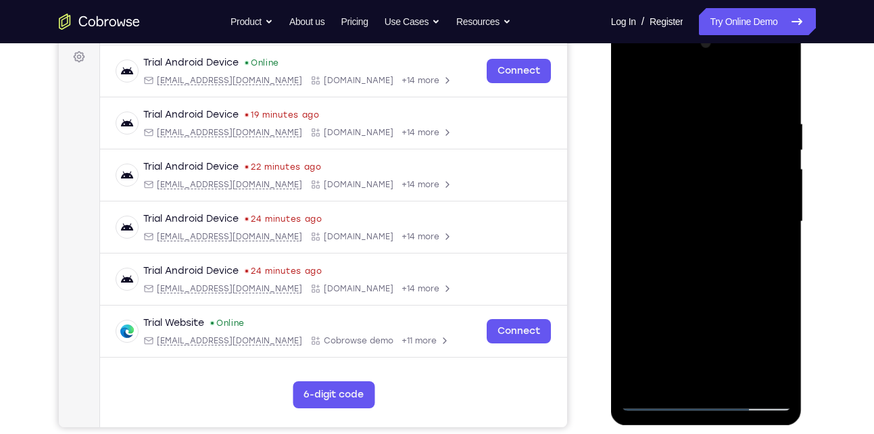
scroll to position [199, 0]
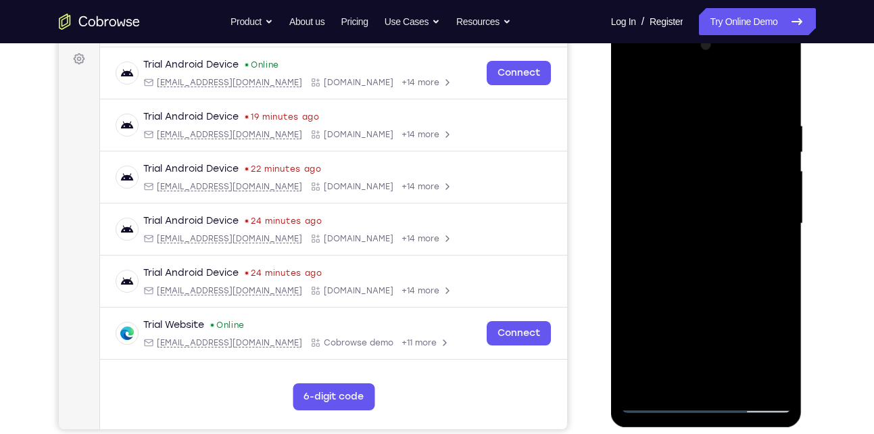
click at [697, 294] on div at bounding box center [706, 223] width 170 height 378
click at [632, 90] on div at bounding box center [706, 223] width 170 height 378
click at [676, 115] on div at bounding box center [706, 223] width 170 height 378
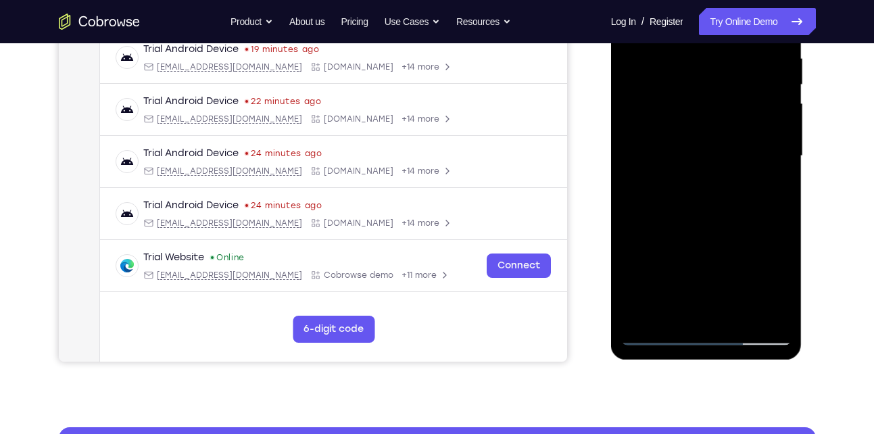
scroll to position [272, 0]
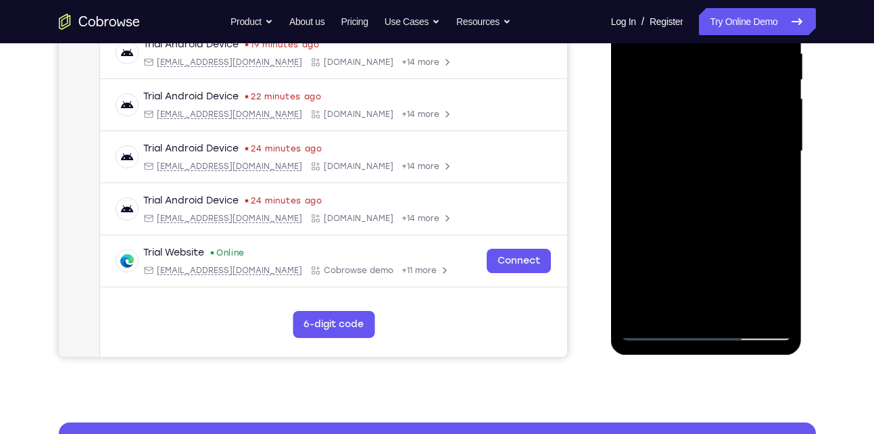
click at [754, 311] on div at bounding box center [706, 151] width 170 height 378
click at [759, 238] on div at bounding box center [706, 151] width 170 height 378
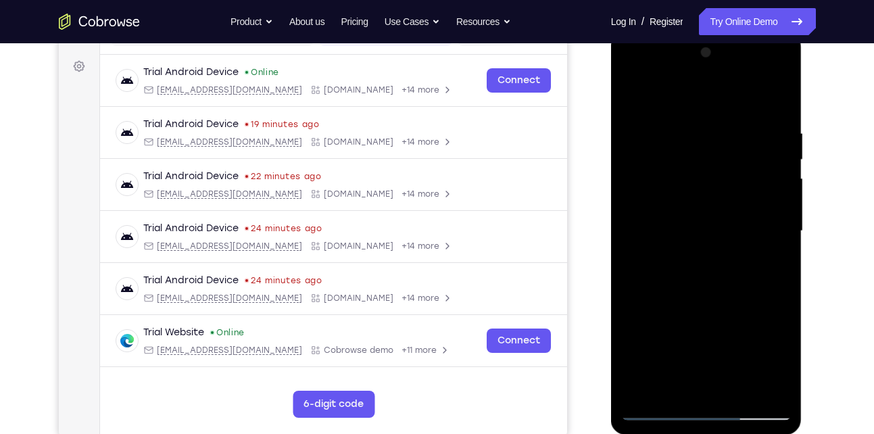
scroll to position [243, 0]
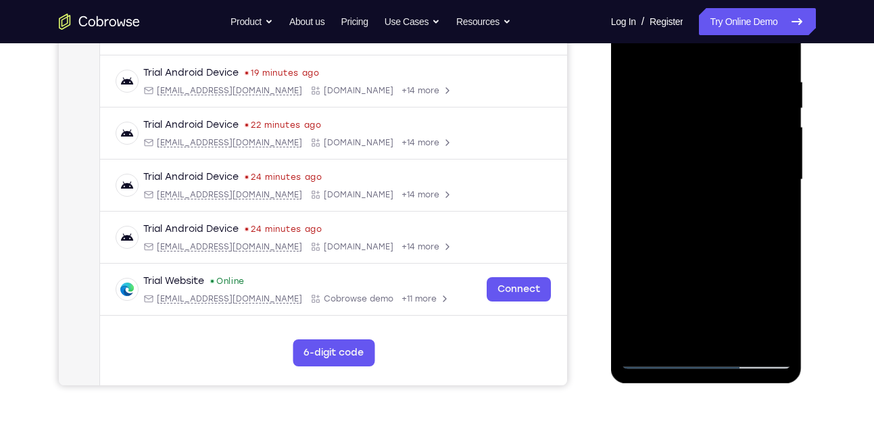
click at [713, 331] on div at bounding box center [706, 180] width 170 height 378
click at [776, 309] on div at bounding box center [706, 180] width 170 height 378
click at [655, 358] on div at bounding box center [706, 180] width 170 height 378
click at [769, 334] on div at bounding box center [706, 180] width 170 height 378
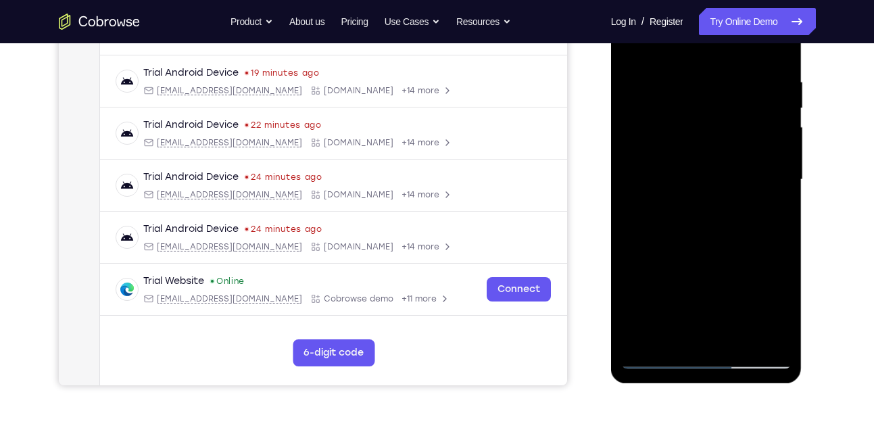
click at [661, 357] on div at bounding box center [706, 180] width 170 height 378
click at [697, 297] on div at bounding box center [706, 180] width 170 height 378
drag, startPoint x: 697, startPoint y: 297, endPoint x: 676, endPoint y: 151, distance: 146.8
click at [676, 151] on div at bounding box center [706, 180] width 170 height 378
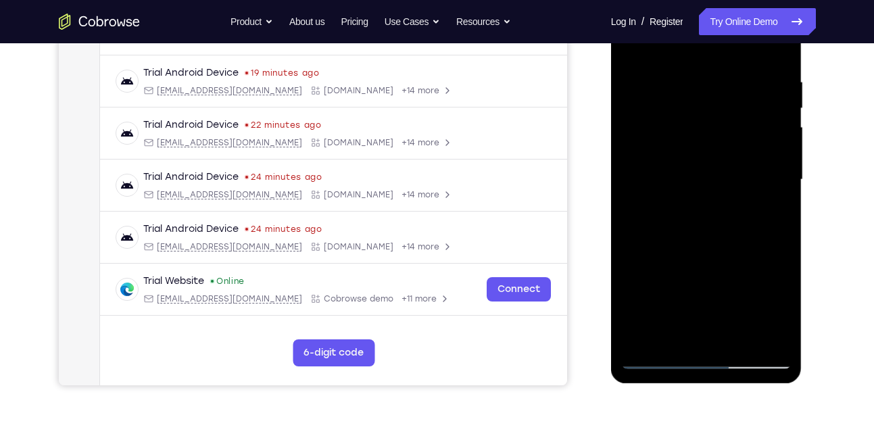
click at [637, 336] on div at bounding box center [706, 180] width 170 height 378
drag, startPoint x: 702, startPoint y: 103, endPoint x: 707, endPoint y: 344, distance: 240.6
click at [707, 344] on div at bounding box center [706, 180] width 170 height 378
drag, startPoint x: 725, startPoint y: 118, endPoint x: 715, endPoint y: 284, distance: 166.5
click at [715, 284] on div at bounding box center [706, 180] width 170 height 378
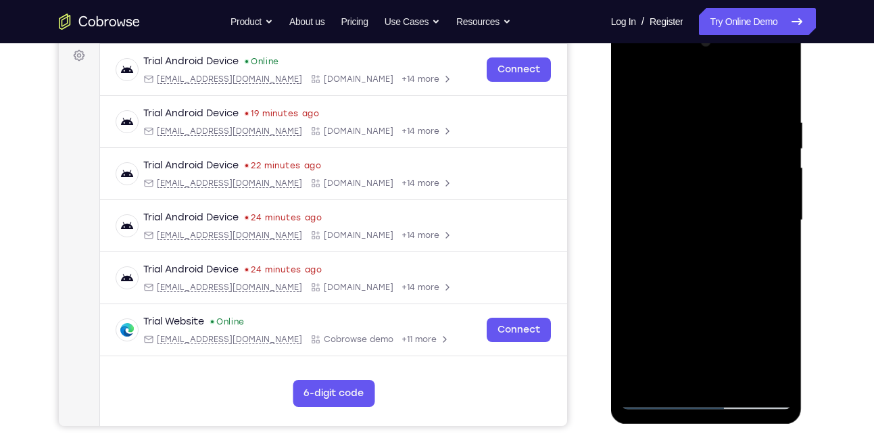
scroll to position [202, 0]
drag, startPoint x: 710, startPoint y: 175, endPoint x: 717, endPoint y: 349, distance: 174.4
click at [717, 349] on div at bounding box center [706, 221] width 170 height 378
drag, startPoint x: 694, startPoint y: 125, endPoint x: 715, endPoint y: 302, distance: 178.2
click at [715, 302] on div at bounding box center [706, 221] width 170 height 378
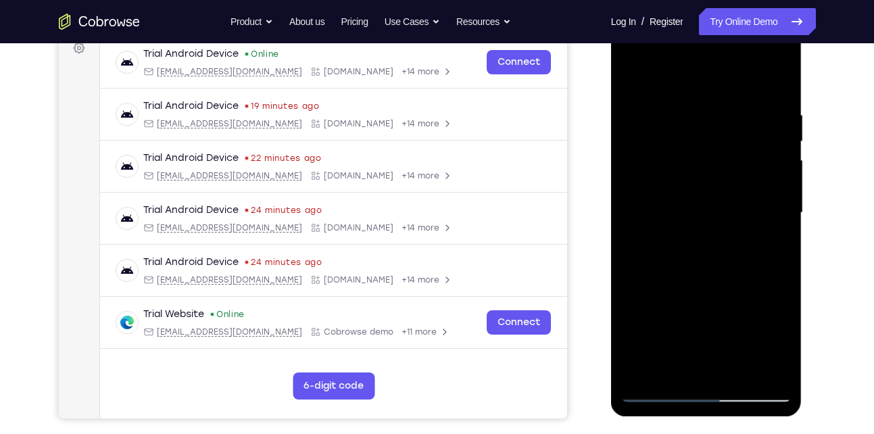
scroll to position [211, 0]
click at [683, 108] on div at bounding box center [706, 212] width 170 height 378
click at [767, 155] on div at bounding box center [706, 212] width 170 height 378
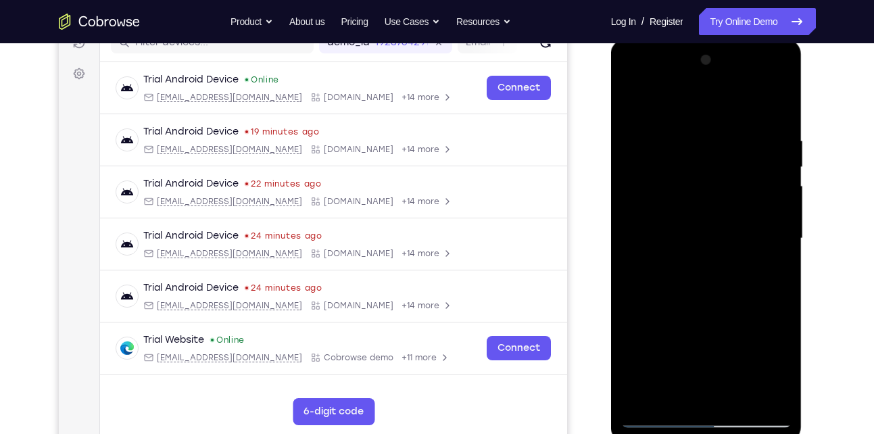
scroll to position [182, 0]
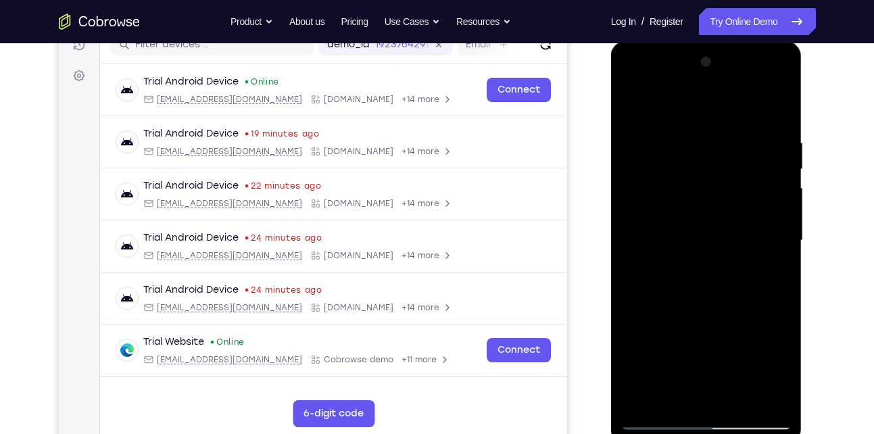
click at [767, 155] on div at bounding box center [706, 240] width 170 height 378
drag, startPoint x: 767, startPoint y: 184, endPoint x: 767, endPoint y: 155, distance: 28.4
click at [767, 155] on div at bounding box center [706, 240] width 170 height 378
click at [777, 113] on div at bounding box center [706, 240] width 170 height 378
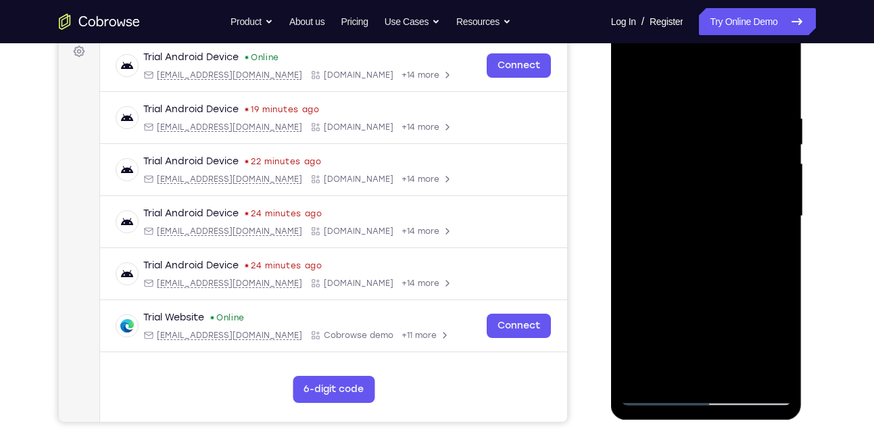
scroll to position [206, 0]
click at [763, 368] on div at bounding box center [706, 217] width 170 height 378
click at [724, 105] on div at bounding box center [706, 217] width 170 height 378
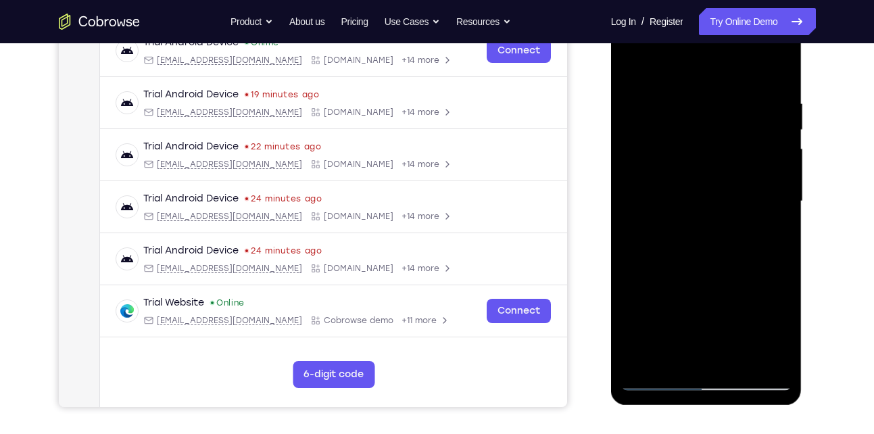
scroll to position [222, 0]
click at [661, 367] on div at bounding box center [706, 200] width 170 height 378
click at [647, 359] on div at bounding box center [706, 200] width 170 height 378
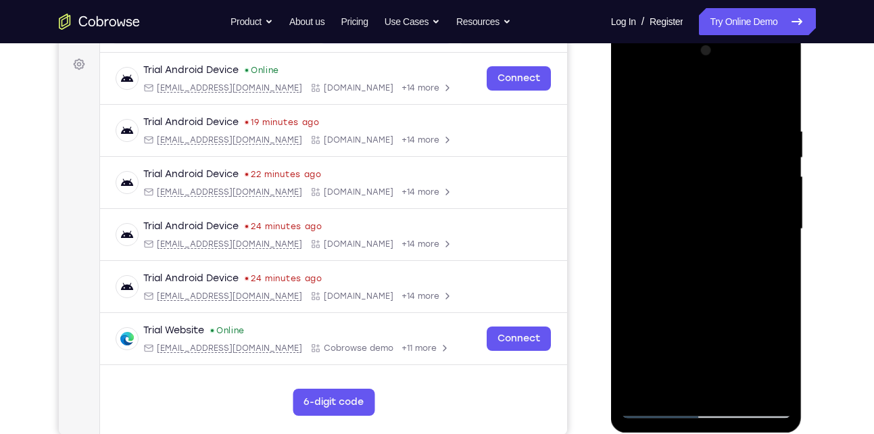
scroll to position [192, 0]
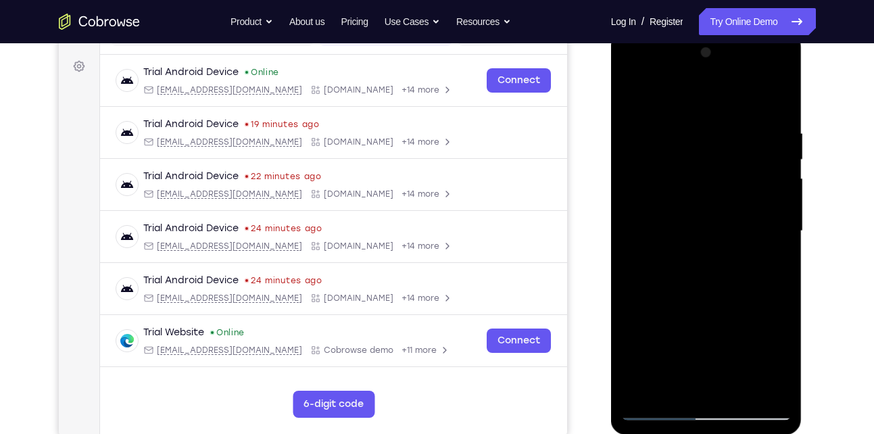
click at [717, 126] on div at bounding box center [706, 231] width 170 height 378
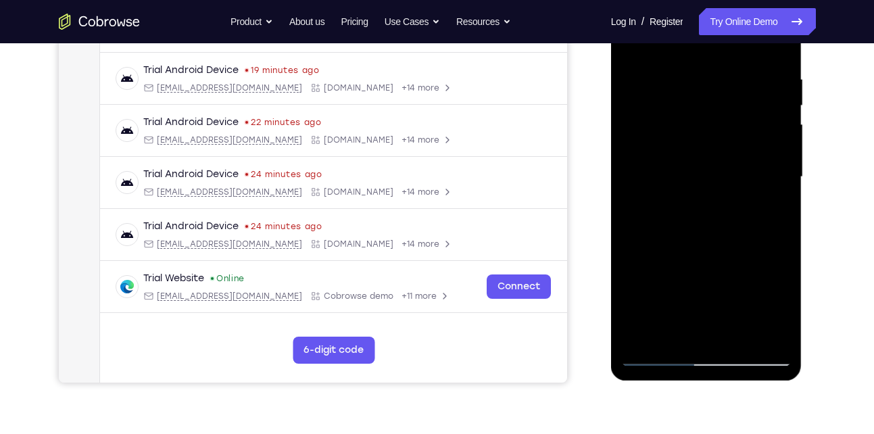
scroll to position [247, 0]
click at [761, 332] on div at bounding box center [706, 176] width 170 height 378
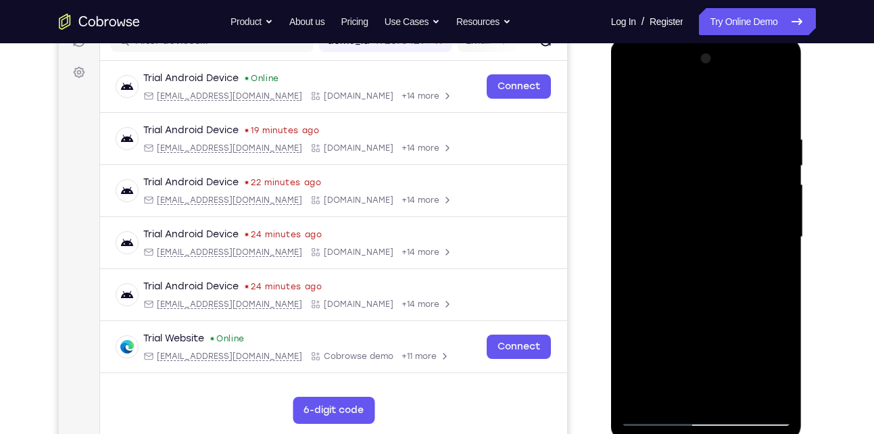
scroll to position [174, 0]
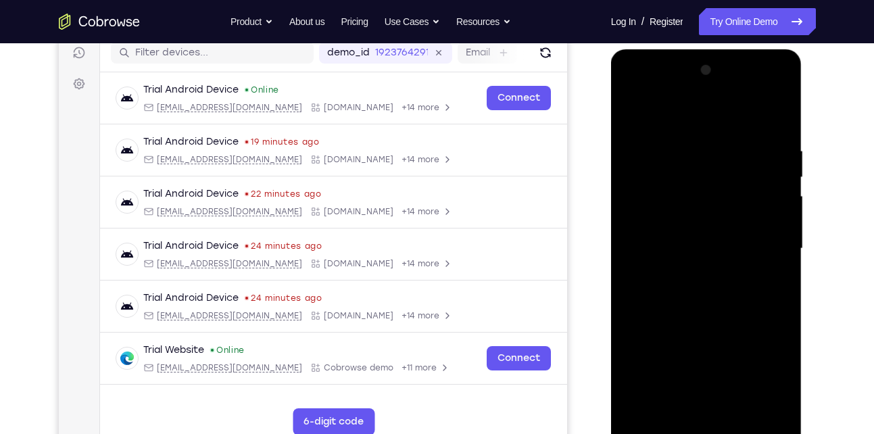
click at [777, 120] on div at bounding box center [706, 248] width 170 height 378
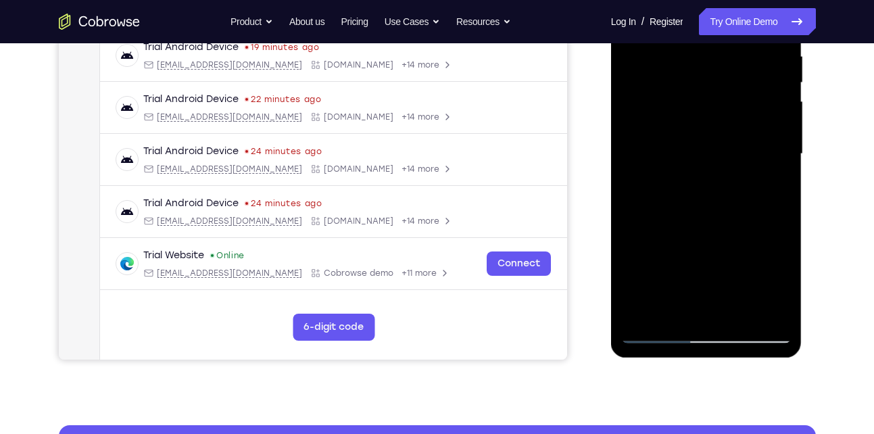
scroll to position [270, 0]
click at [767, 317] on div at bounding box center [706, 153] width 170 height 378
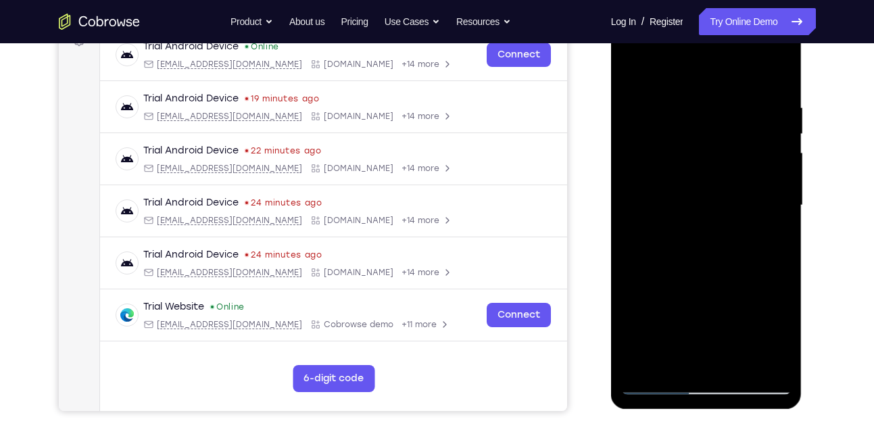
scroll to position [217, 0]
click at [707, 221] on div at bounding box center [706, 206] width 170 height 378
click at [702, 89] on div at bounding box center [706, 206] width 170 height 378
